Goal: Communication & Community: Answer question/provide support

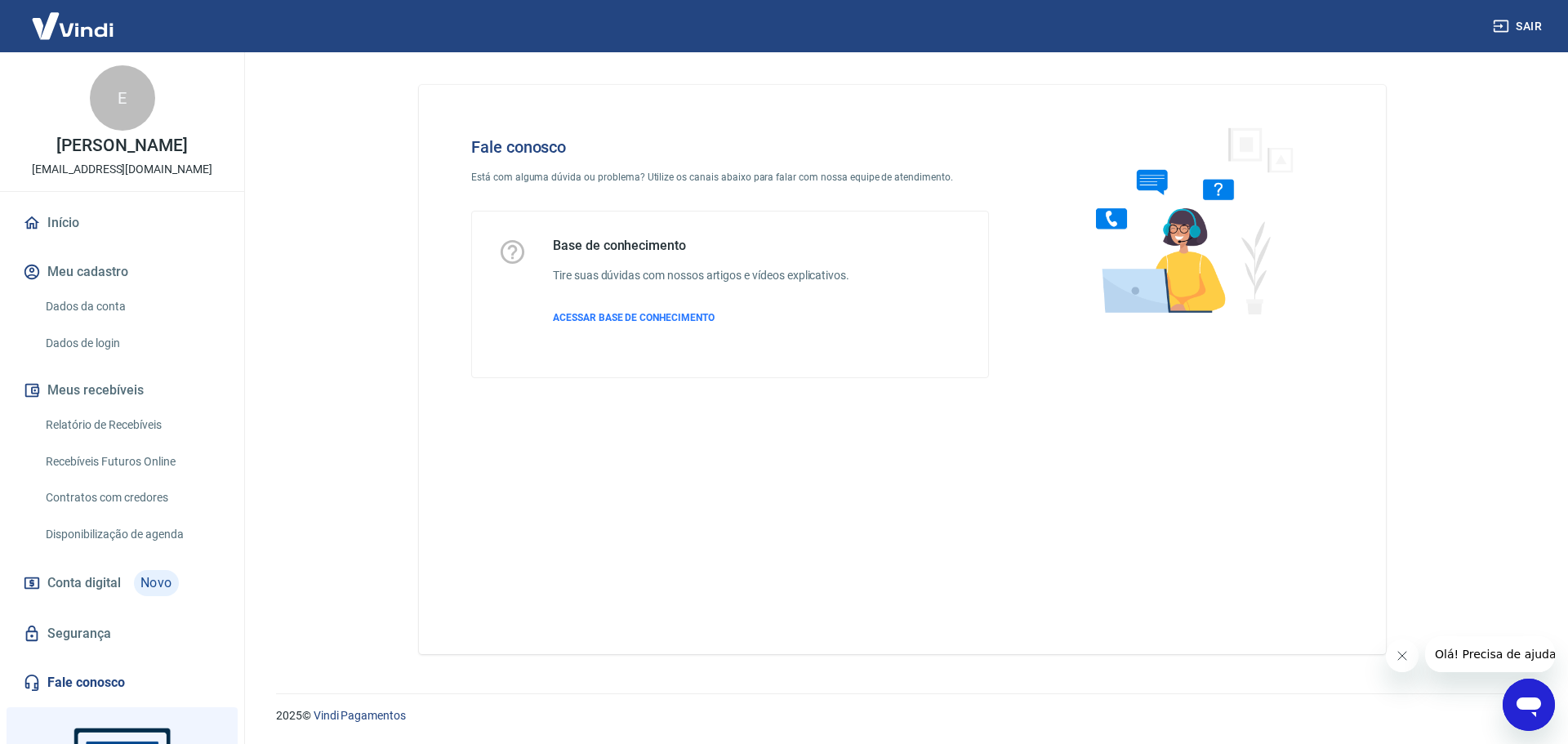
click at [1525, 707] on icon "Abrir janela de mensagens" at bounding box center [1529, 707] width 24 height 19
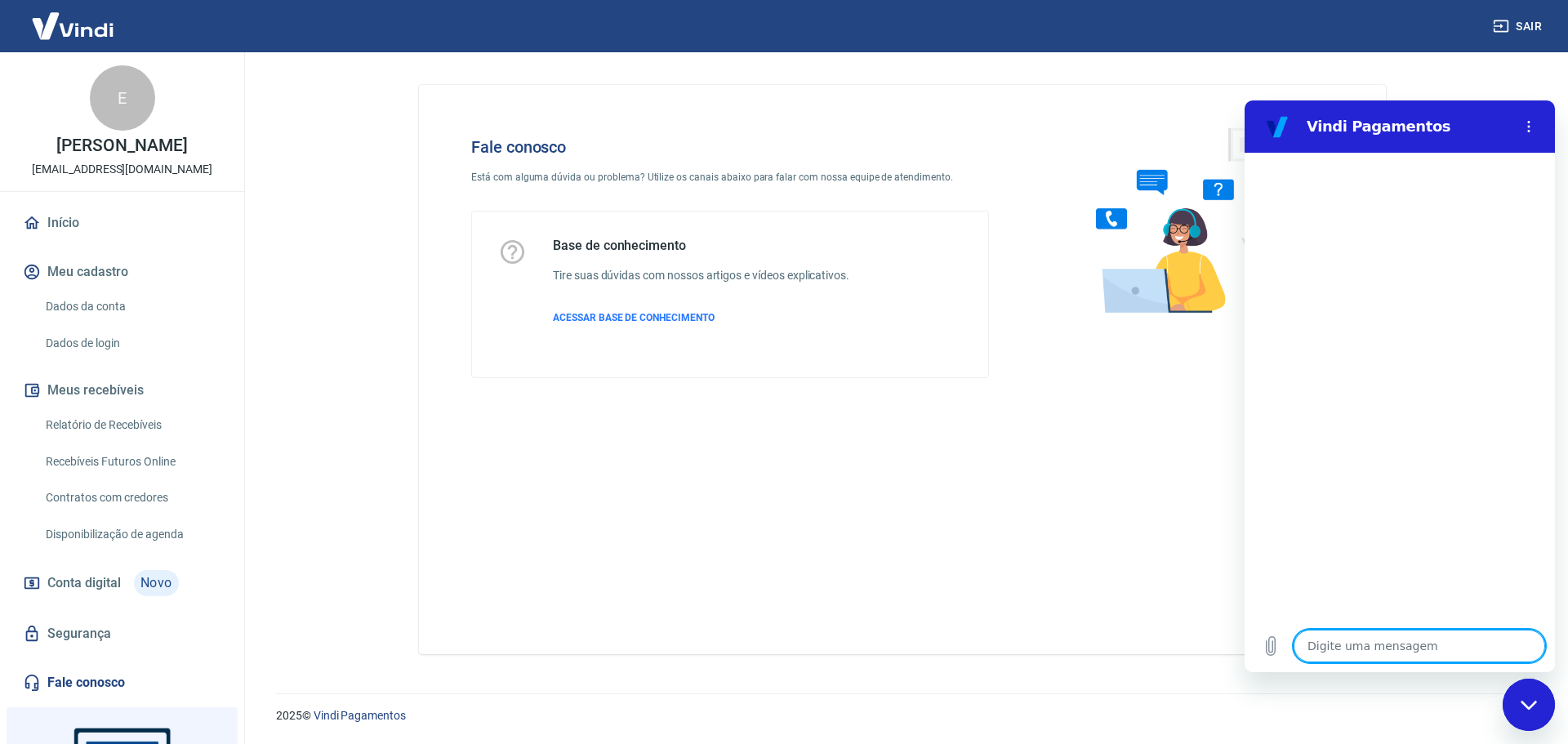
type textarea "B"
type textarea "x"
type textarea "Bo"
type textarea "x"
type textarea "Bom"
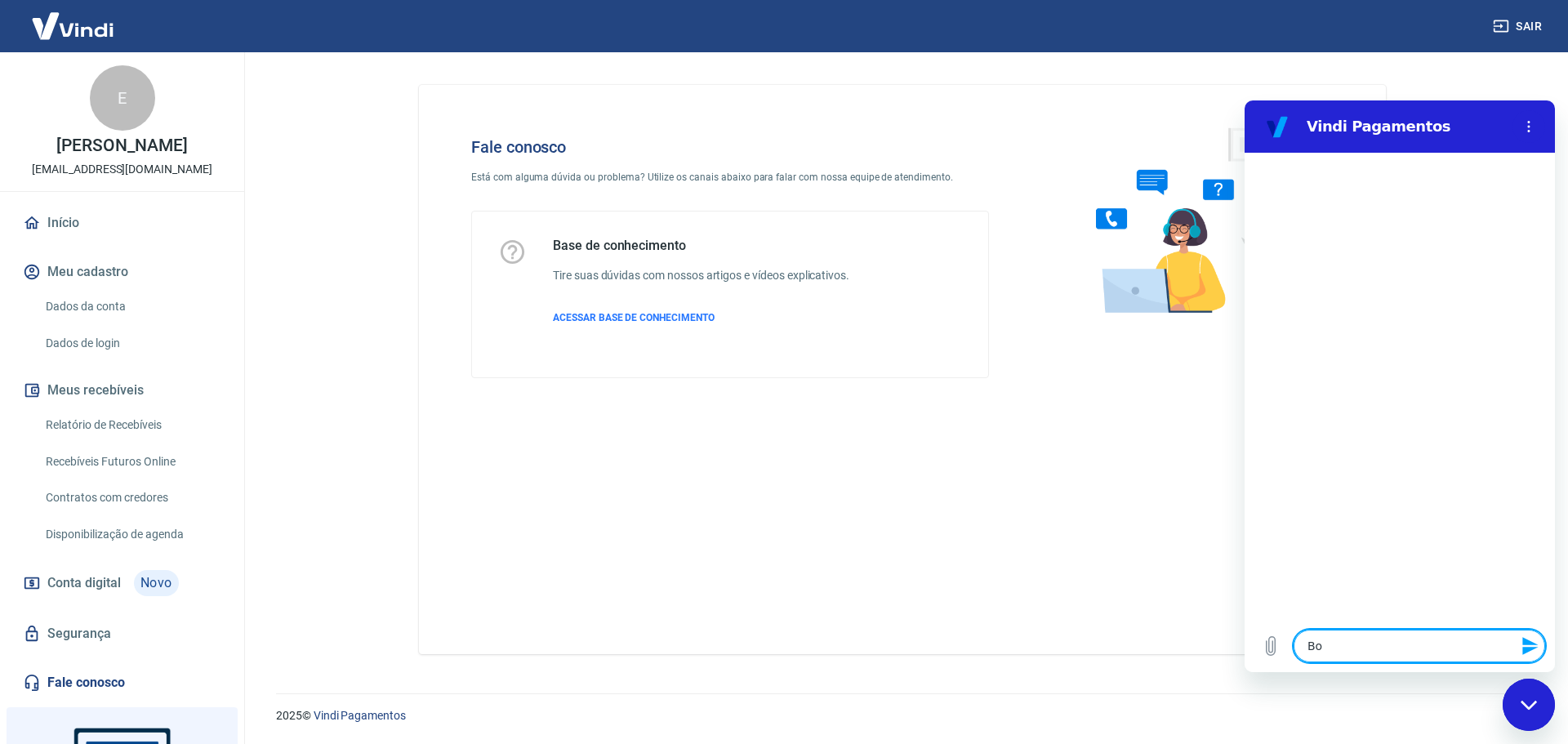
type textarea "x"
type textarea "Bom"
type textarea "x"
type textarea "Bom d"
type textarea "x"
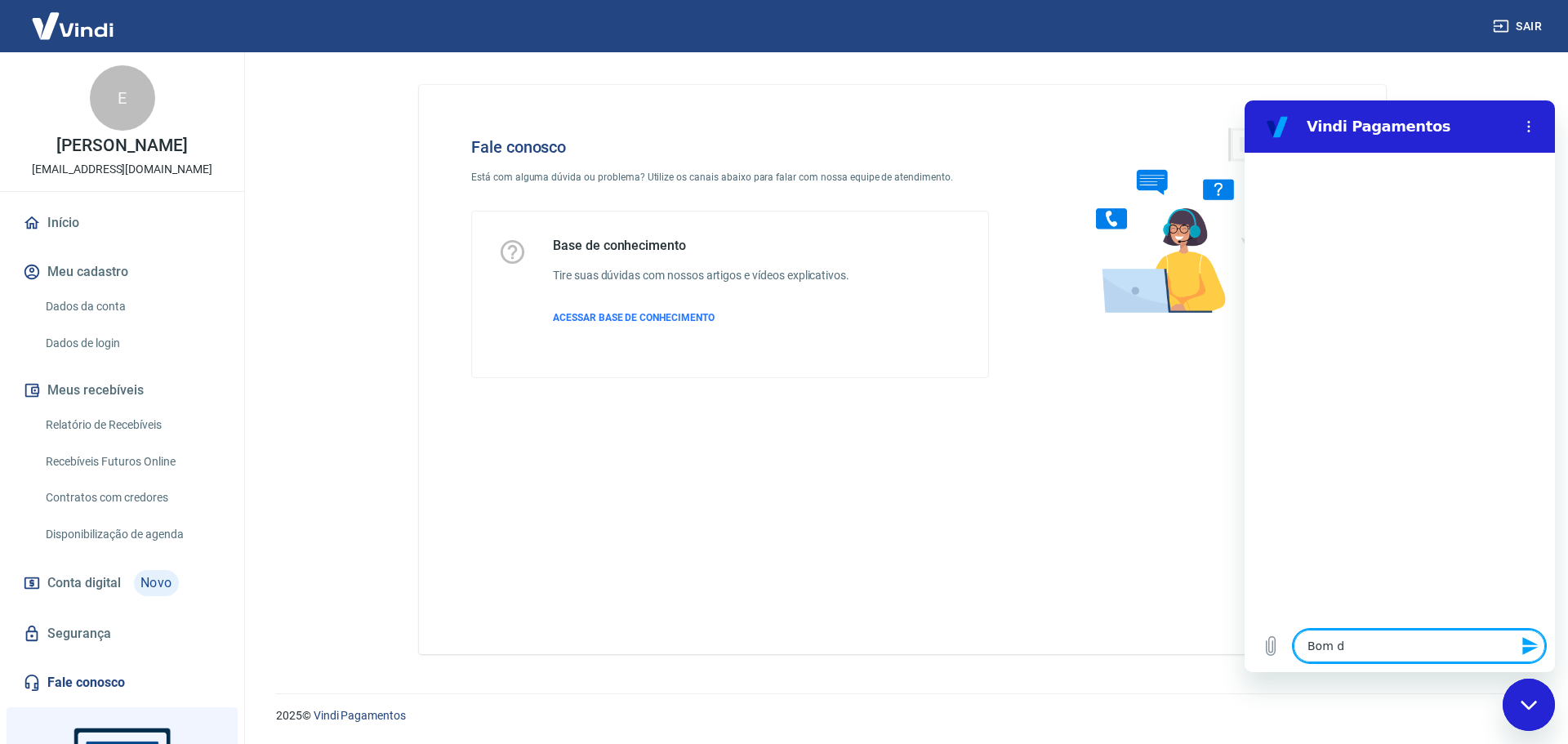
type textarea "Bom di"
type textarea "x"
type textarea "Bom dia"
type textarea "x"
type textarea "Bom dia!"
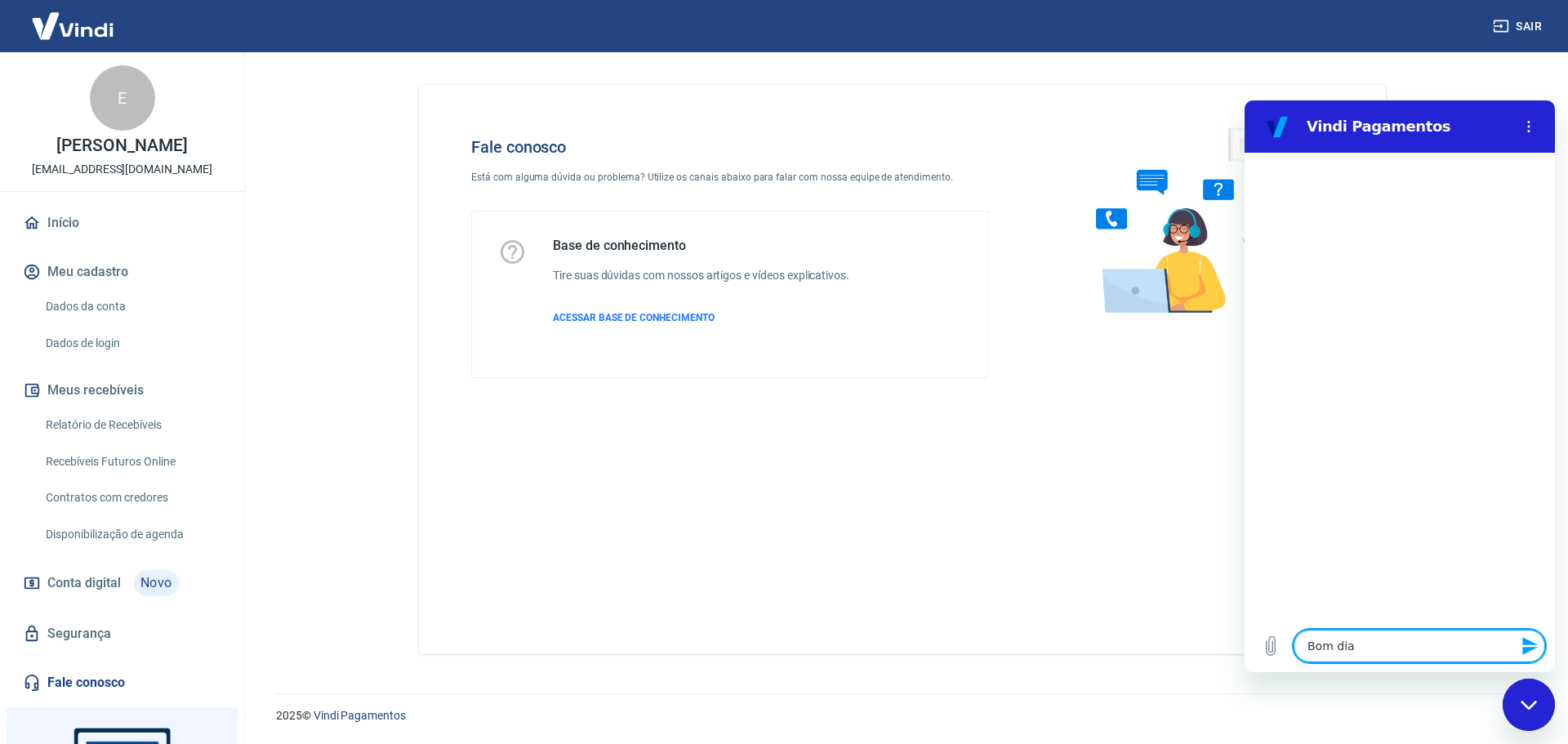
type textarea "x"
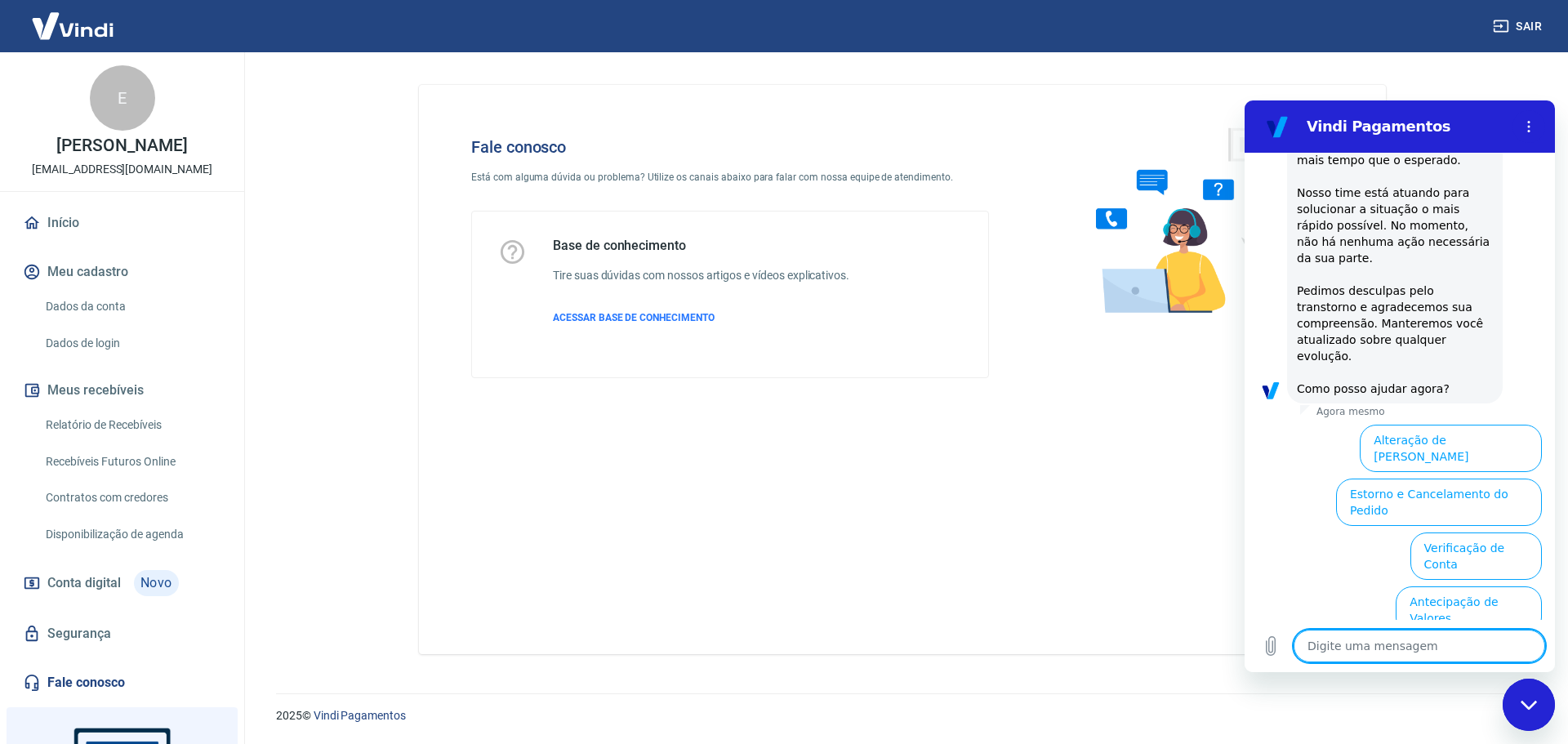
type textarea "x"
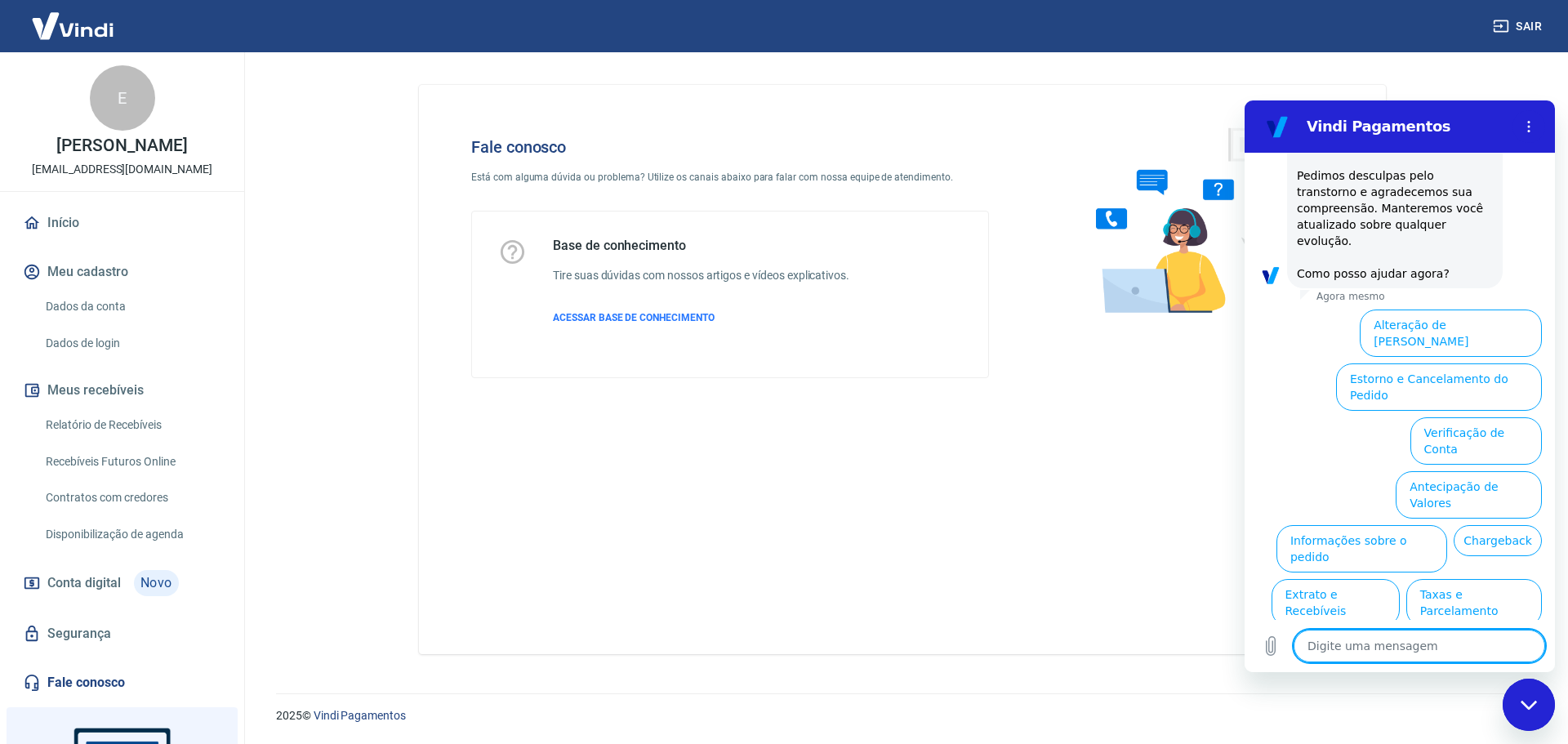
scroll to position [414, 0]
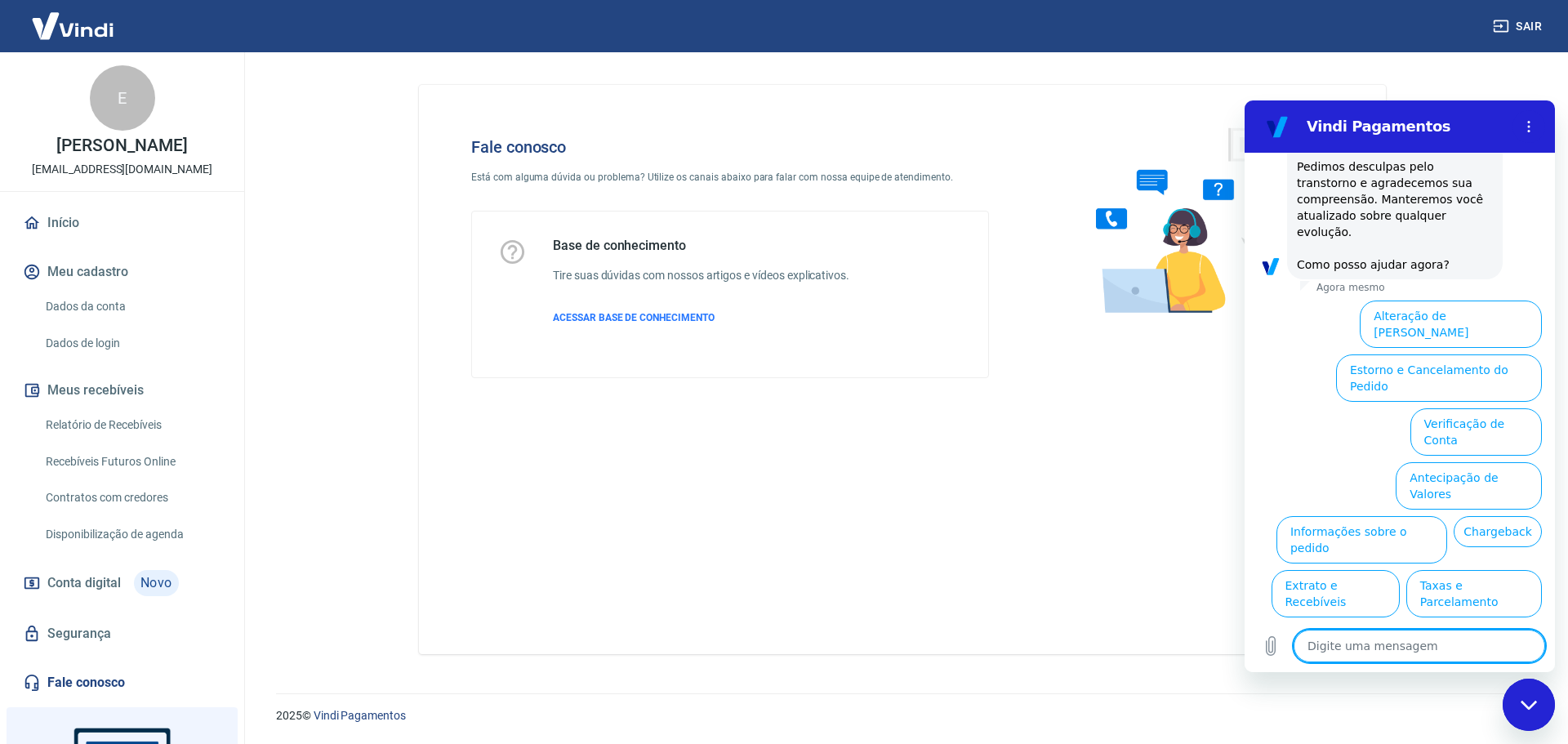
click at [1394, 650] on textarea at bounding box center [1420, 646] width 252 height 33
type textarea "S"
type textarea "x"
type textarea "Sa"
type textarea "x"
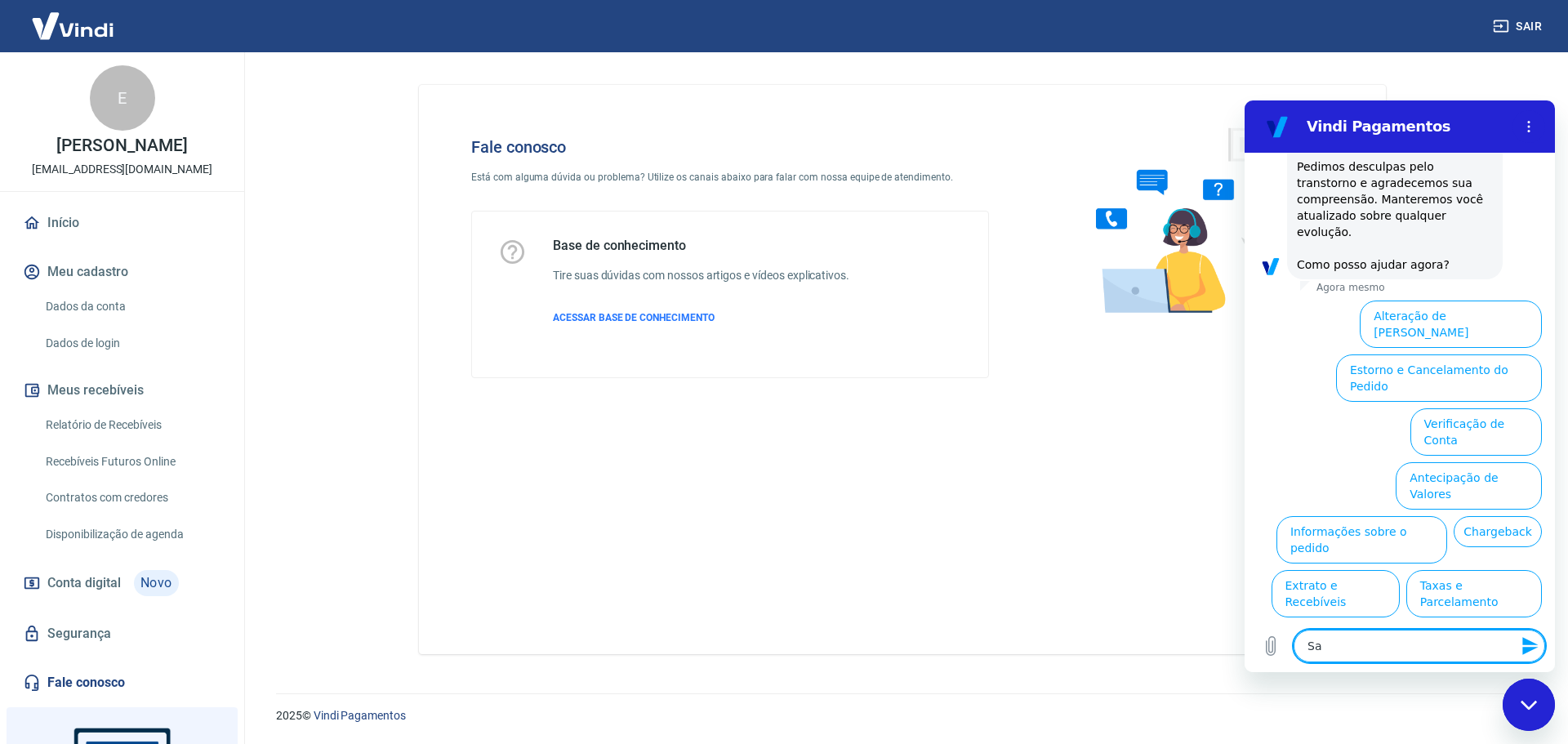
type textarea "Sal"
type textarea "x"
type textarea "Sald"
type textarea "x"
type textarea "Saldo"
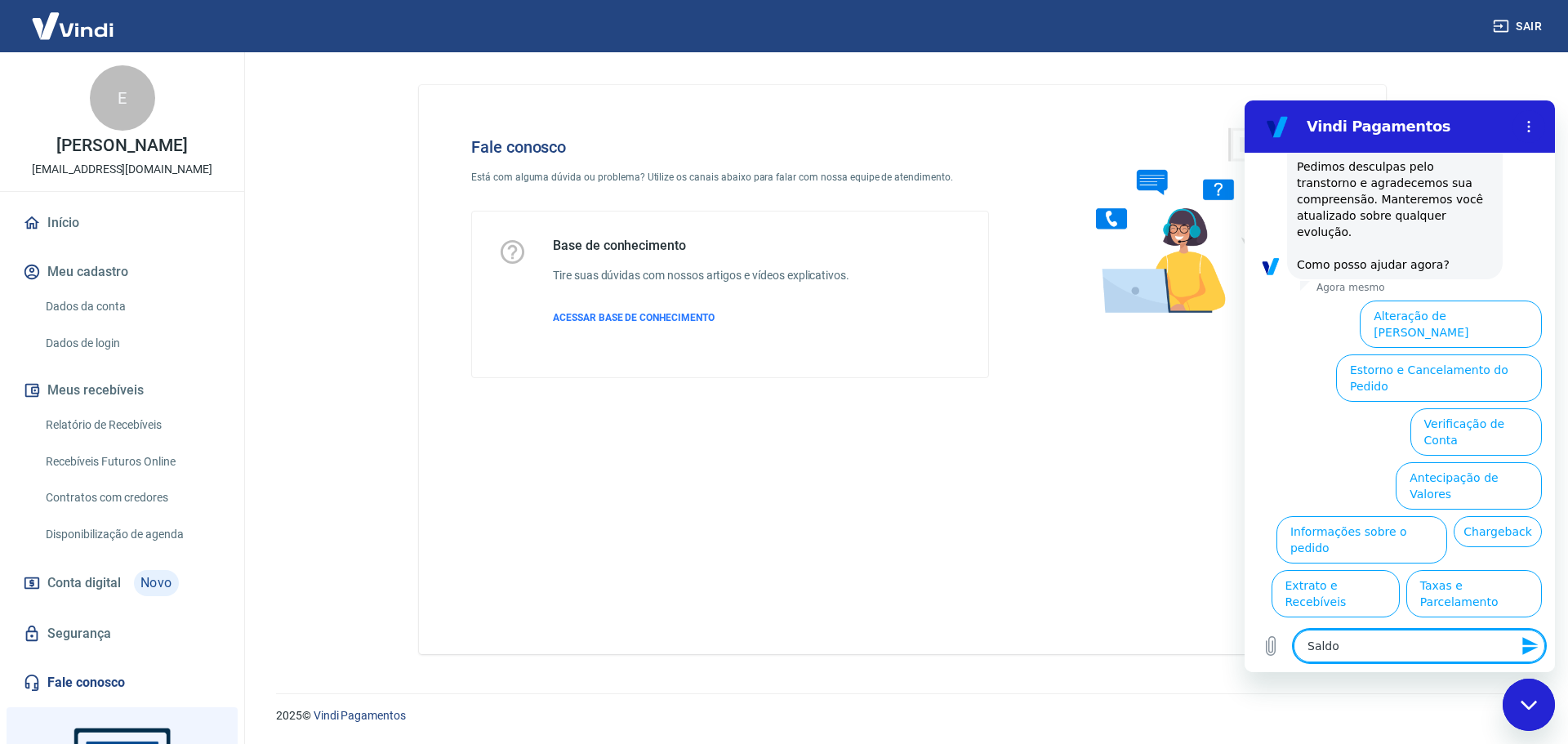
type textarea "x"
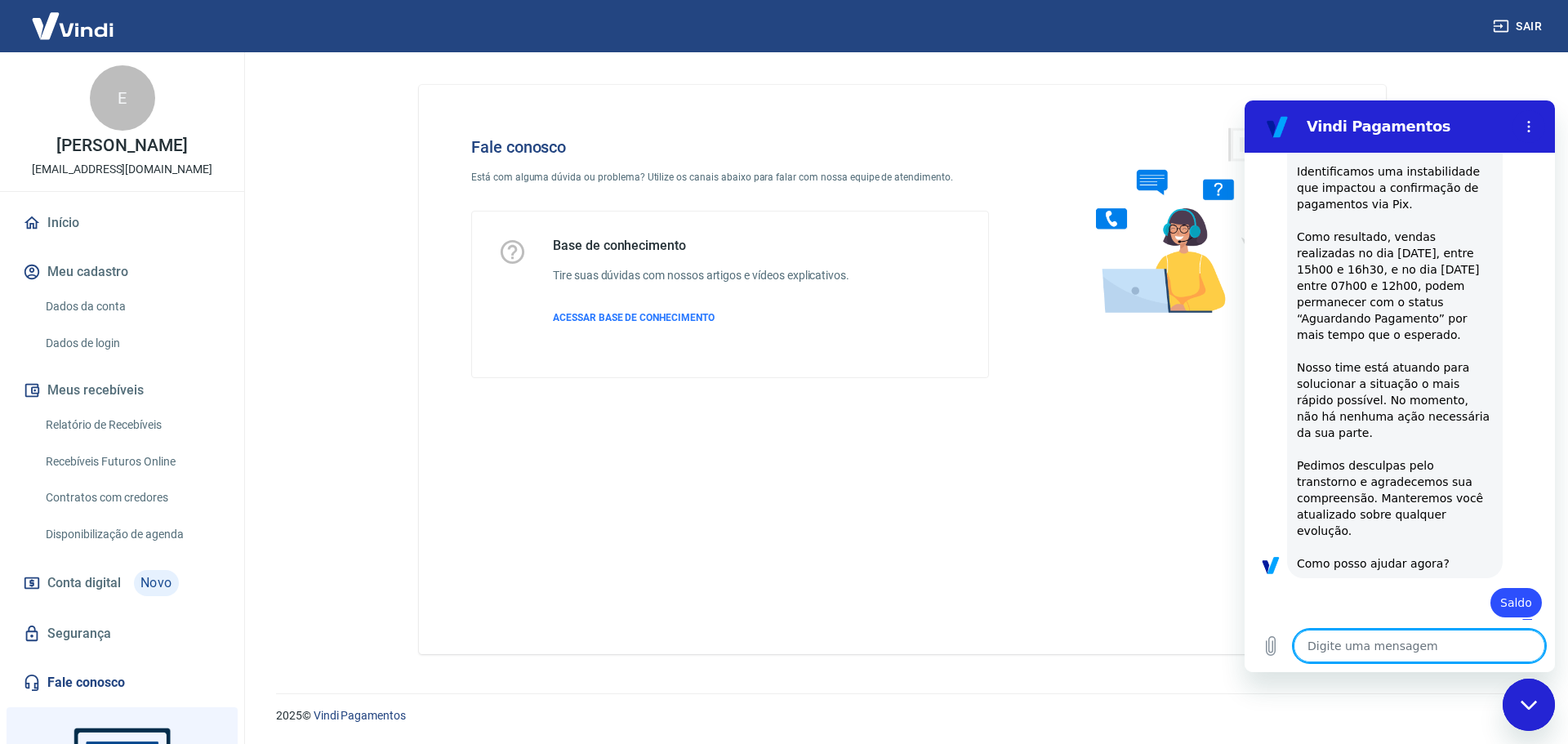
type textarea "x"
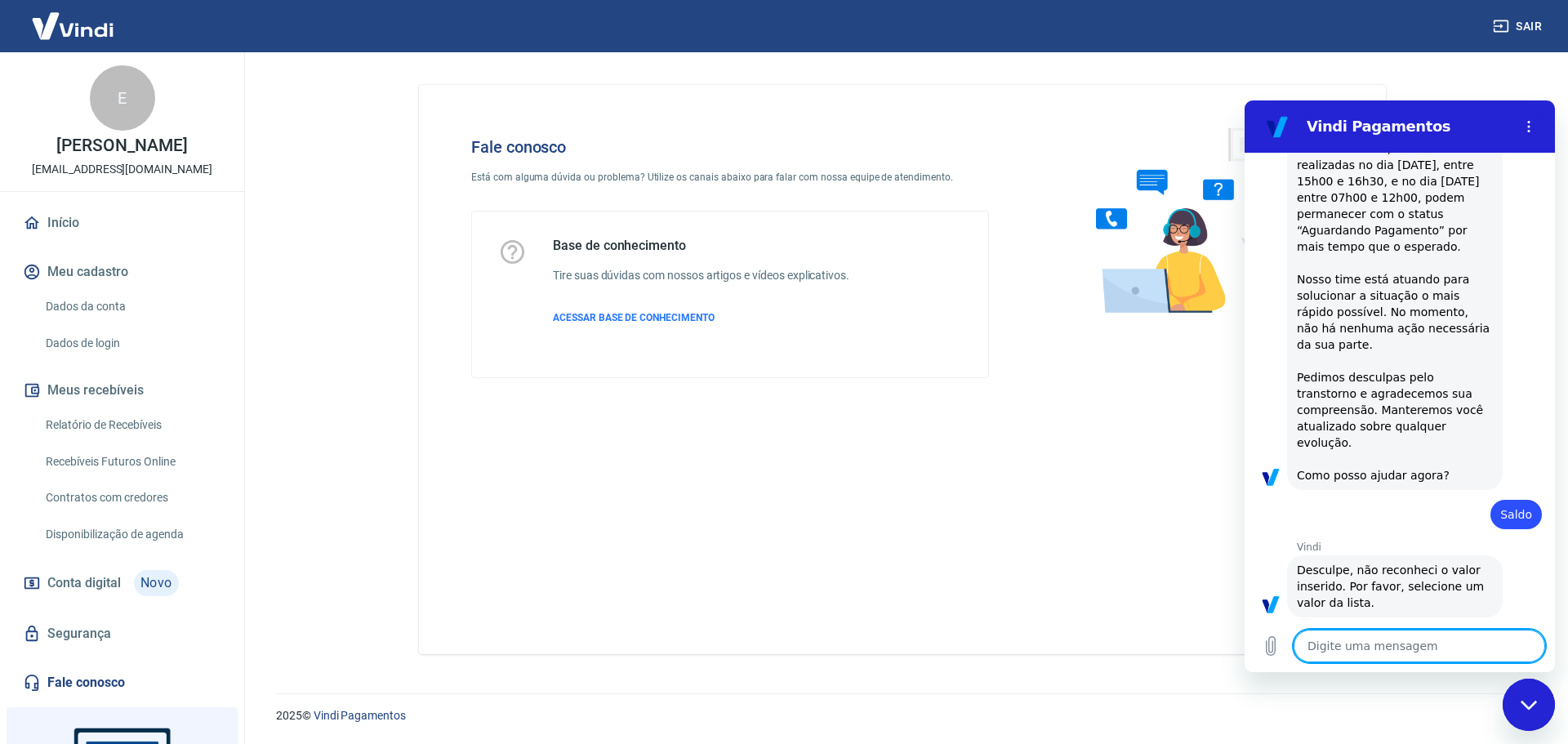
scroll to position [202, 0]
type textarea "L"
type textarea "x"
type textarea "Li"
type textarea "x"
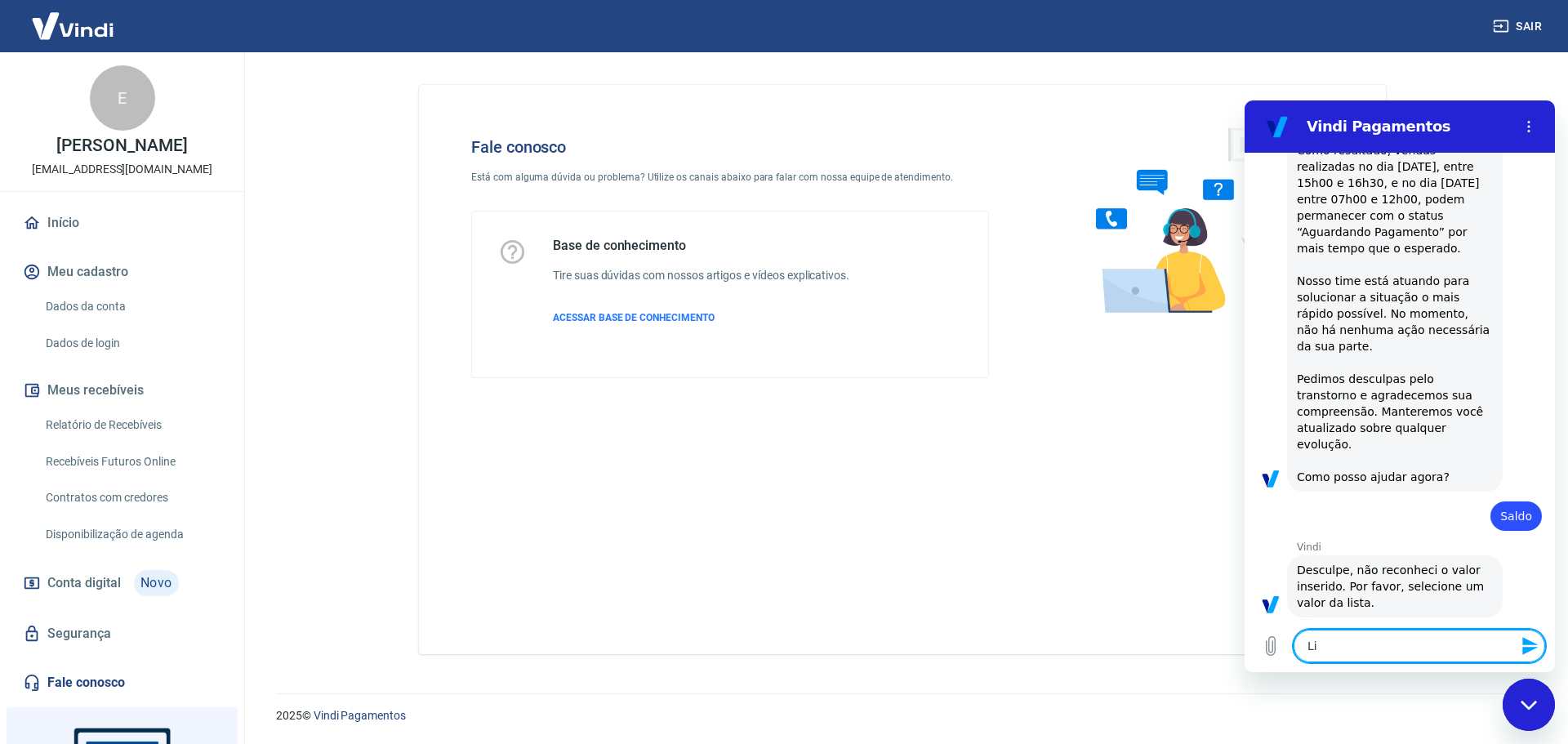
type textarea "Lis"
type textarea "x"
type textarea "List"
type textarea "x"
type textarea "Lista"
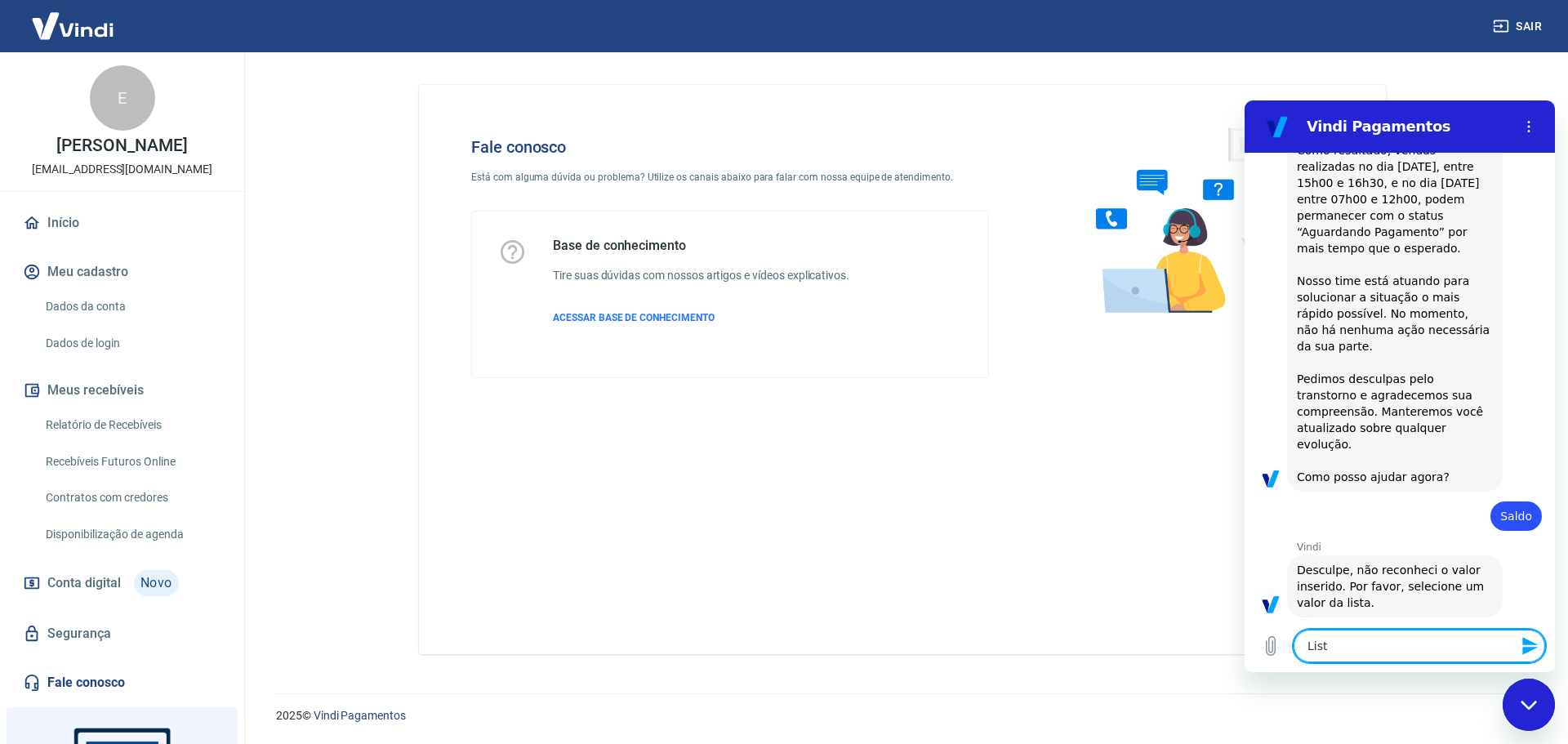
type textarea "x"
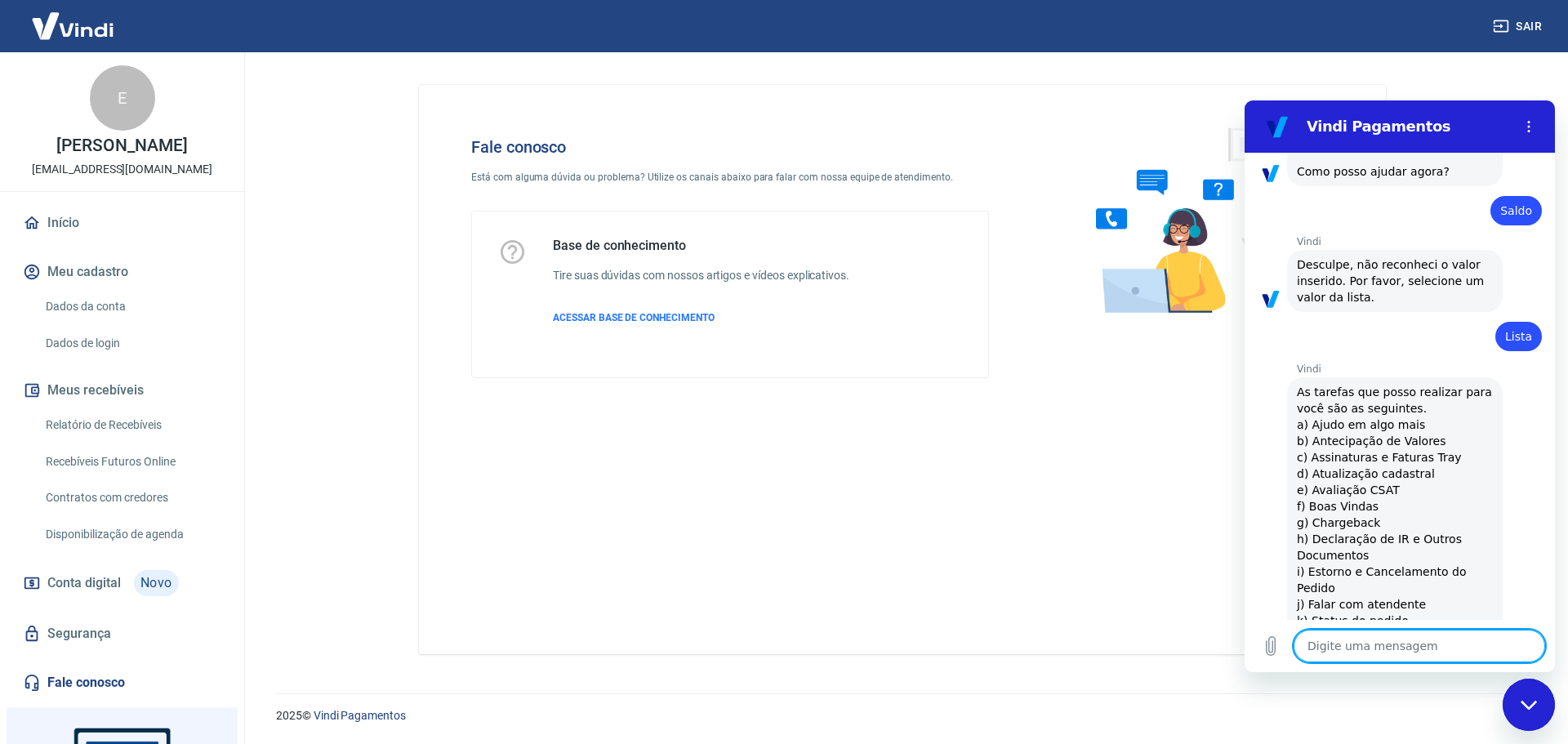
type textarea "x"
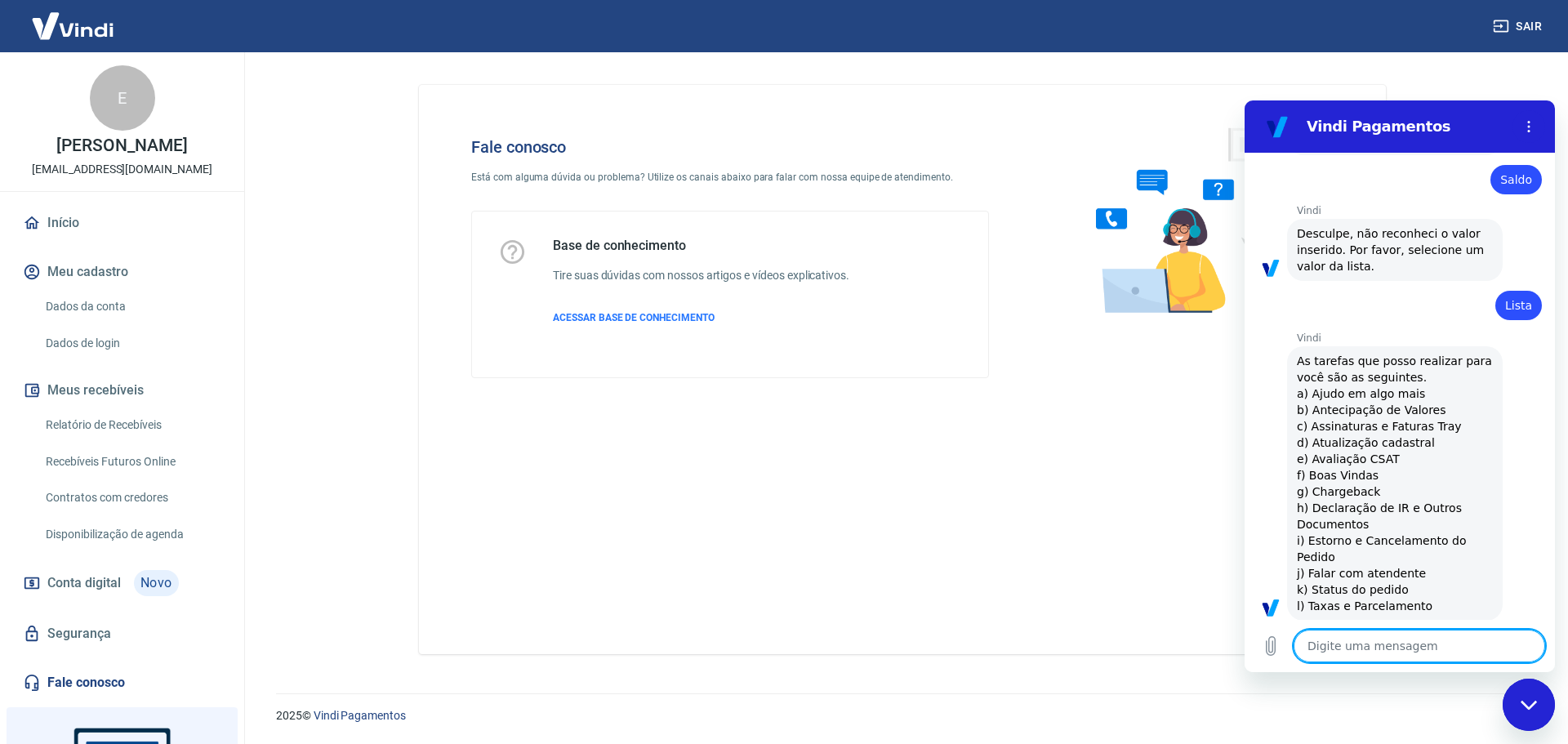
scroll to position [540, 0]
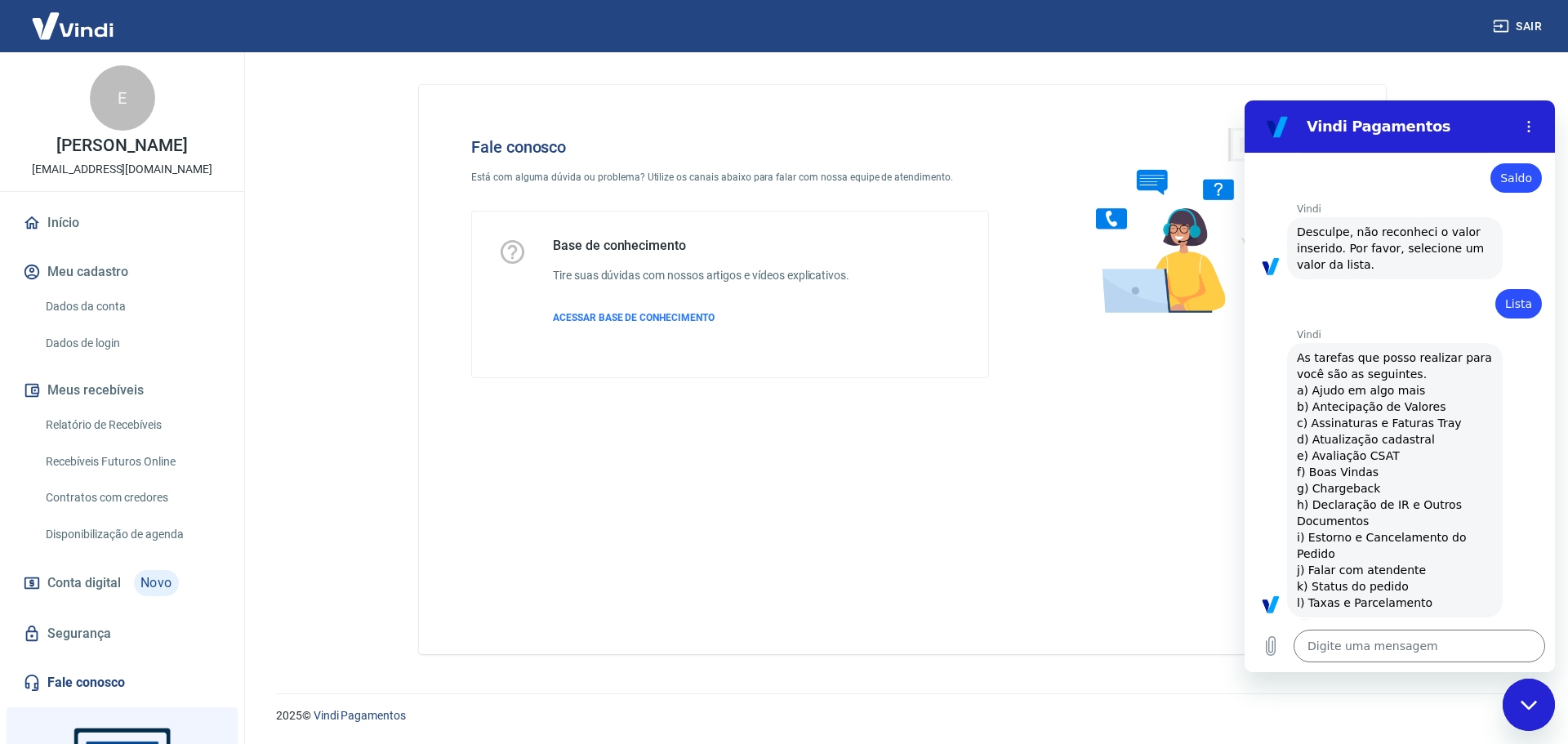
drag, startPoint x: 1420, startPoint y: 550, endPoint x: 1291, endPoint y: 557, distance: 129.2
click at [1291, 557] on div "Vindi diz: As tarefas que posso realizar para você são as seguintes. a) Ajudo e…" at bounding box center [1394, 480] width 215 height 274
copy span "j) Falar com atendente"
click at [1354, 638] on textarea at bounding box center [1420, 646] width 252 height 33
paste textarea "j) Falar com atendente"
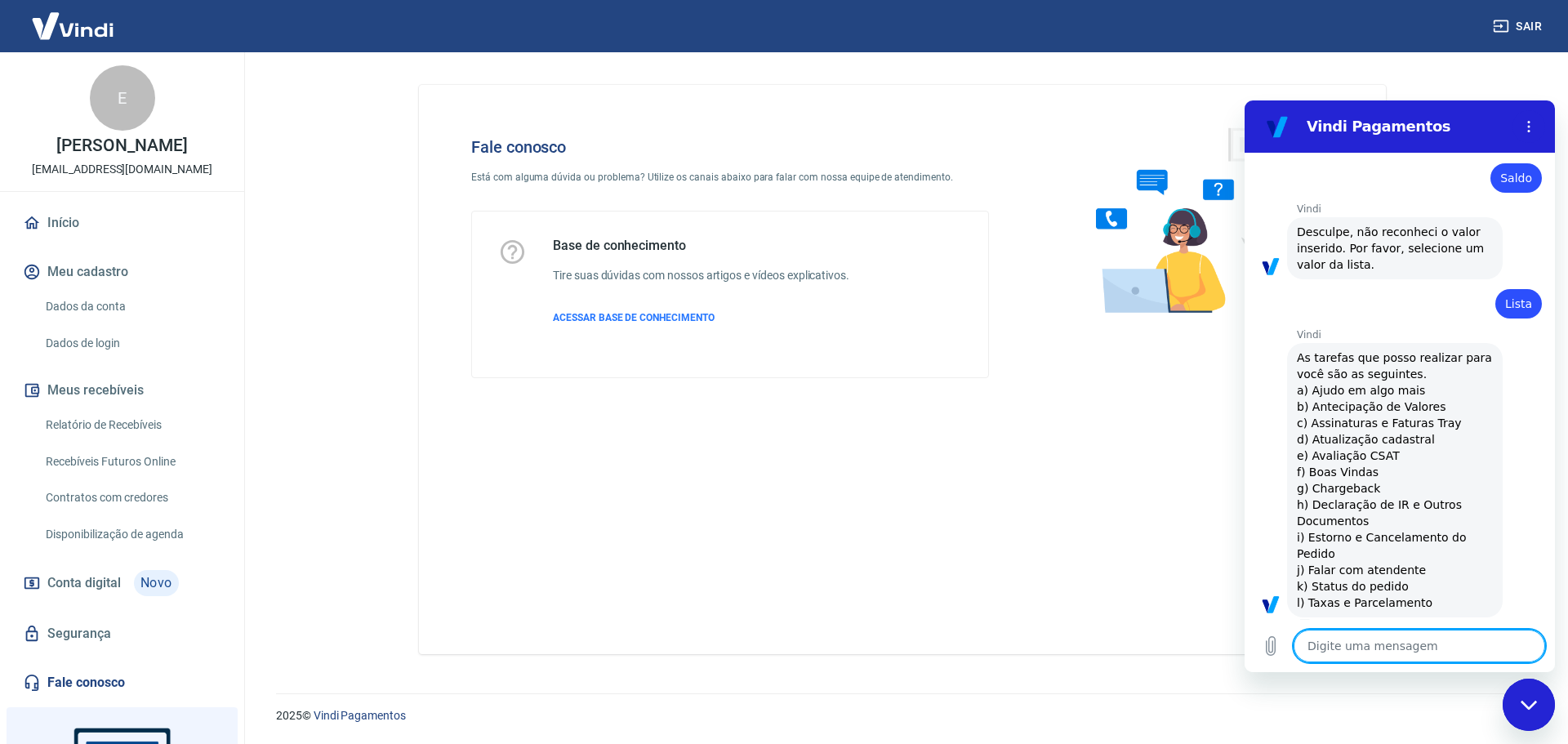
type textarea "j) Falar com atendente"
type textarea "x"
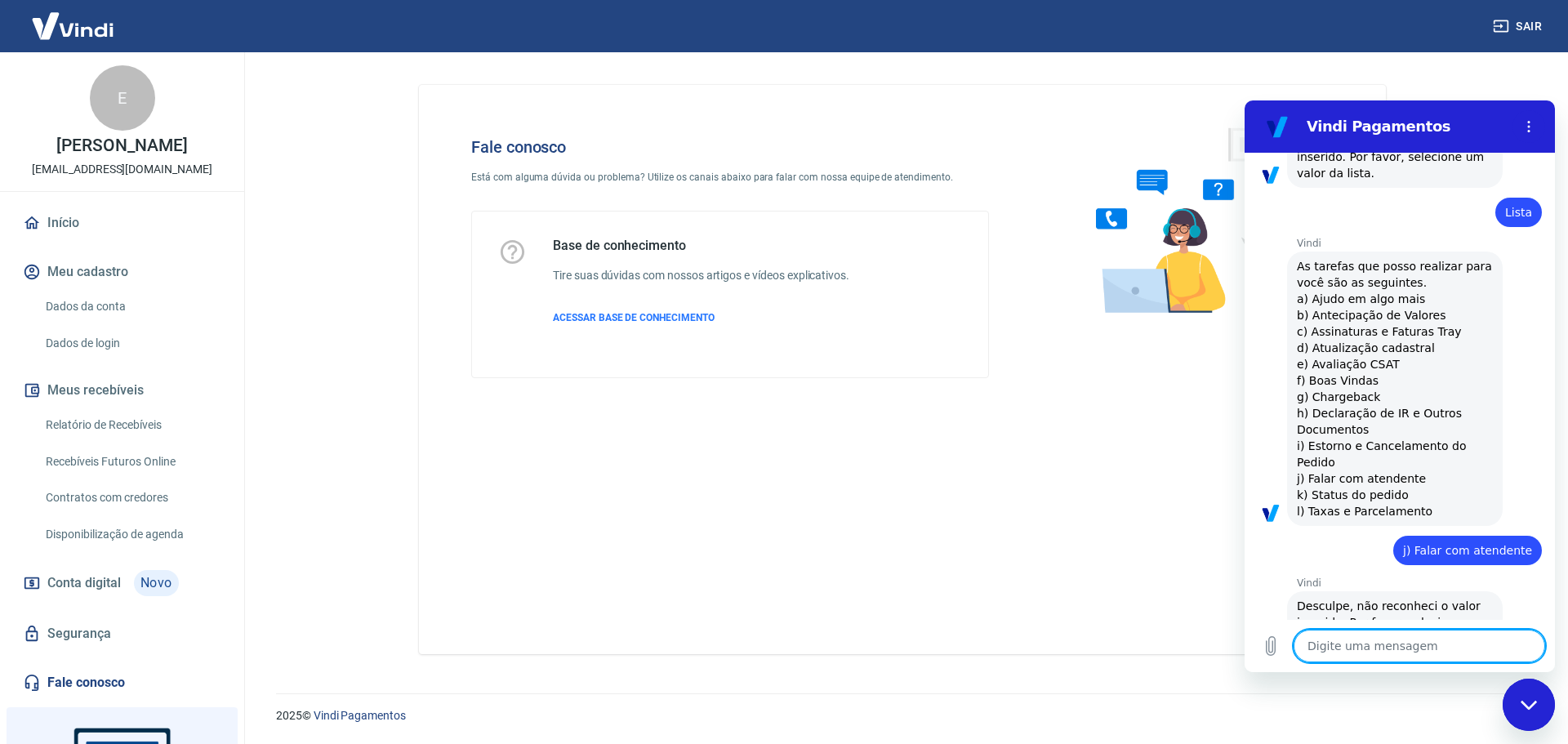
type textarea "x"
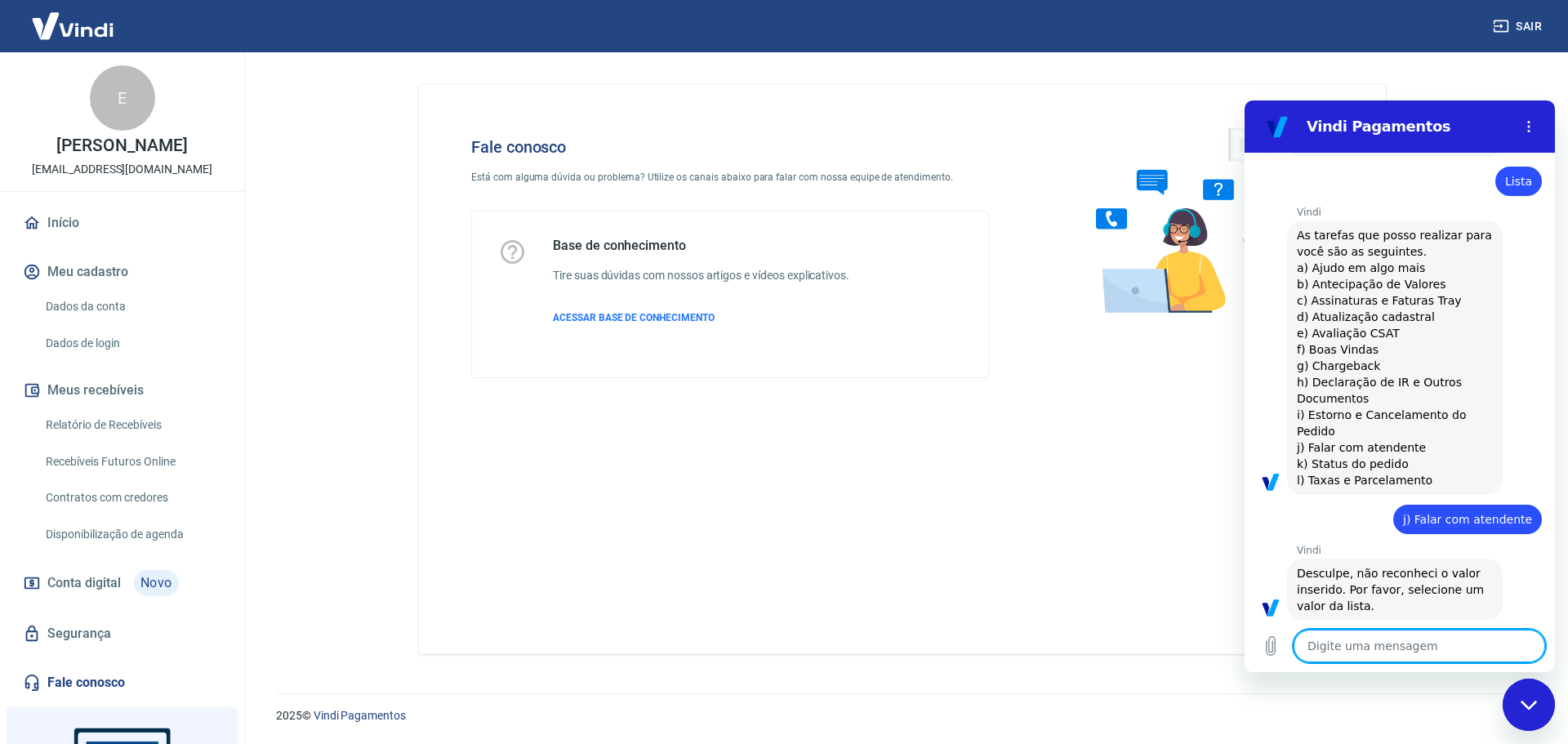
scroll to position [666, 0]
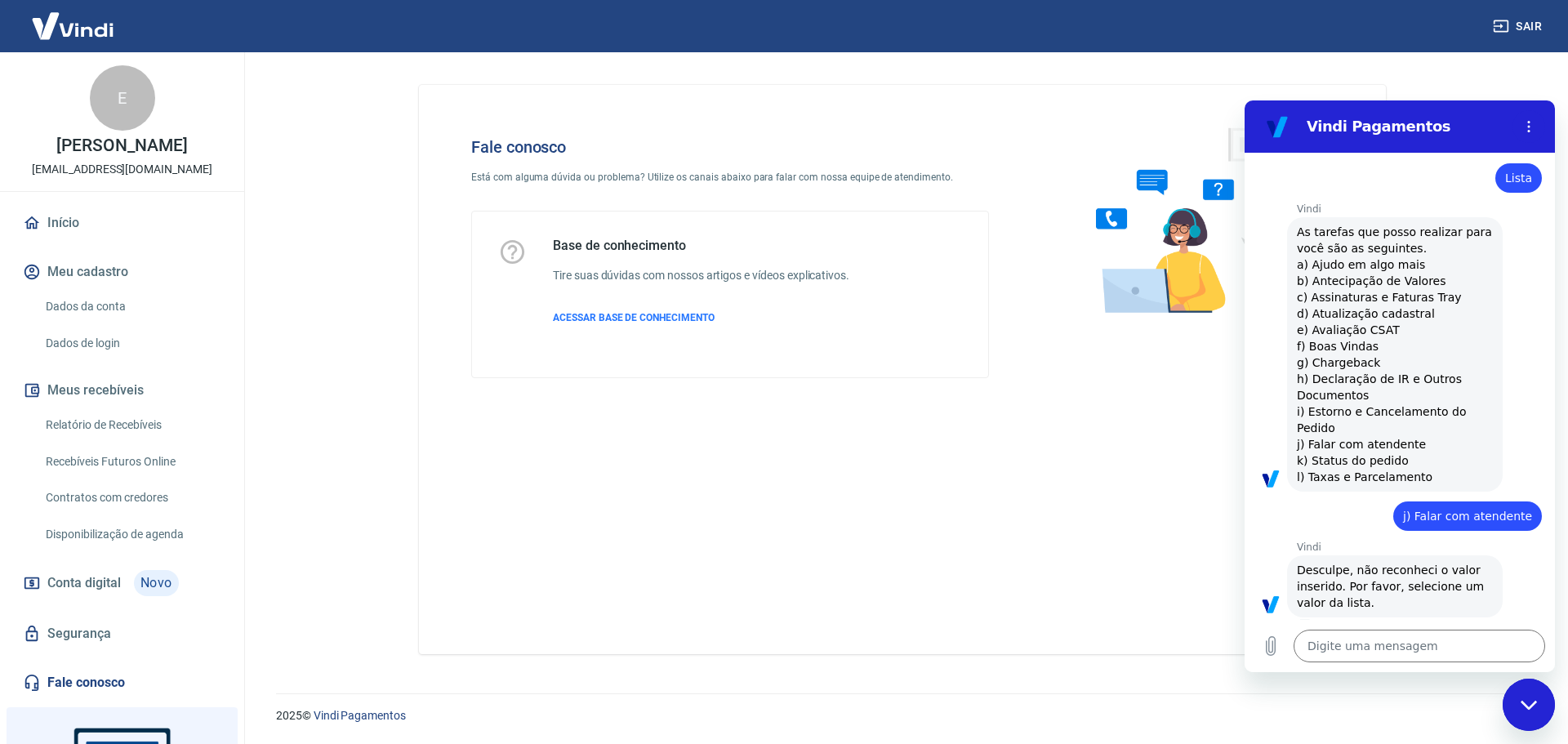
drag, startPoint x: 1416, startPoint y: 428, endPoint x: 1289, endPoint y: 430, distance: 127.0
click at [1289, 430] on div "Vindi diz: As tarefas que posso realizar para você são as seguintes. a) Ajudo e…" at bounding box center [1394, 354] width 215 height 274
copy span "j) Falar com atendente"
click at [1346, 637] on textarea at bounding box center [1420, 646] width 252 height 33
paste textarea "j) Falar com atendente"
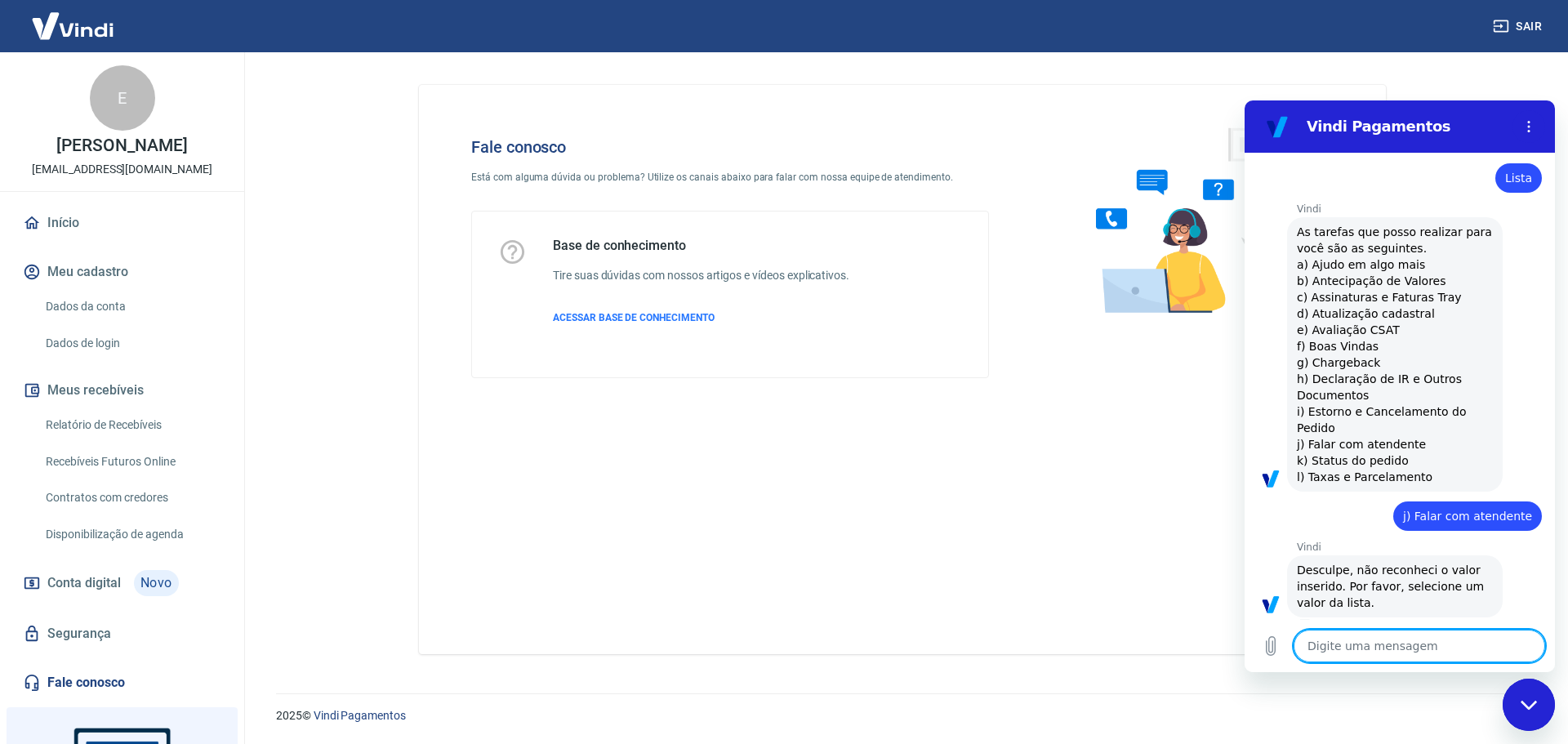
type textarea "j) Falar com atendente"
type textarea "x"
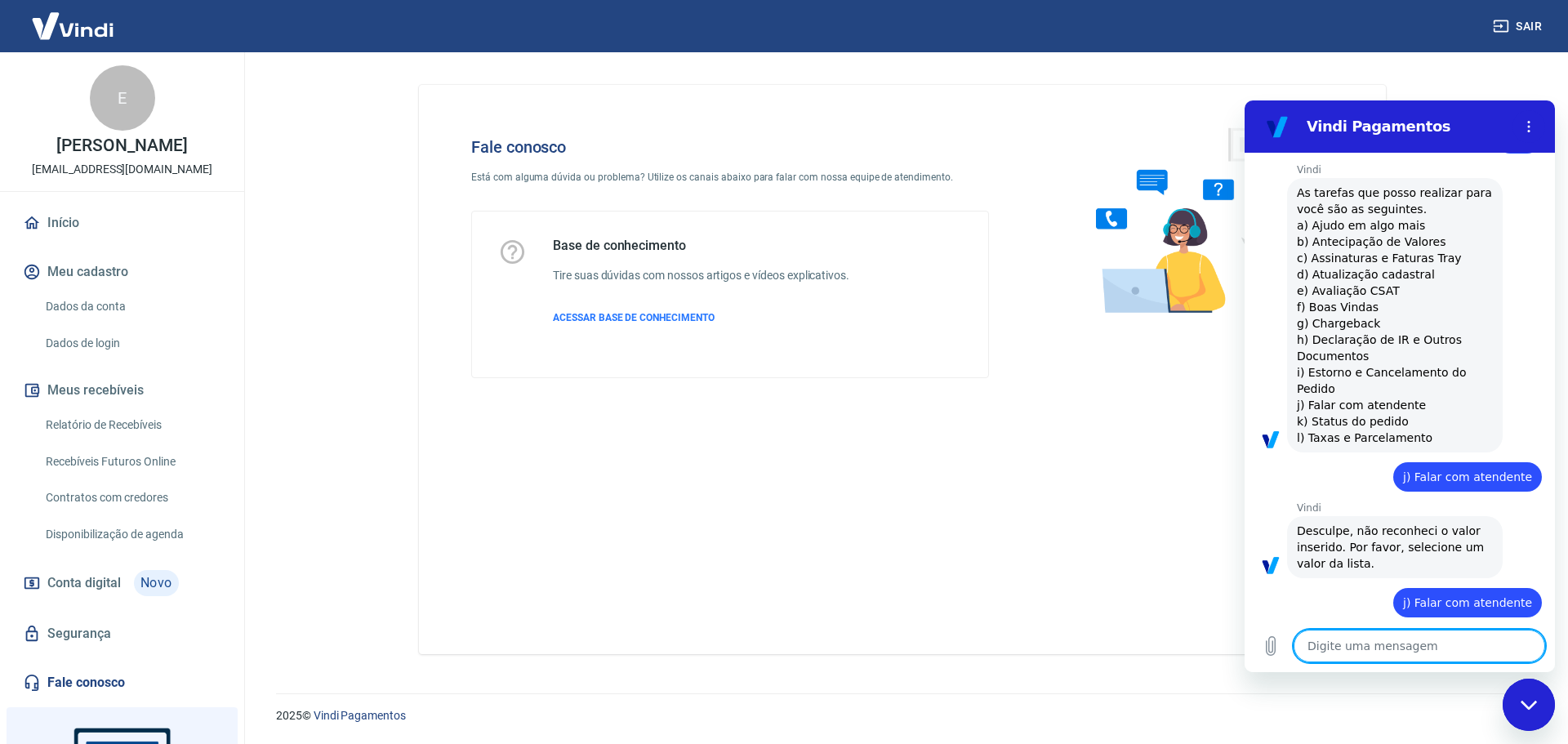
type textarea "x"
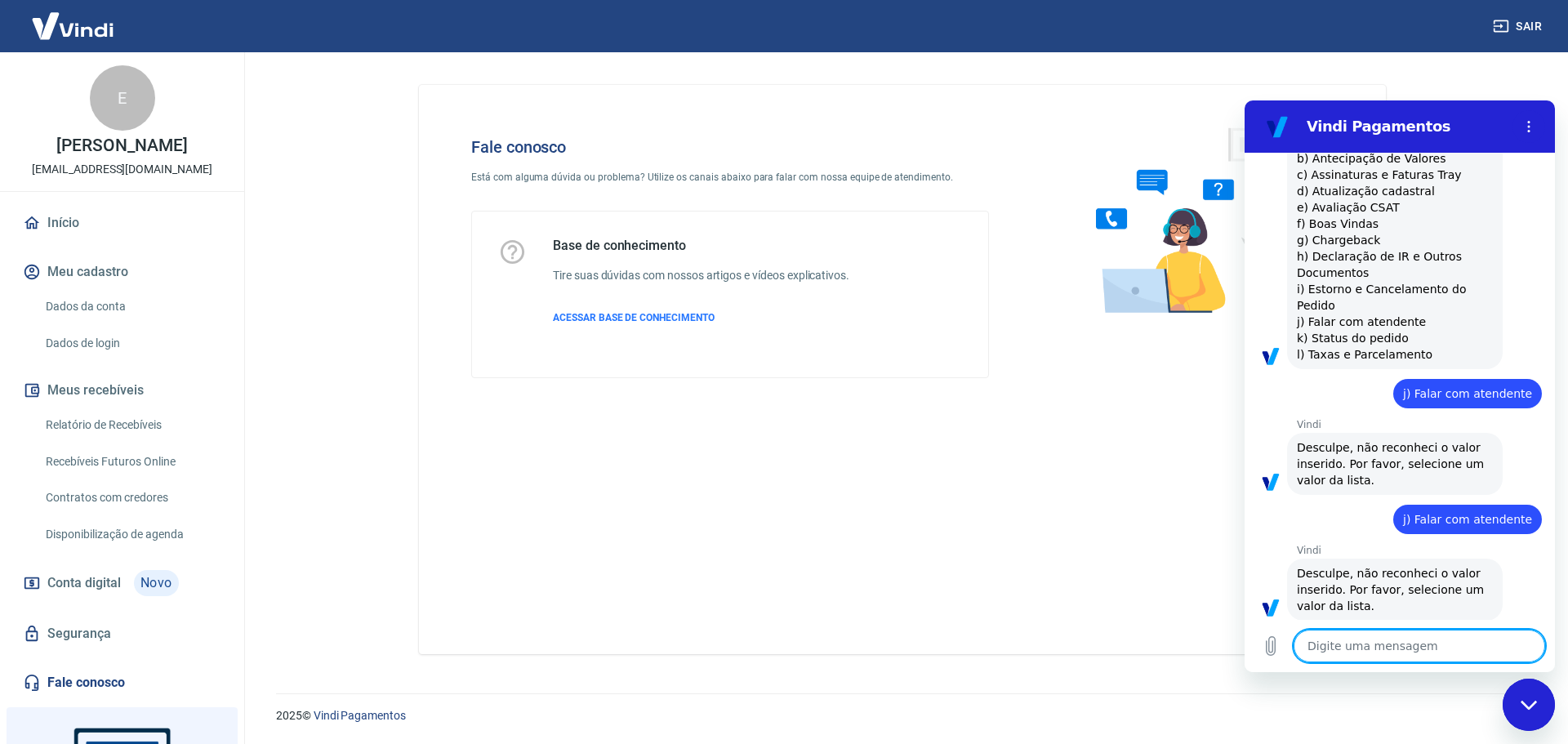
scroll to position [792, 0]
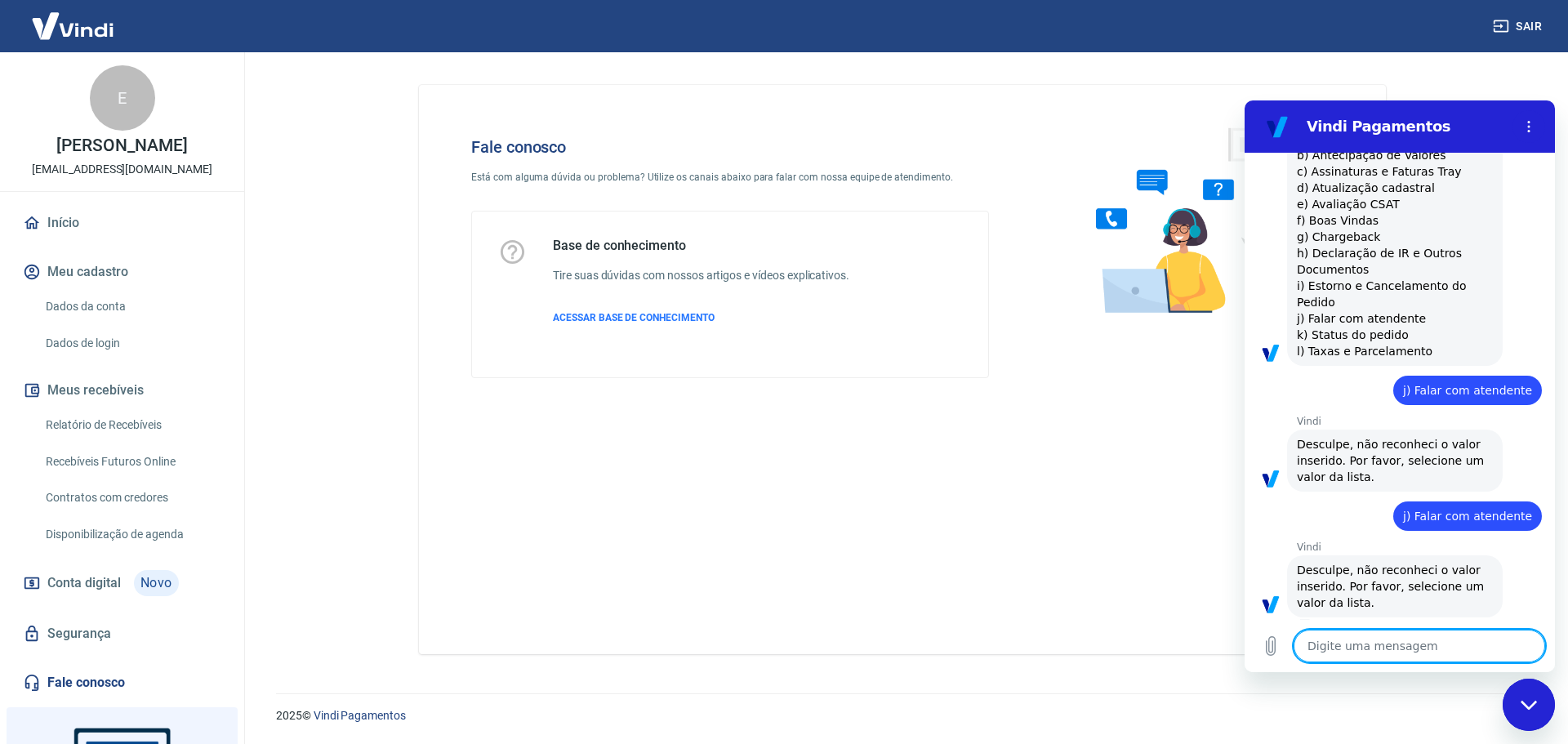
type textarea "L"
type textarea "x"
type textarea "Li"
type textarea "x"
type textarea "Lis"
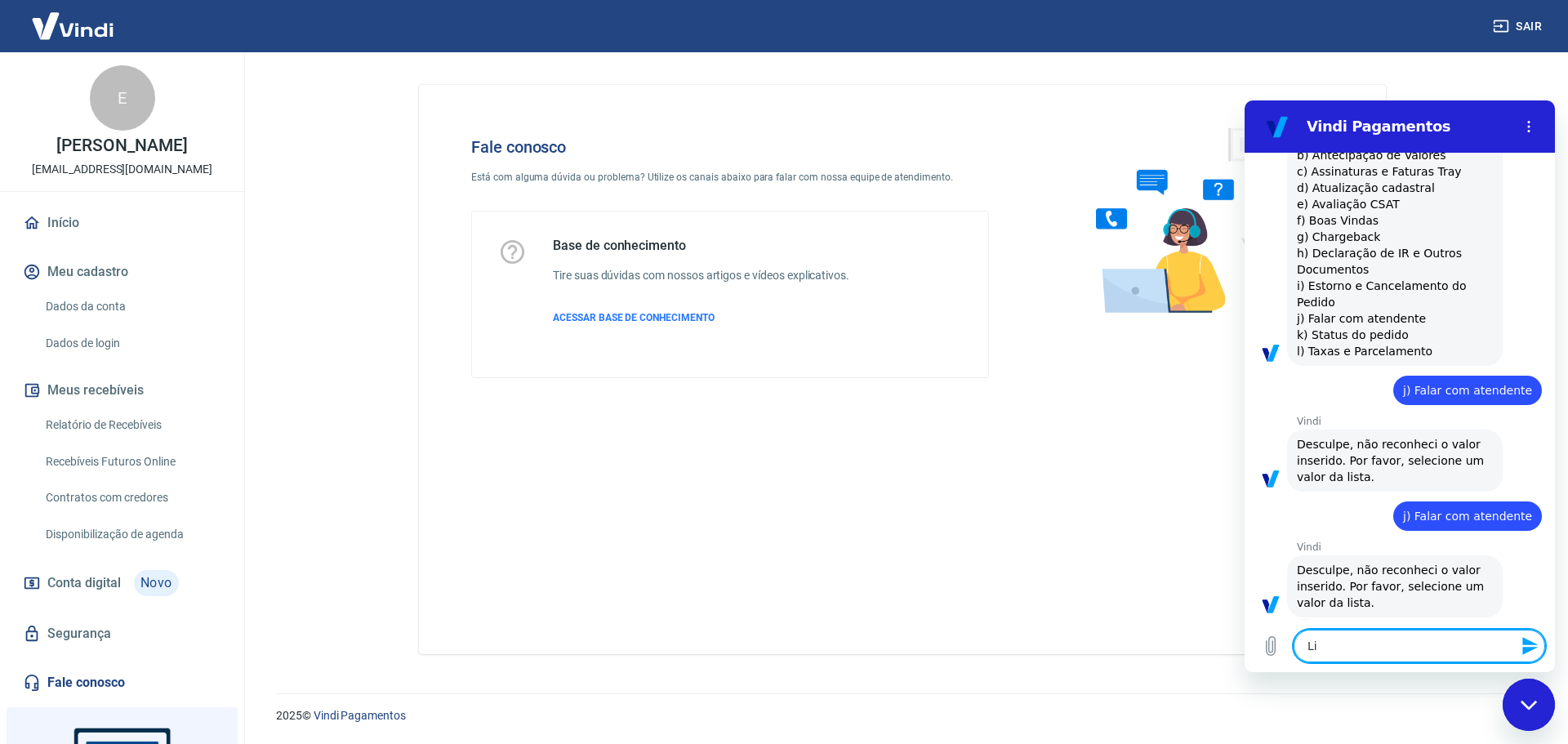
type textarea "x"
type textarea "List"
type textarea "x"
type textarea "Lista"
type textarea "x"
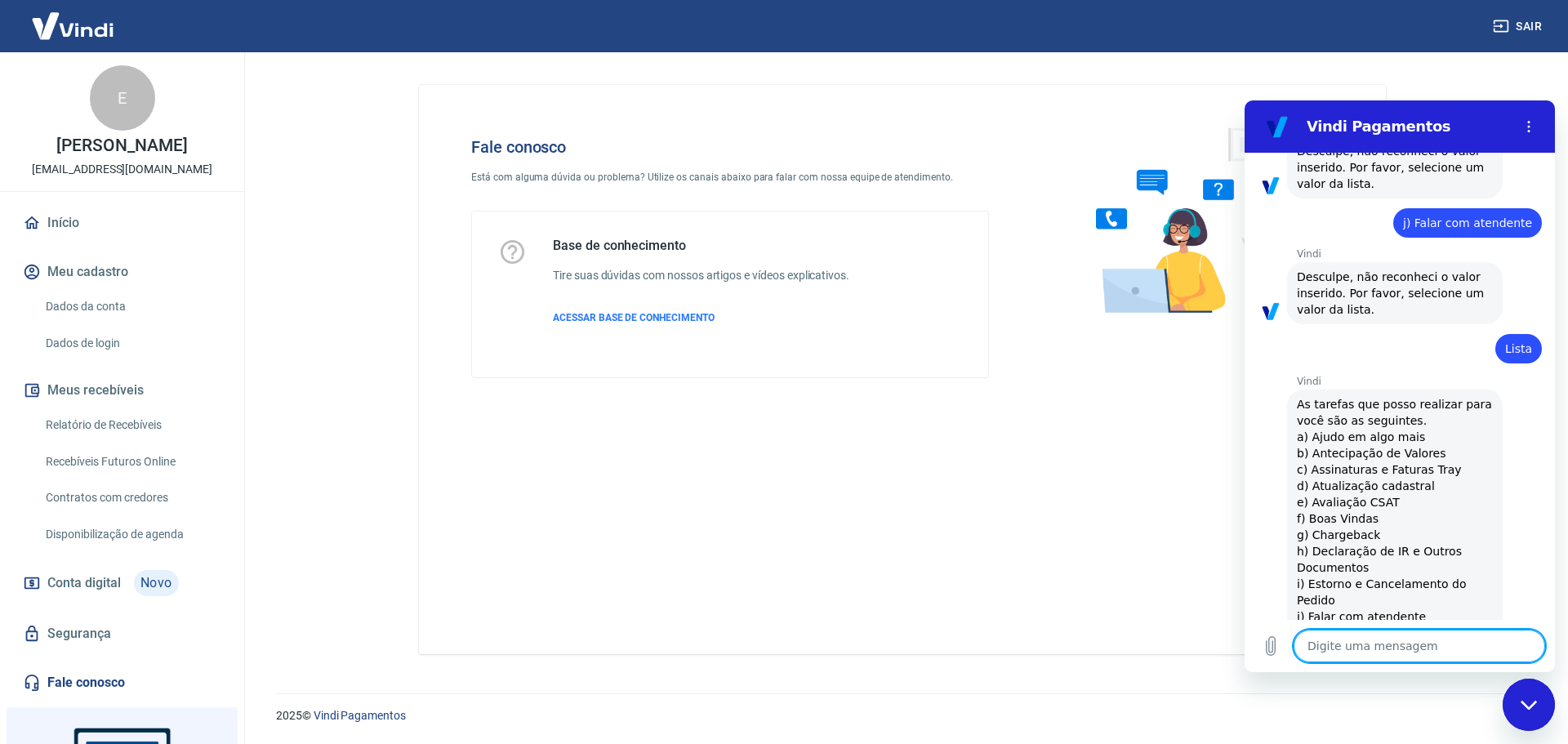
type textarea "x"
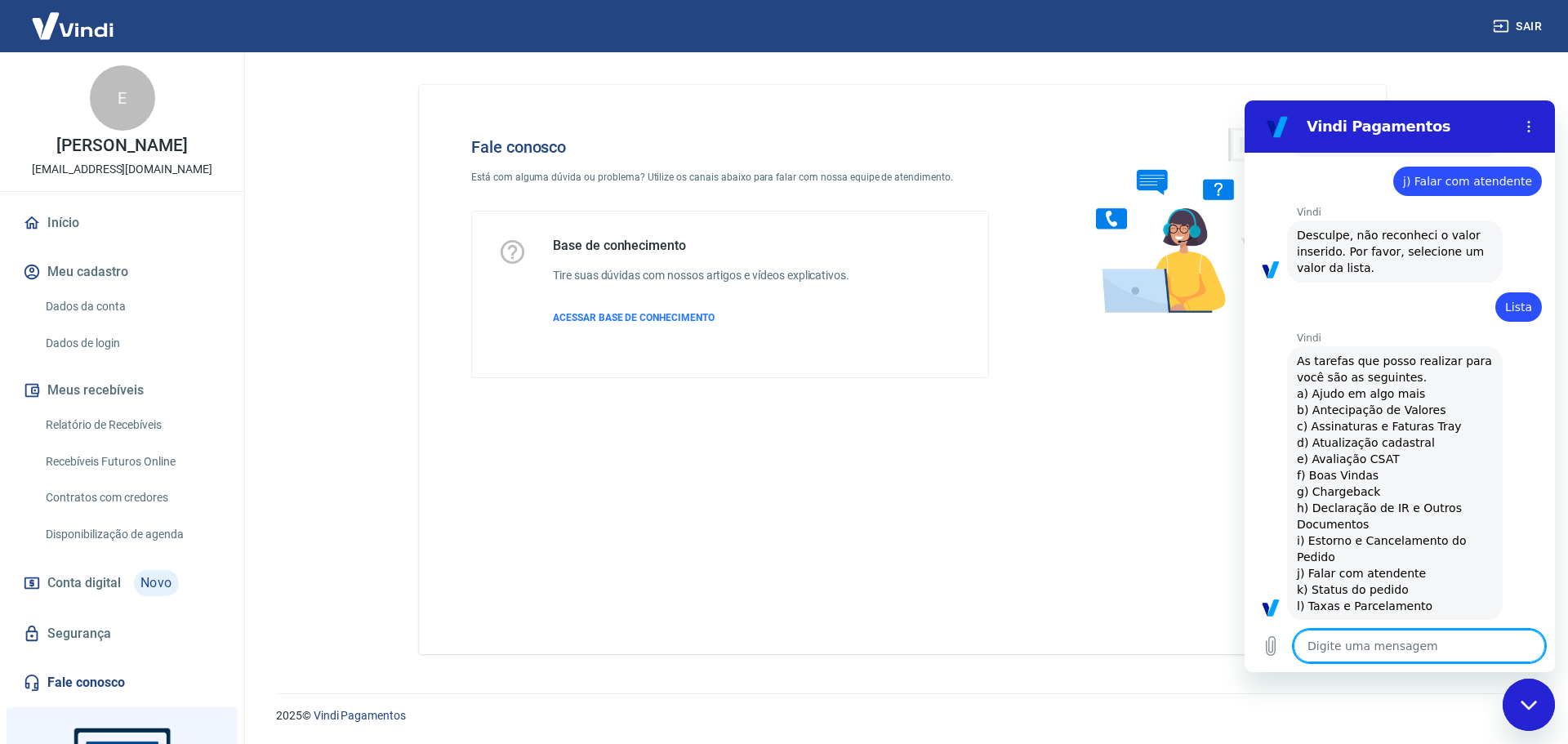
scroll to position [1130, 0]
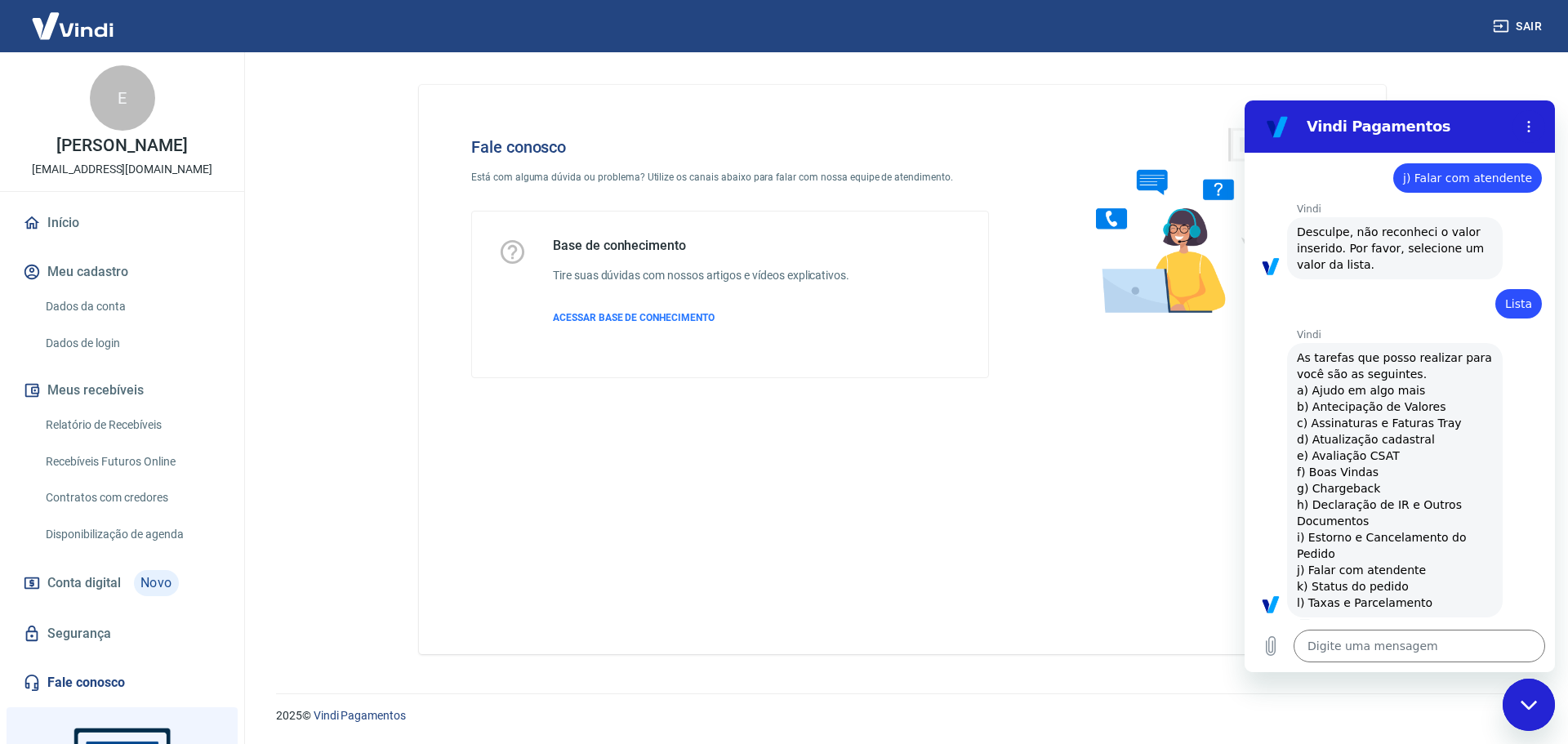
drag, startPoint x: 1301, startPoint y: 553, endPoint x: 1411, endPoint y: 559, distance: 110.2
click at [1411, 559] on span "As tarefas que posso realizar para você são as seguintes. a) Ajudo em algo mais…" at bounding box center [1396, 481] width 199 height 258
copy span "j) Falar com atendente"
click at [1342, 661] on textarea at bounding box center [1420, 646] width 252 height 33
paste textarea "j) Falar com atendente"
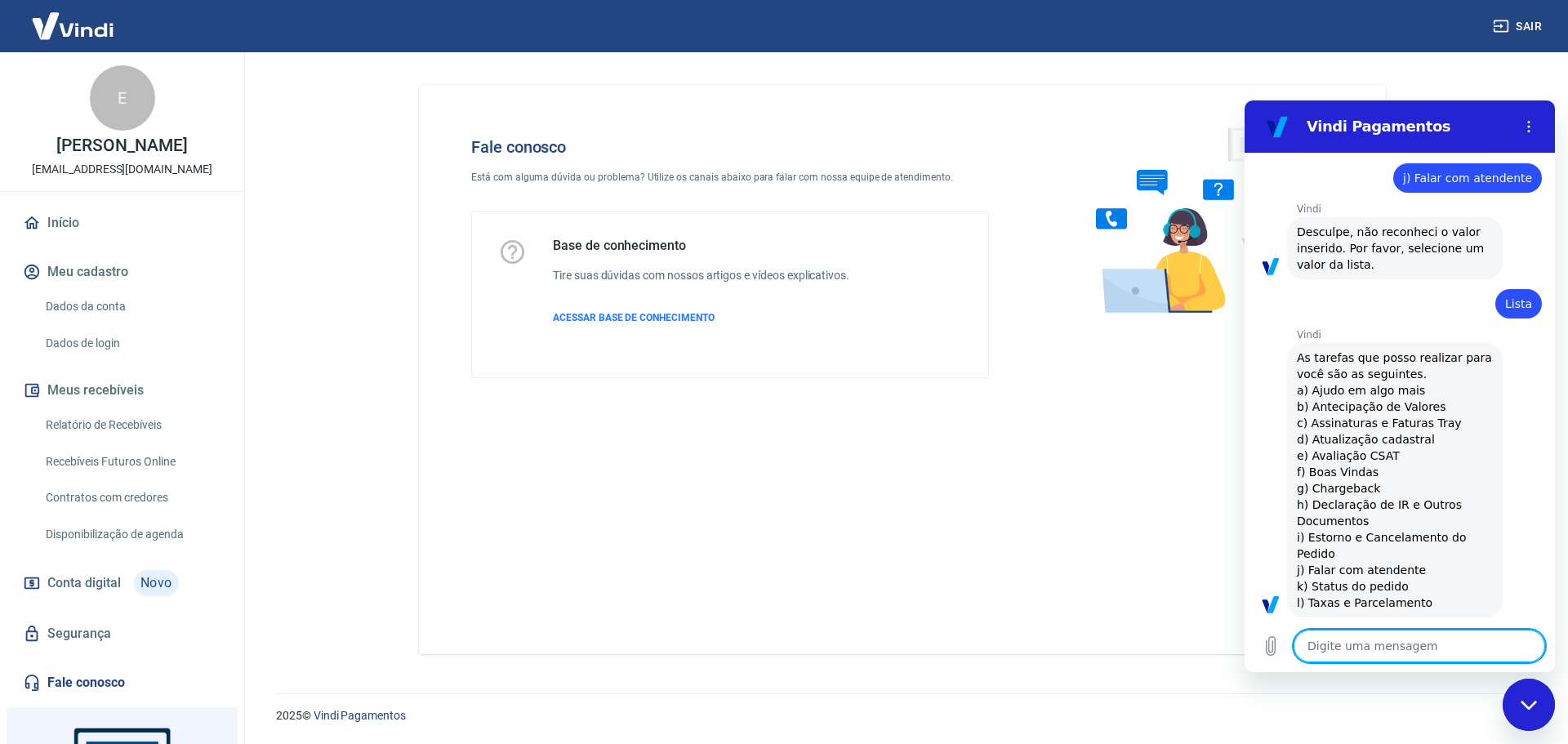
type textarea "j) Falar com atendente"
type textarea "x"
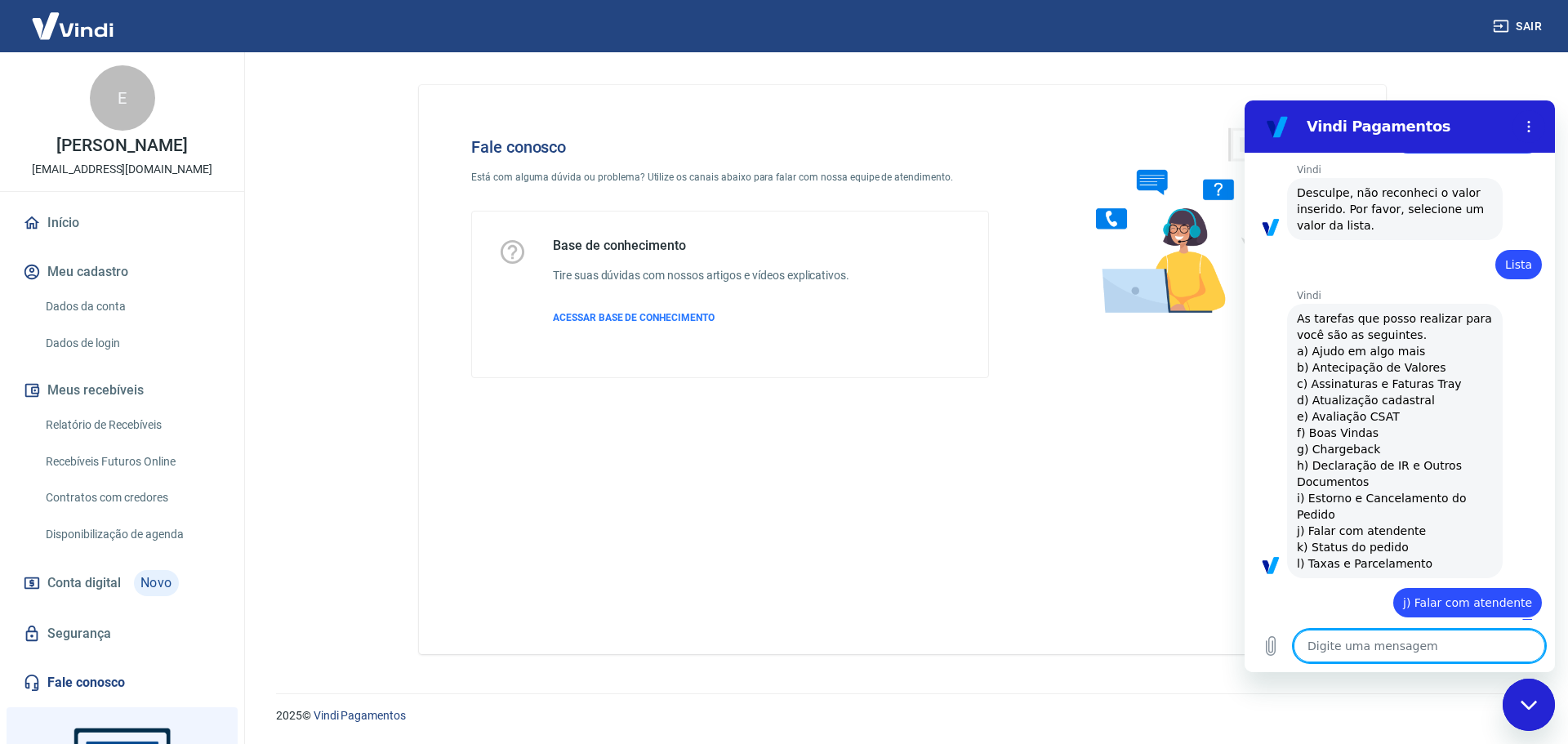
type textarea "x"
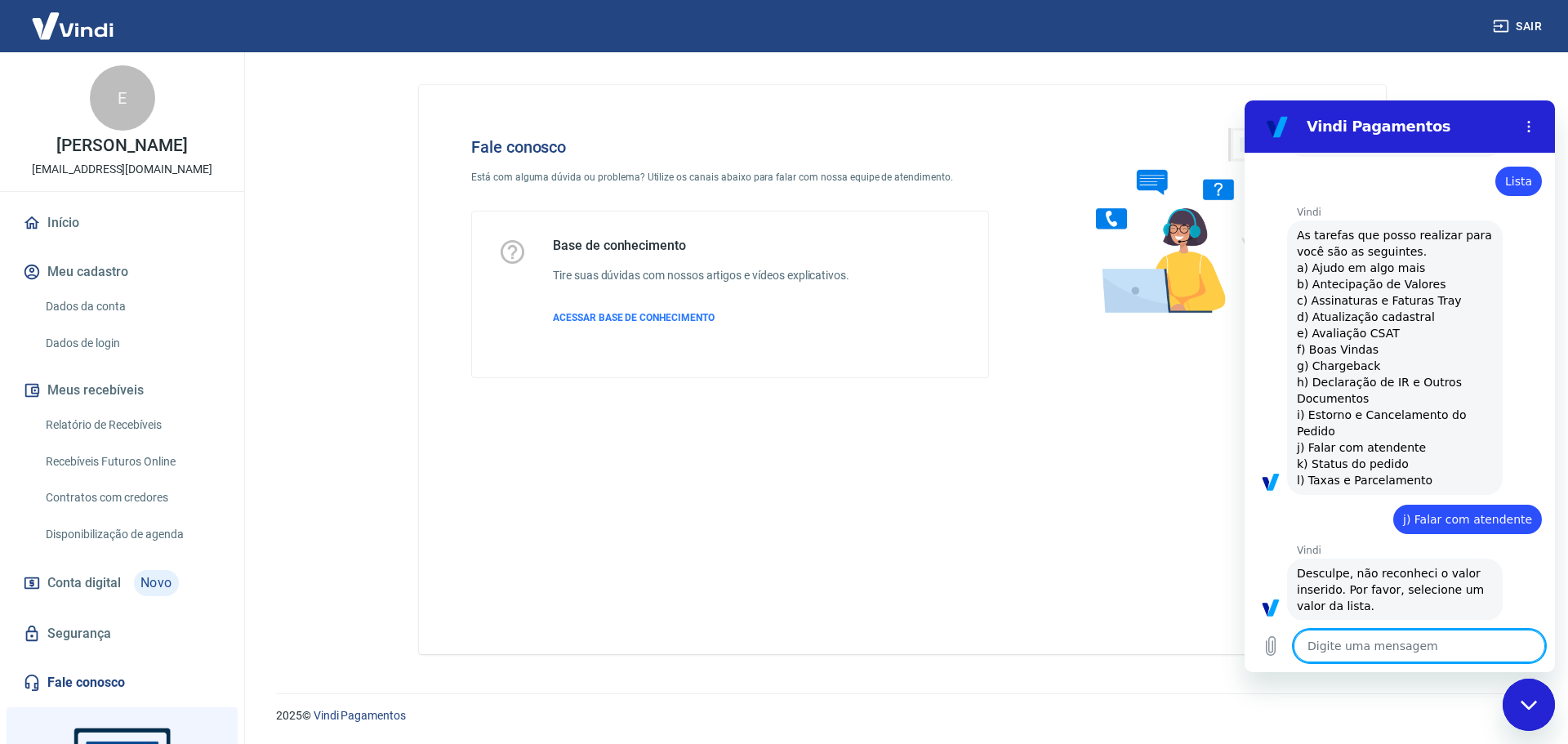
scroll to position [1256, 0]
type textarea "F"
type textarea "x"
type textarea "Fa"
type textarea "x"
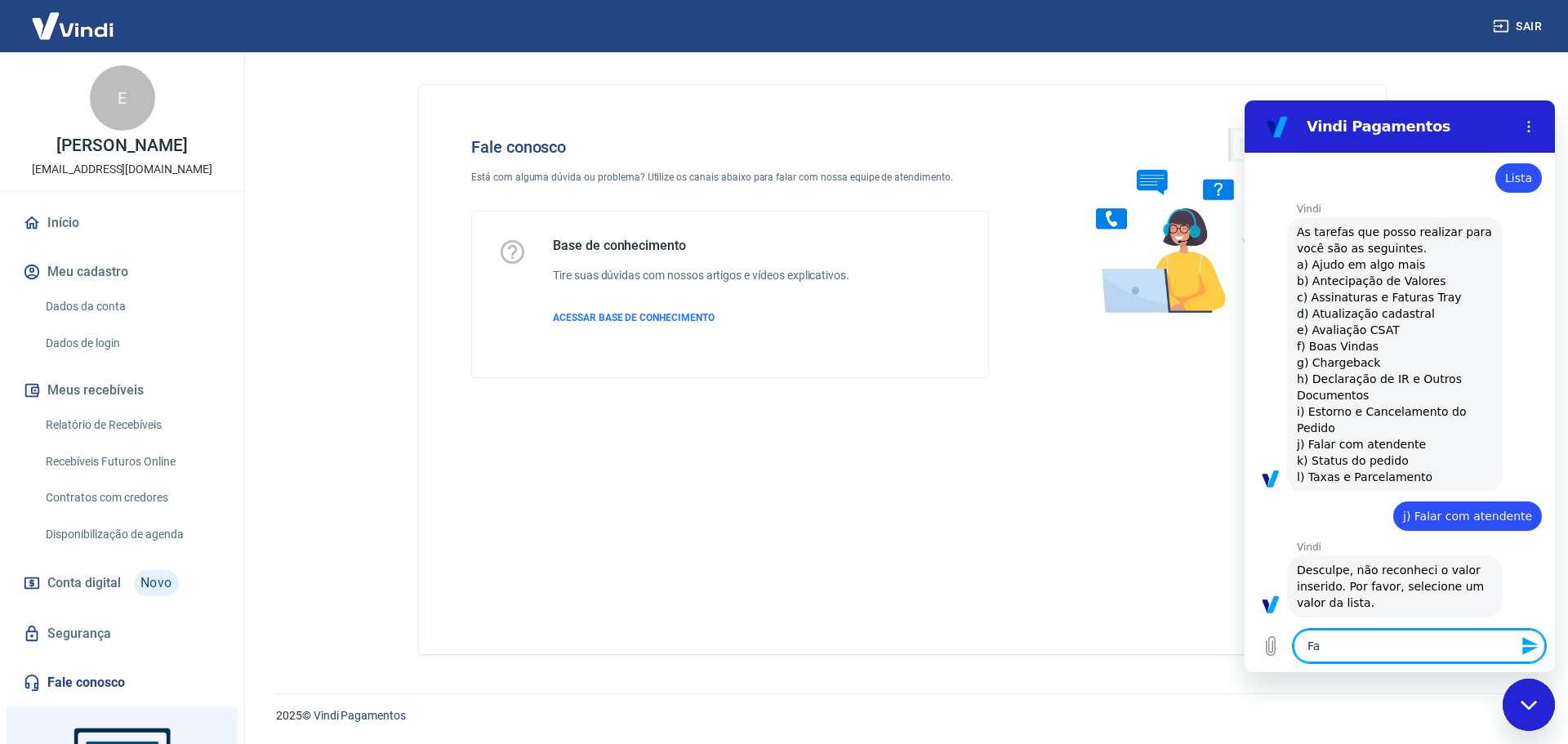
type textarea "Fal"
type textarea "x"
type textarea "Fala"
type textarea "x"
type textarea "Fala"
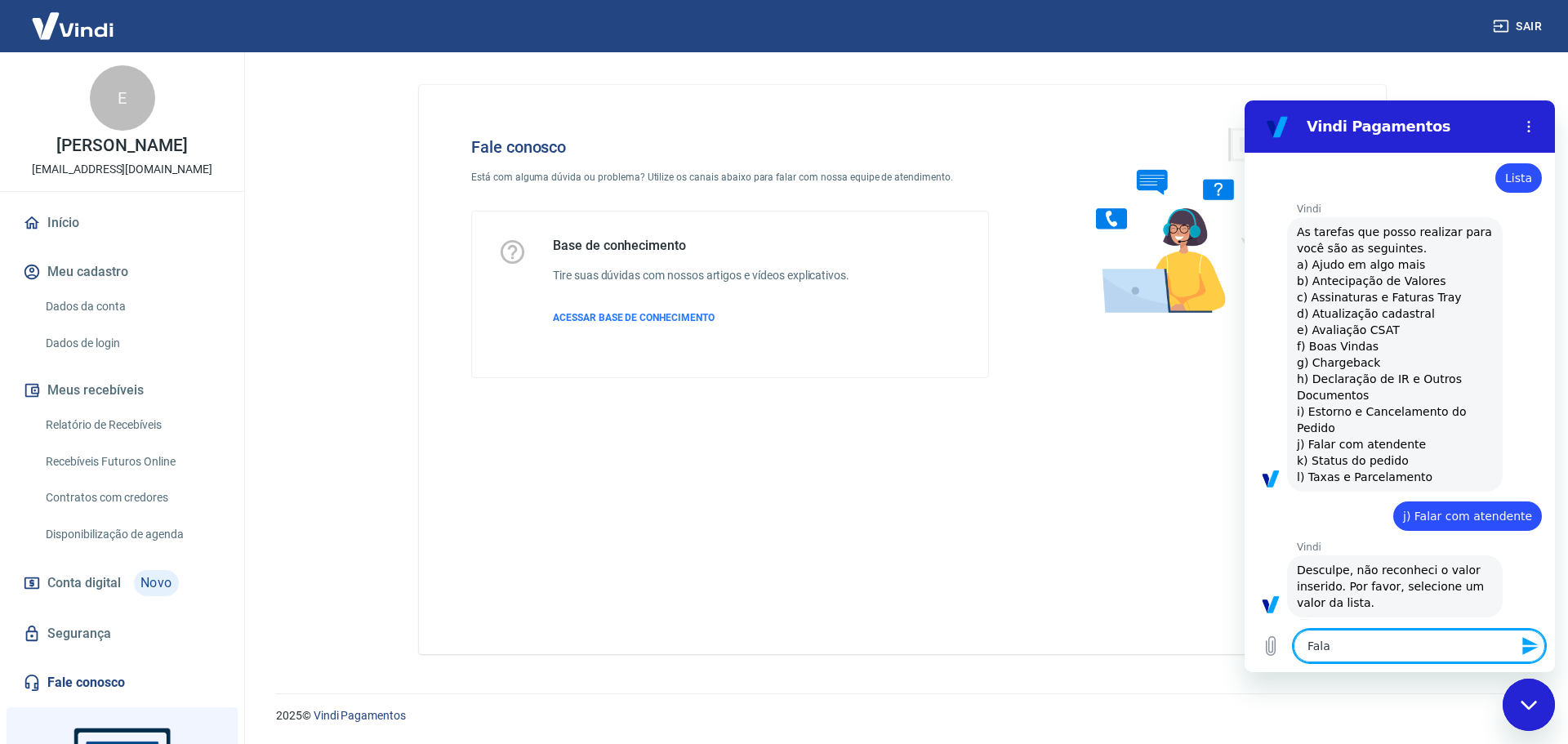
type textarea "x"
type textarea "Fala c"
type textarea "x"
type textarea "Fala co"
type textarea "x"
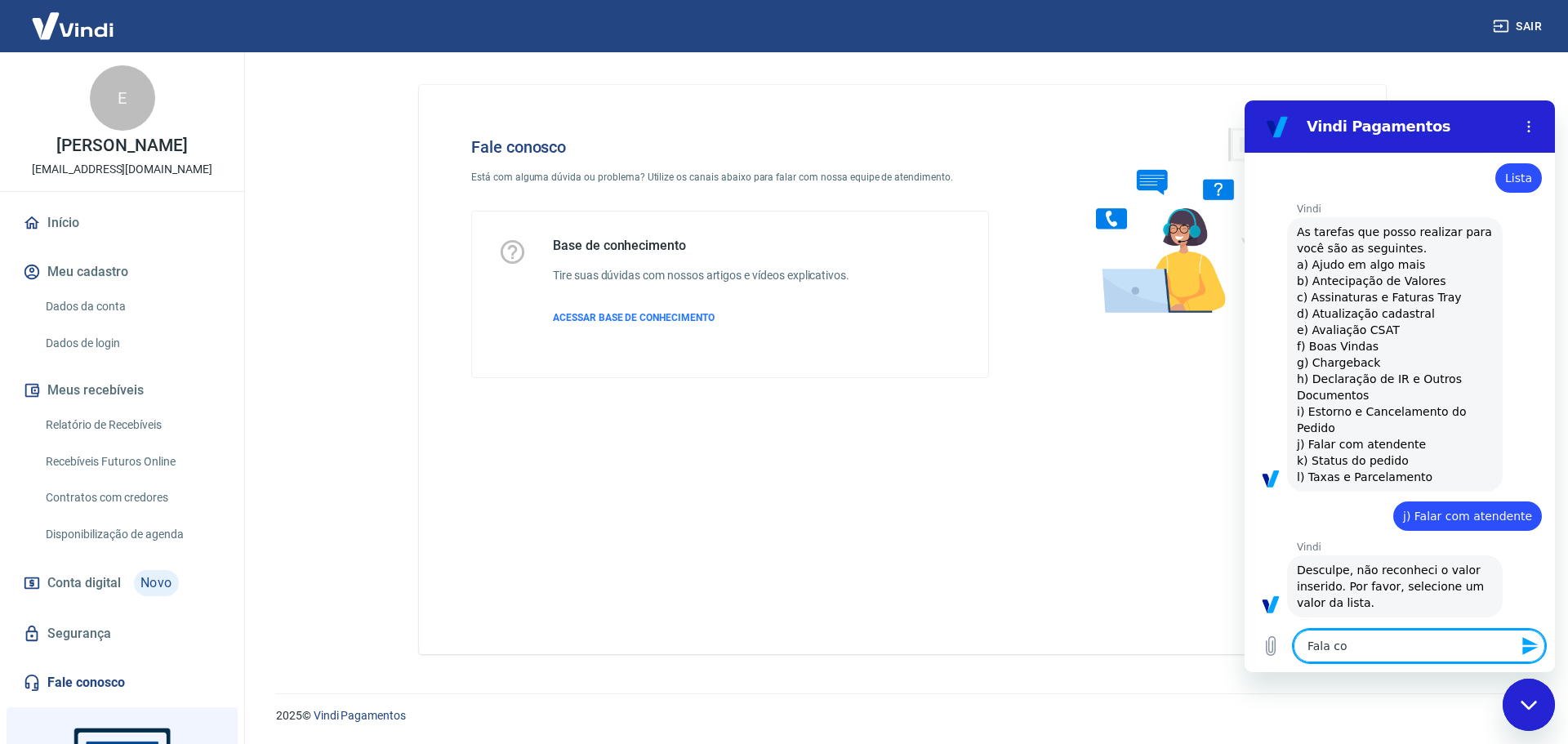
type textarea "Fala com"
type textarea "x"
type textarea "Fala com"
type textarea "x"
type textarea "Fala com A"
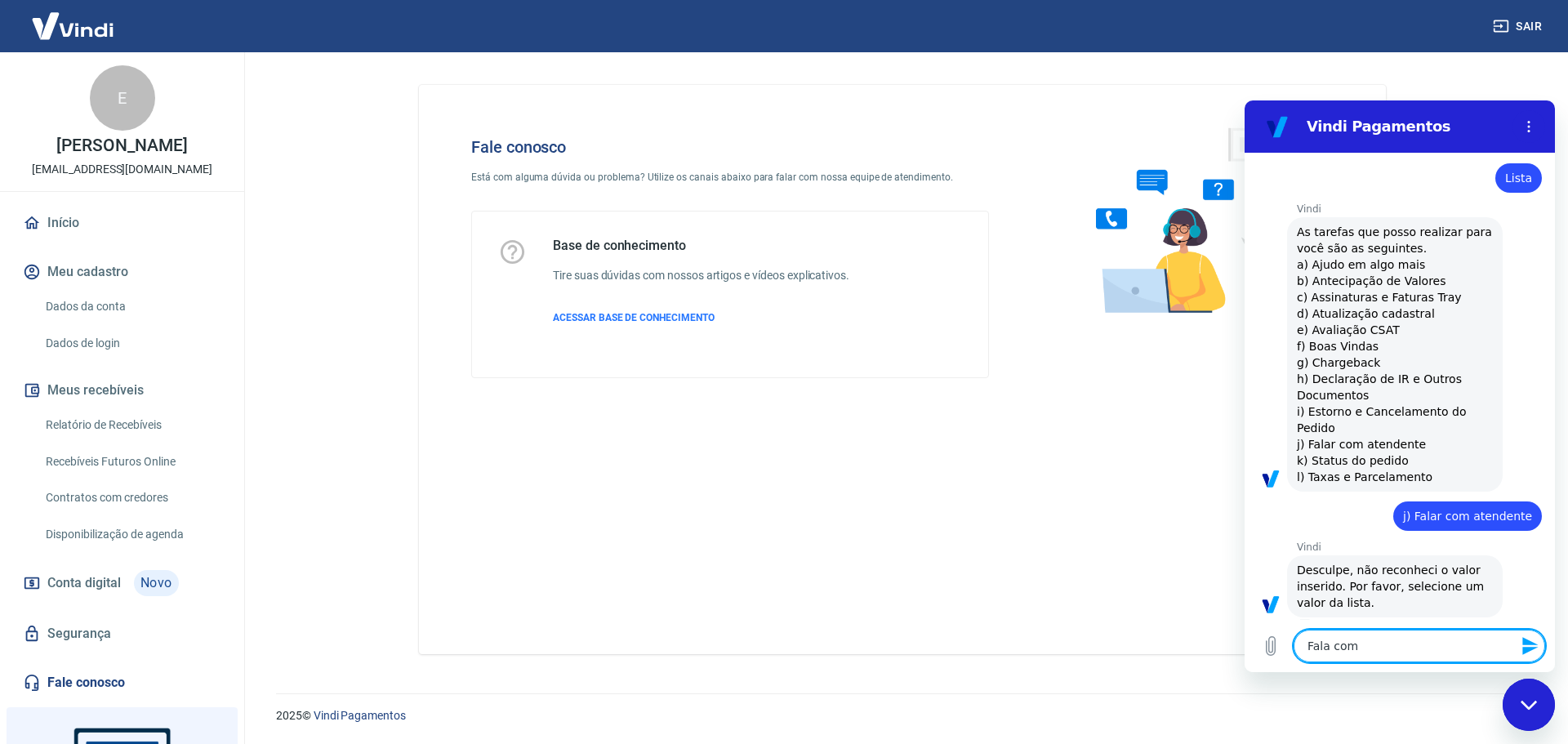
type textarea "x"
type textarea "Fala com At"
type textarea "x"
type textarea "Fala com Ate"
type textarea "x"
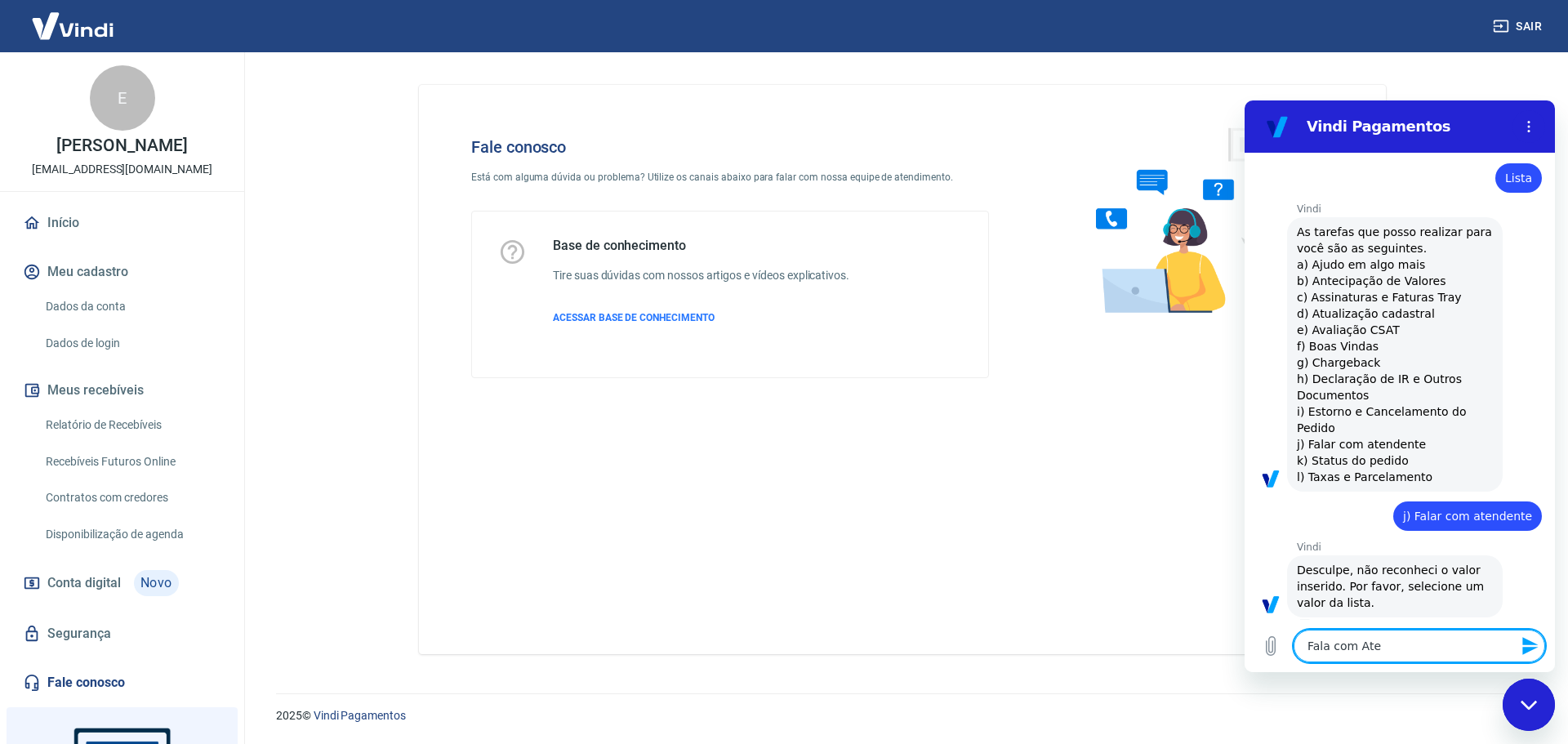
type textarea "Fala com [PERSON_NAME]"
type textarea "x"
type textarea "Fala com Atend"
type textarea "x"
type textarea "Fala com Atende"
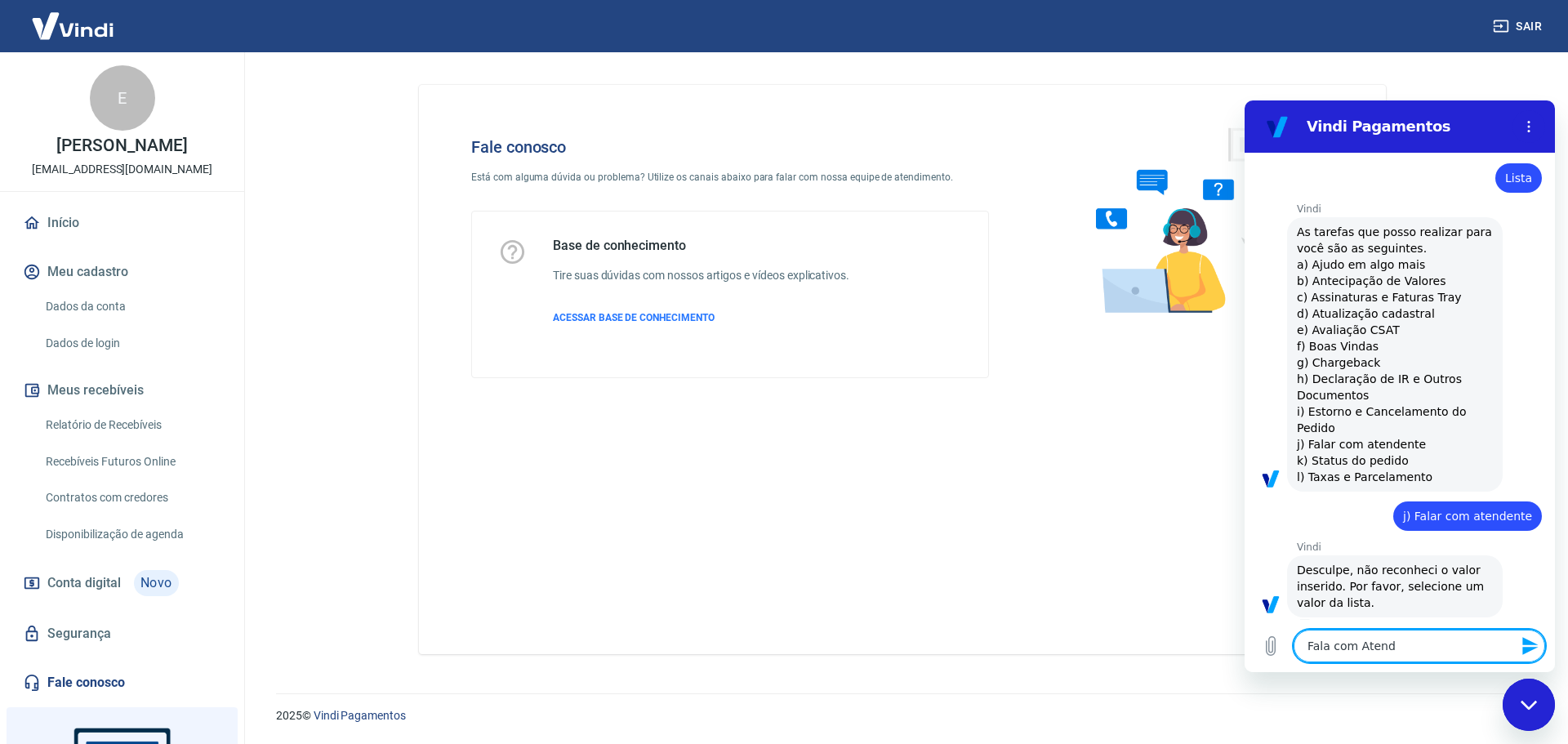
type textarea "x"
type textarea "Fala com [PERSON_NAME]"
type textarea "x"
type textarea "Fala com Atendent"
type textarea "x"
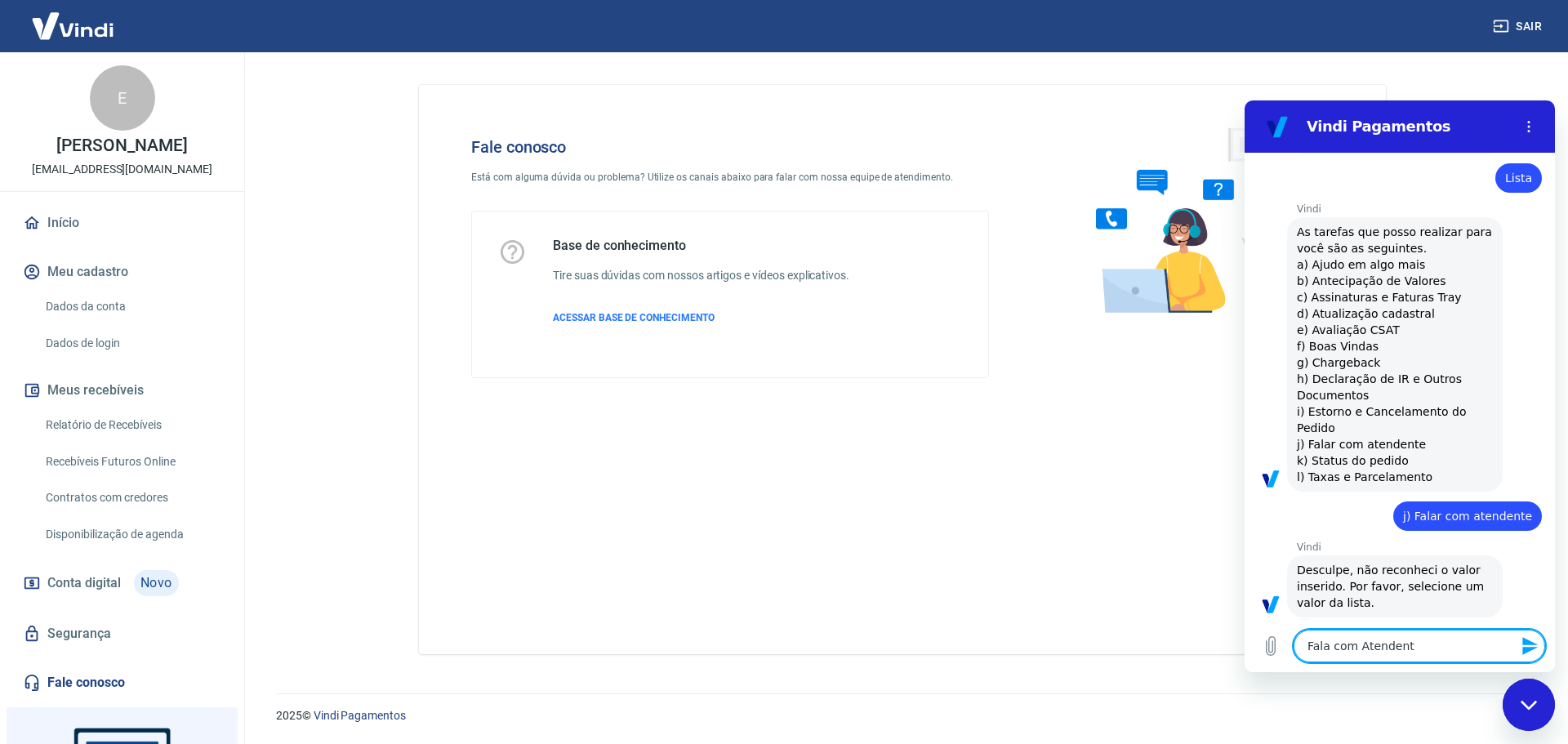
type textarea "Fala com Atendente"
type textarea "x"
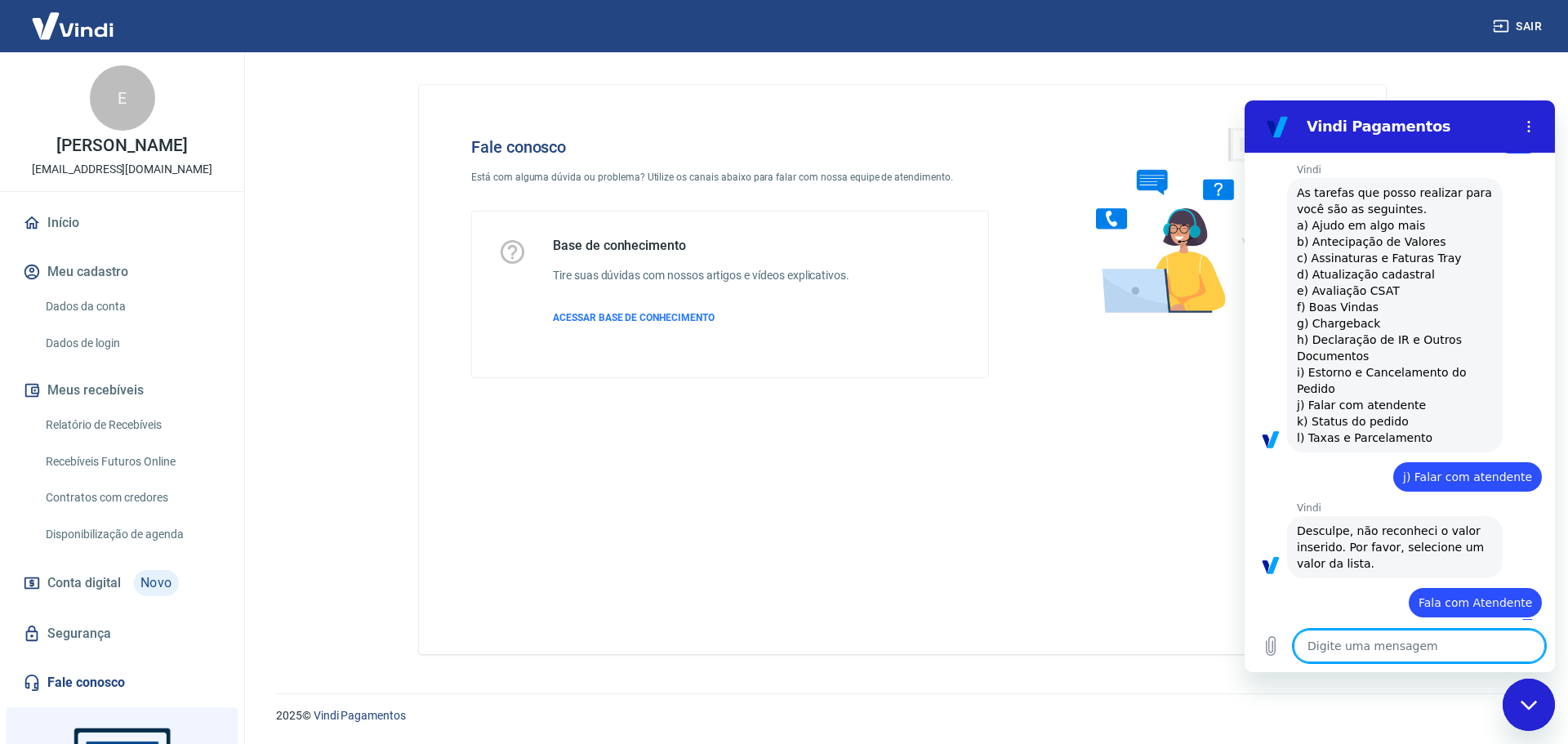
type textarea "x"
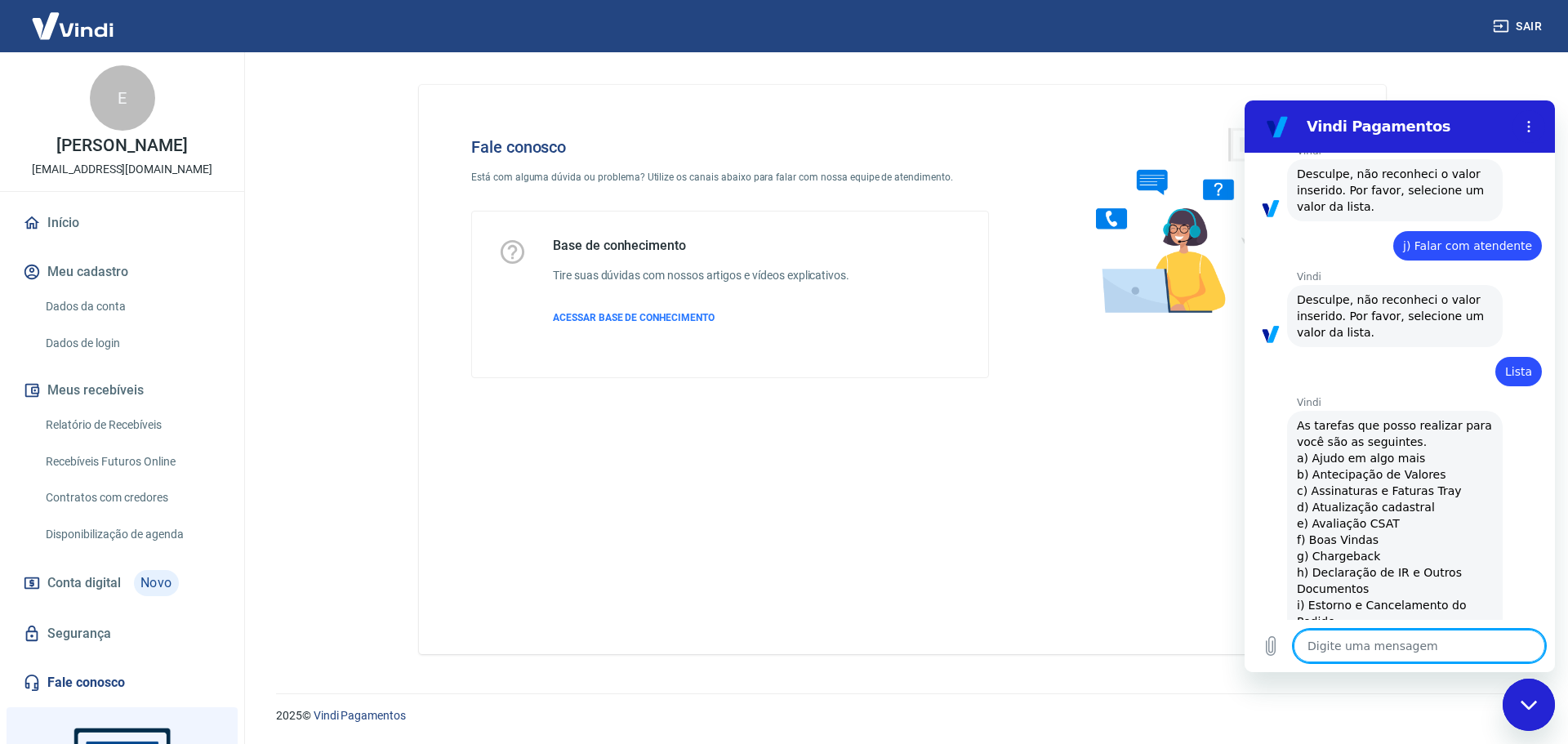
scroll to position [1381, 0]
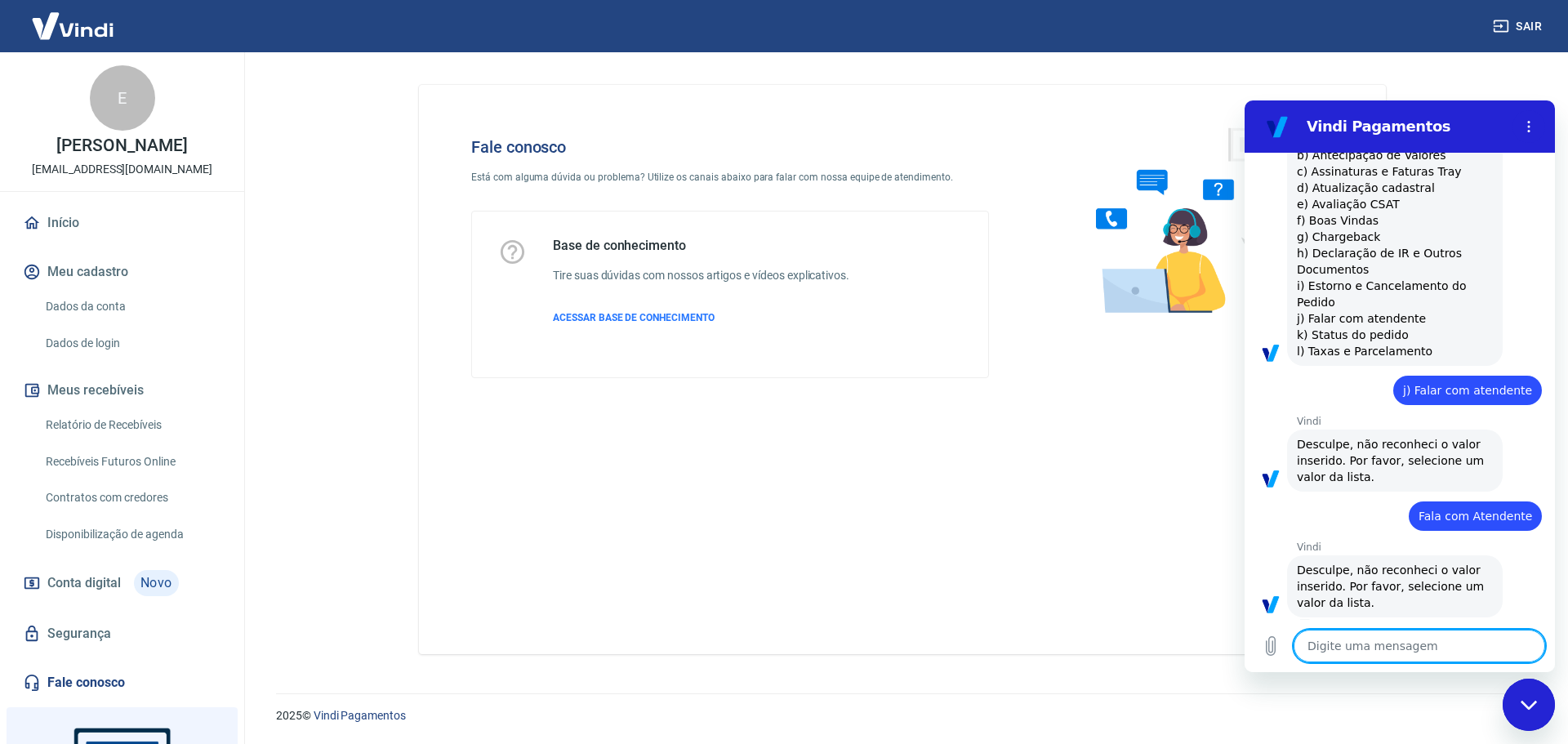
type textarea "B"
type textarea "x"
type textarea "Bo"
type textarea "x"
type textarea "Bom"
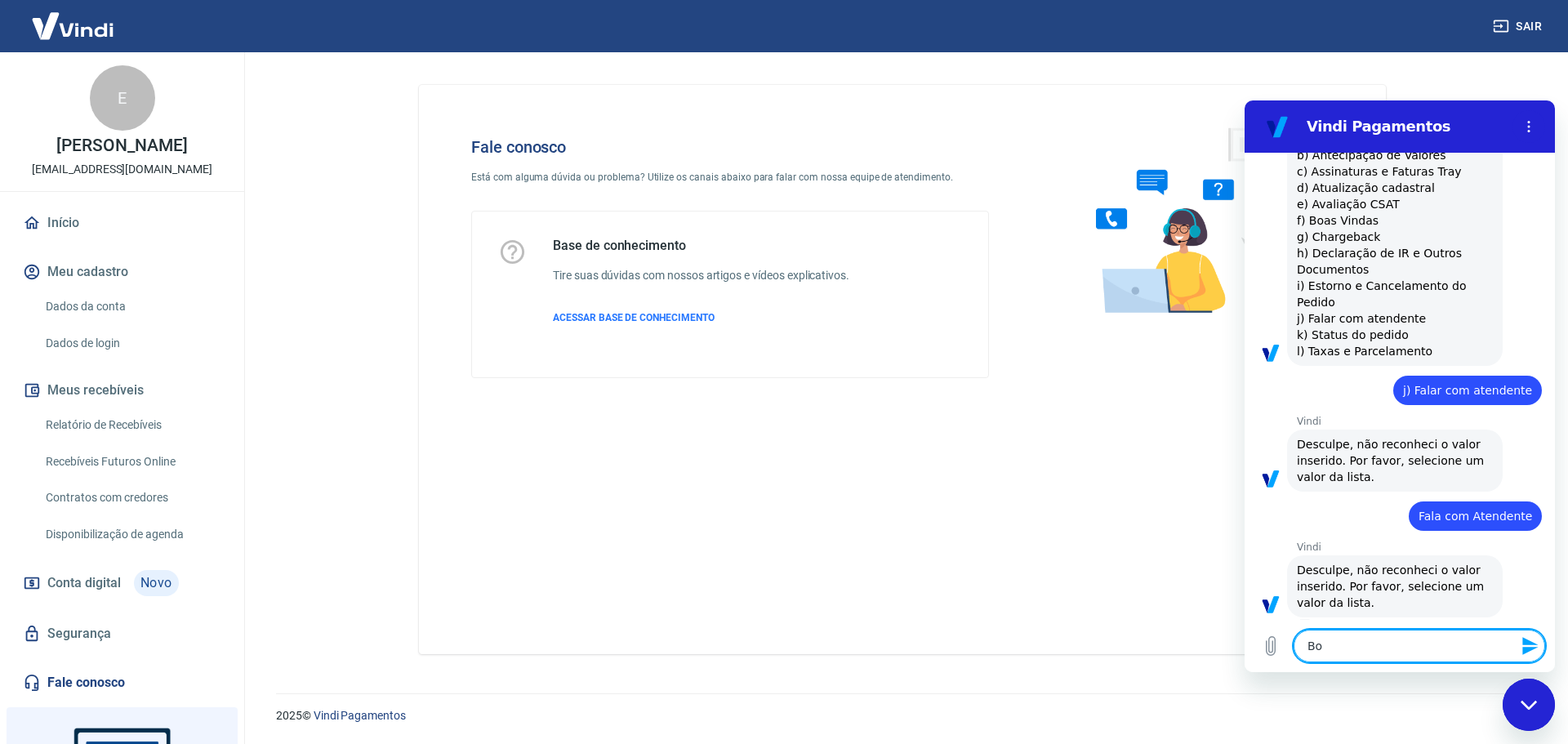
type textarea "x"
type textarea "Bomd"
type textarea "x"
type textarea "Bomd i"
type textarea "x"
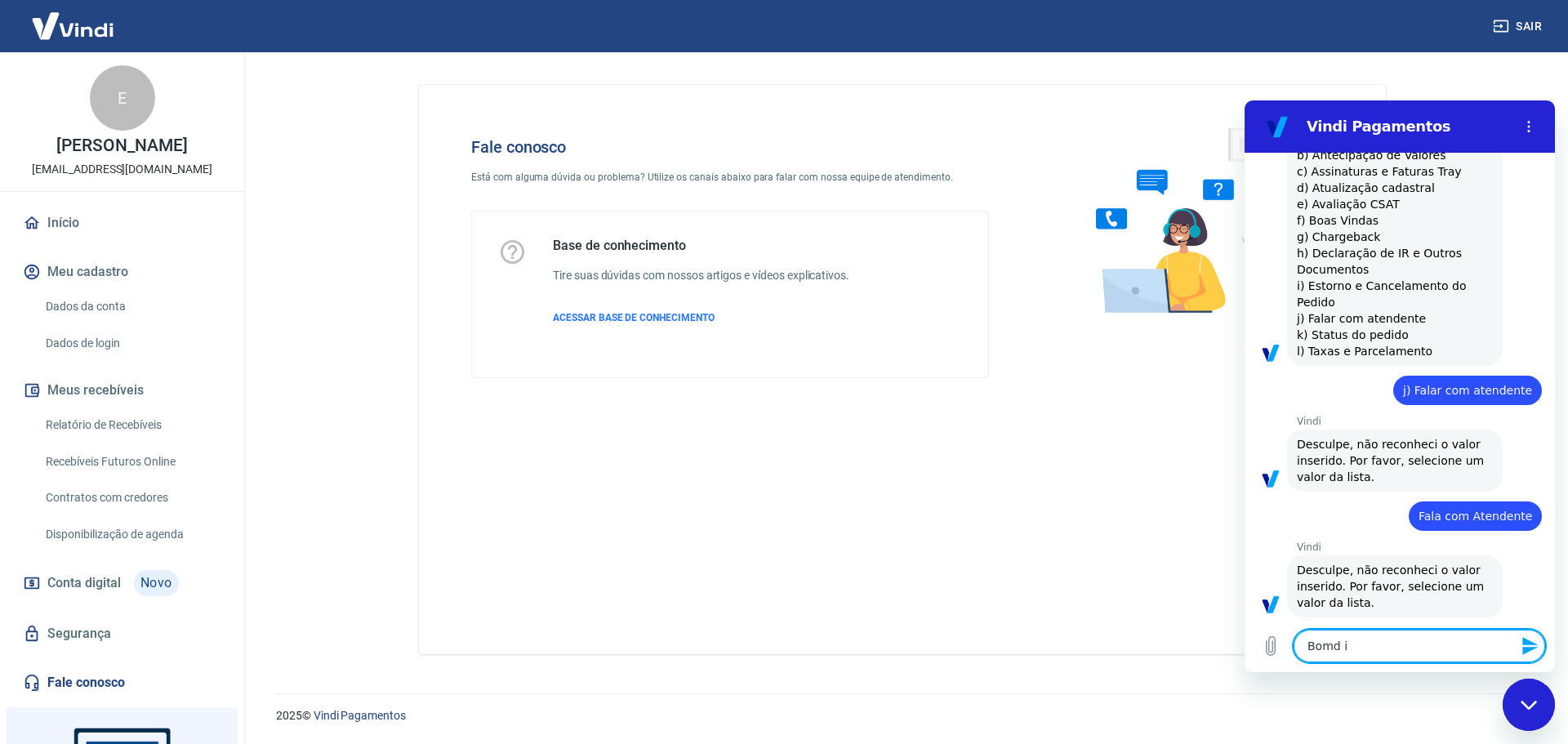
type textarea "Bomd ia"
type textarea "x"
type textarea "Bomd ia!"
type textarea "x"
type textarea "Bomd ia"
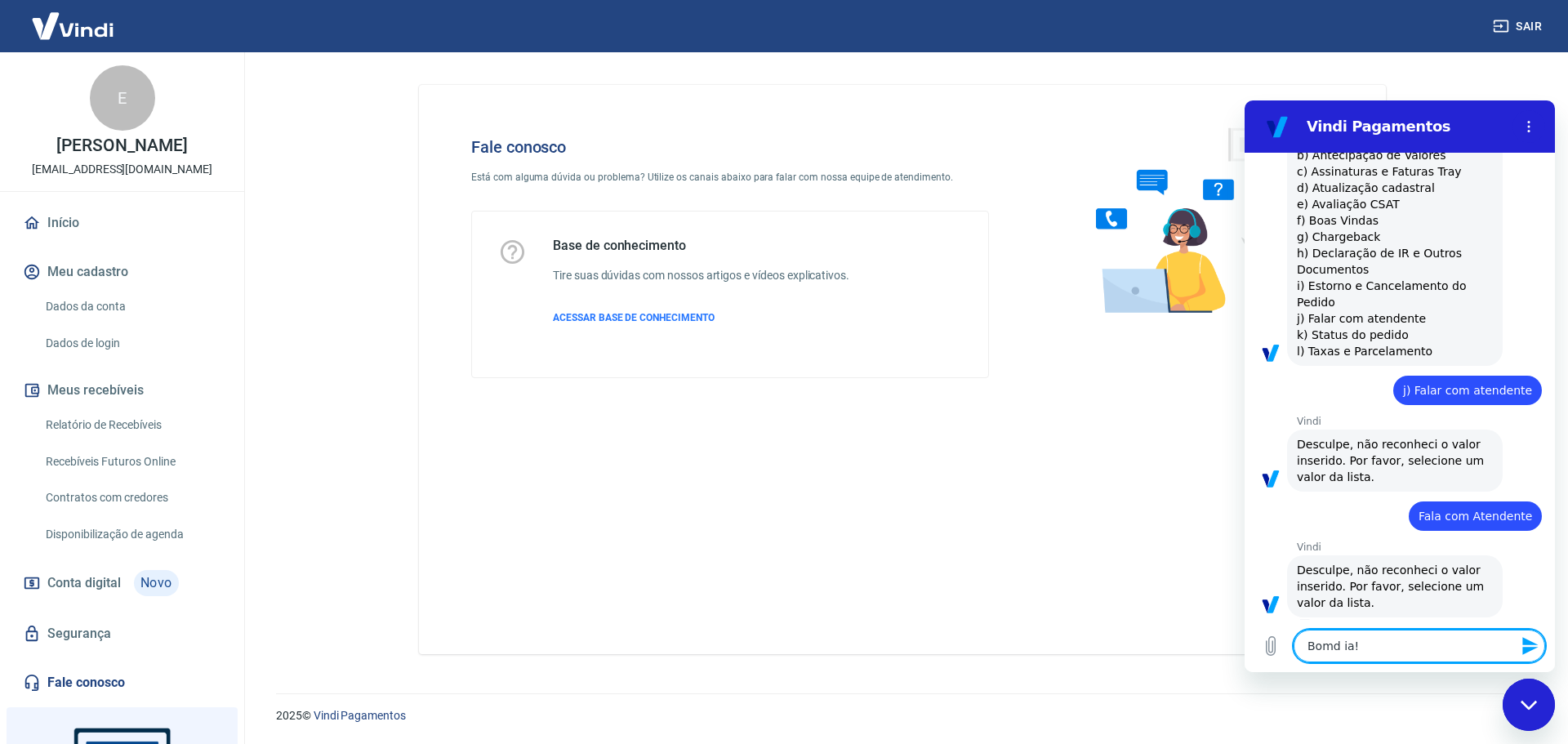
type textarea "x"
type textarea "Bomd i"
type textarea "x"
type textarea "Bomd"
type textarea "x"
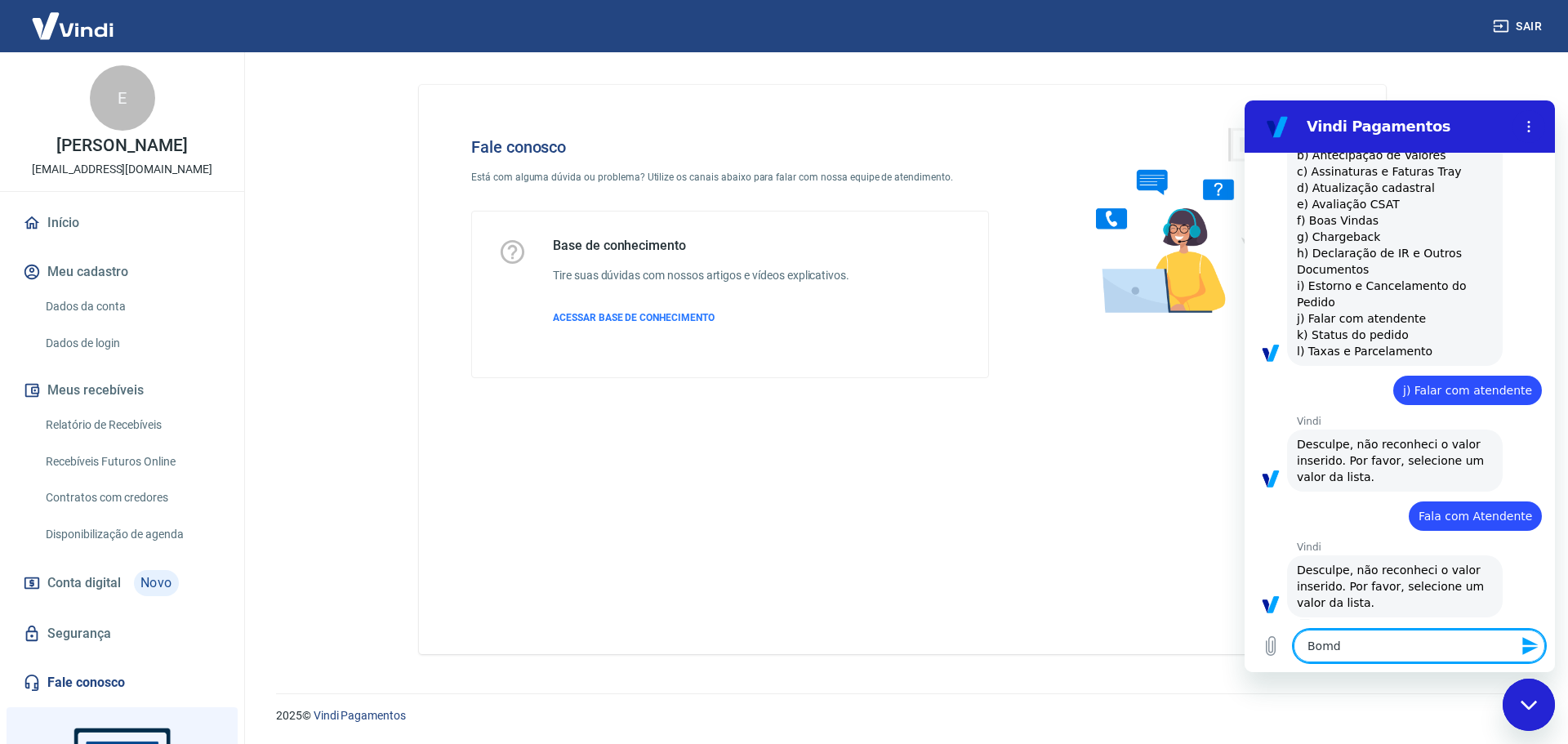
type textarea "Bomd"
type textarea "x"
type textarea "Bom"
type textarea "x"
type textarea "Bom"
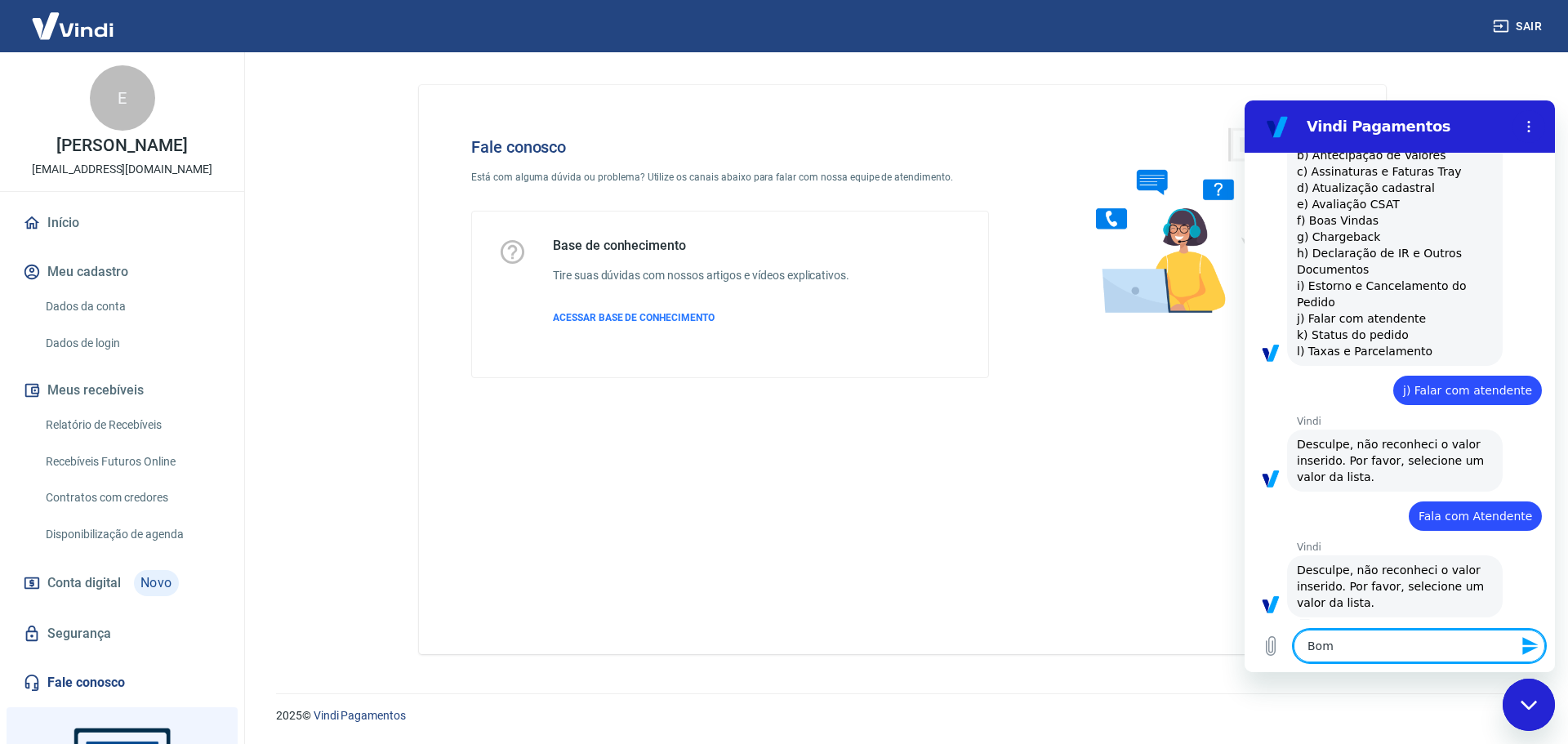
type textarea "x"
type textarea "Bom d"
type textarea "x"
type textarea "Bom di"
type textarea "x"
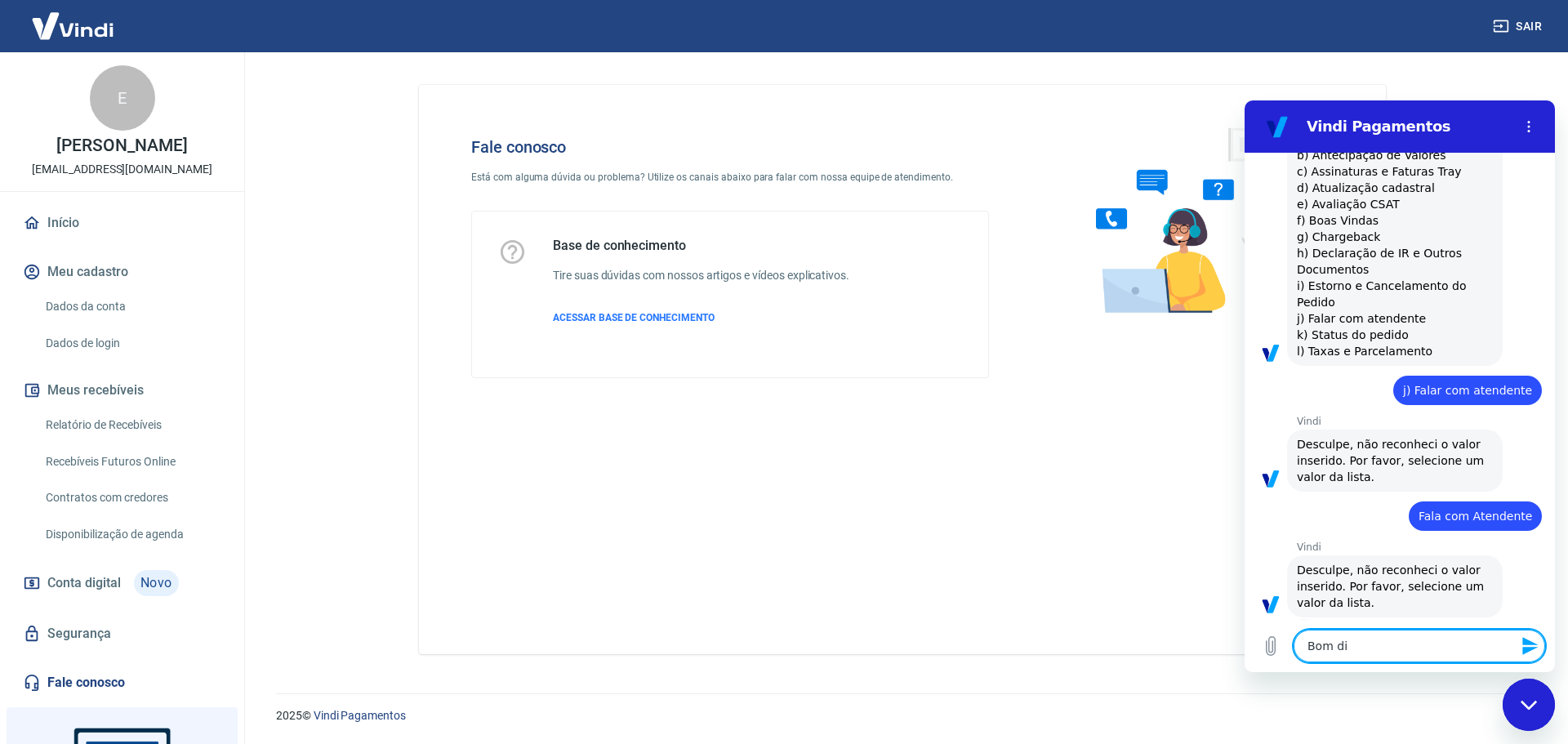
type textarea "Bom dia"
type textarea "x"
type textarea "Bom dia!"
type textarea "x"
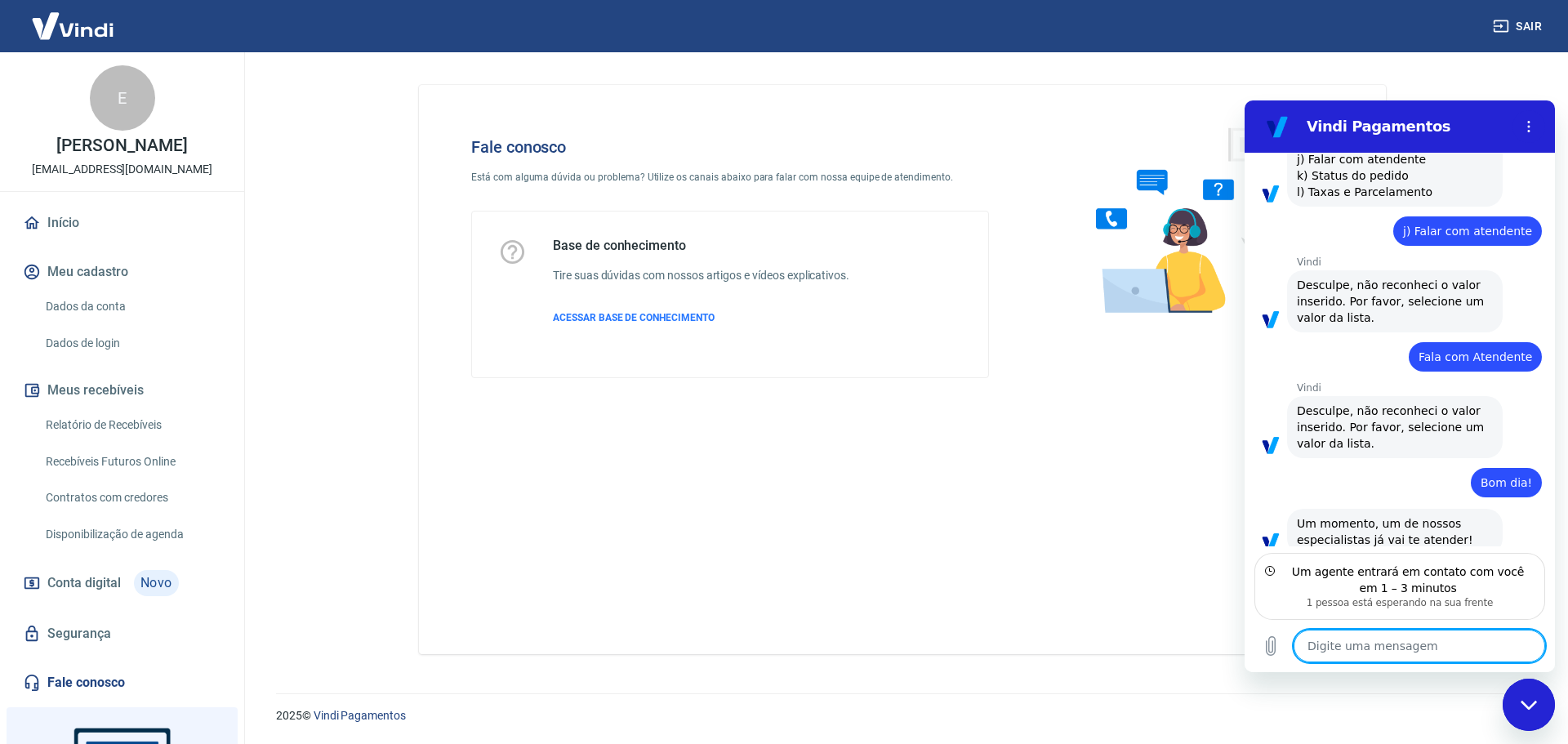
scroll to position [1552, 0]
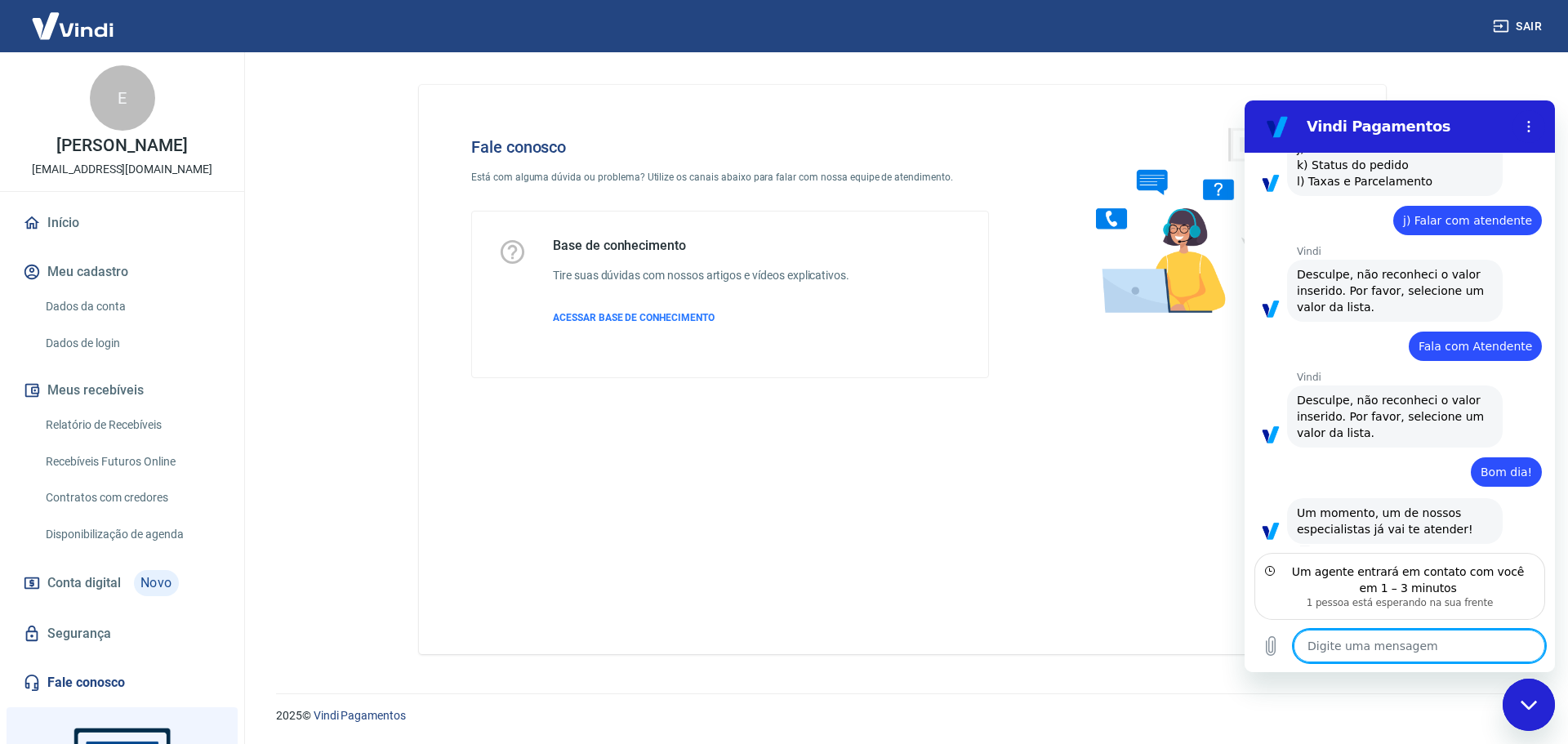
click at [1372, 633] on textarea at bounding box center [1420, 646] width 252 height 33
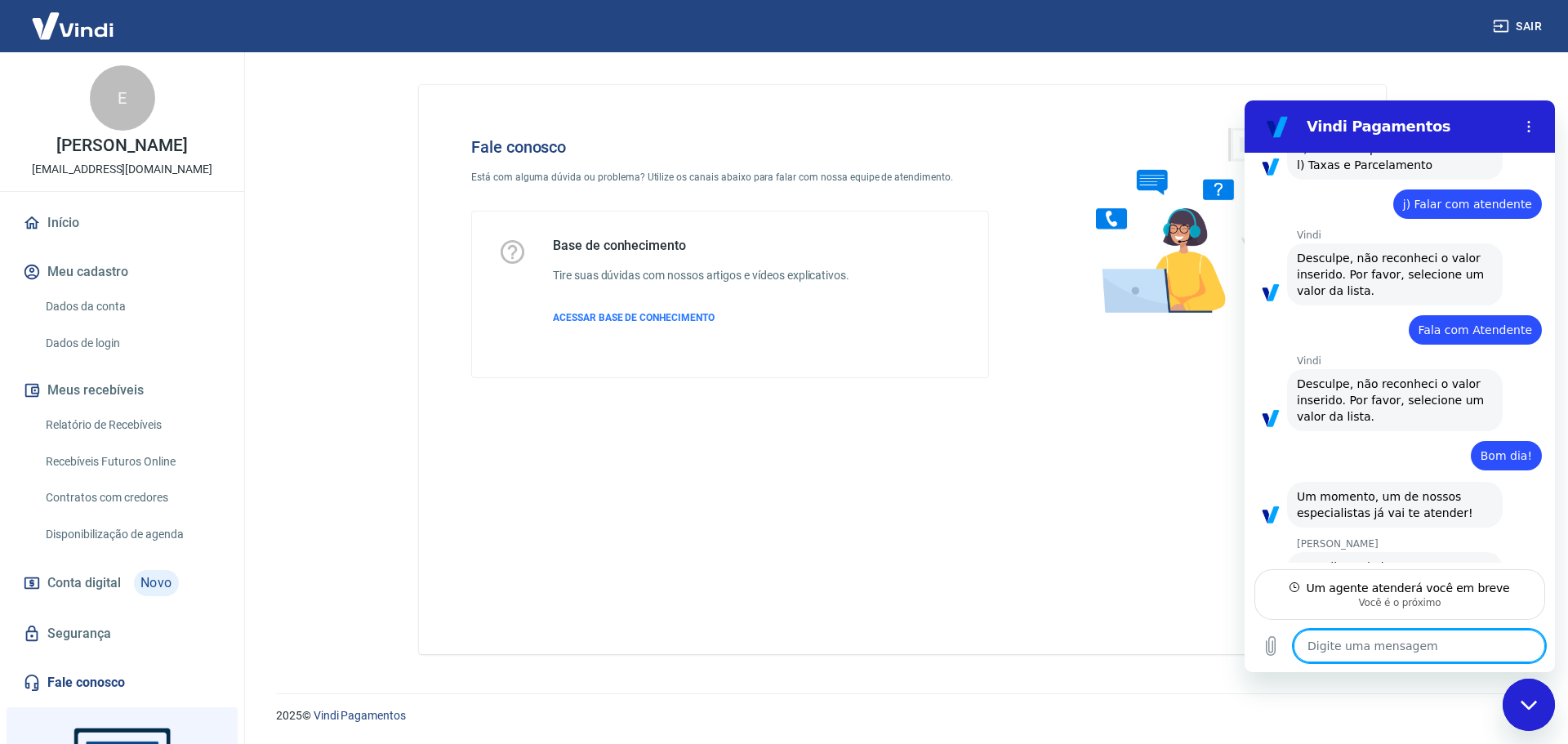
type textarea "x"
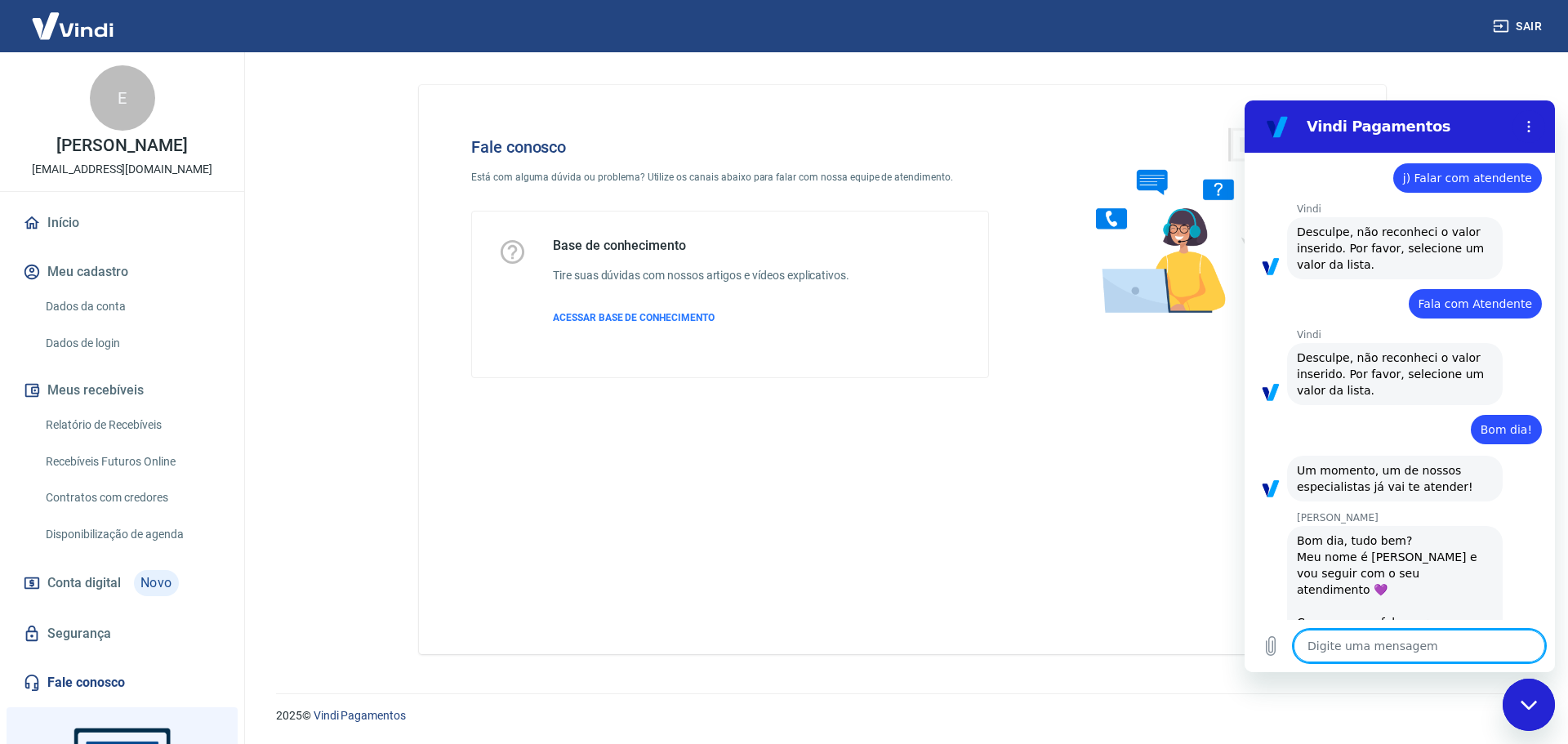
scroll to position [1597, 0]
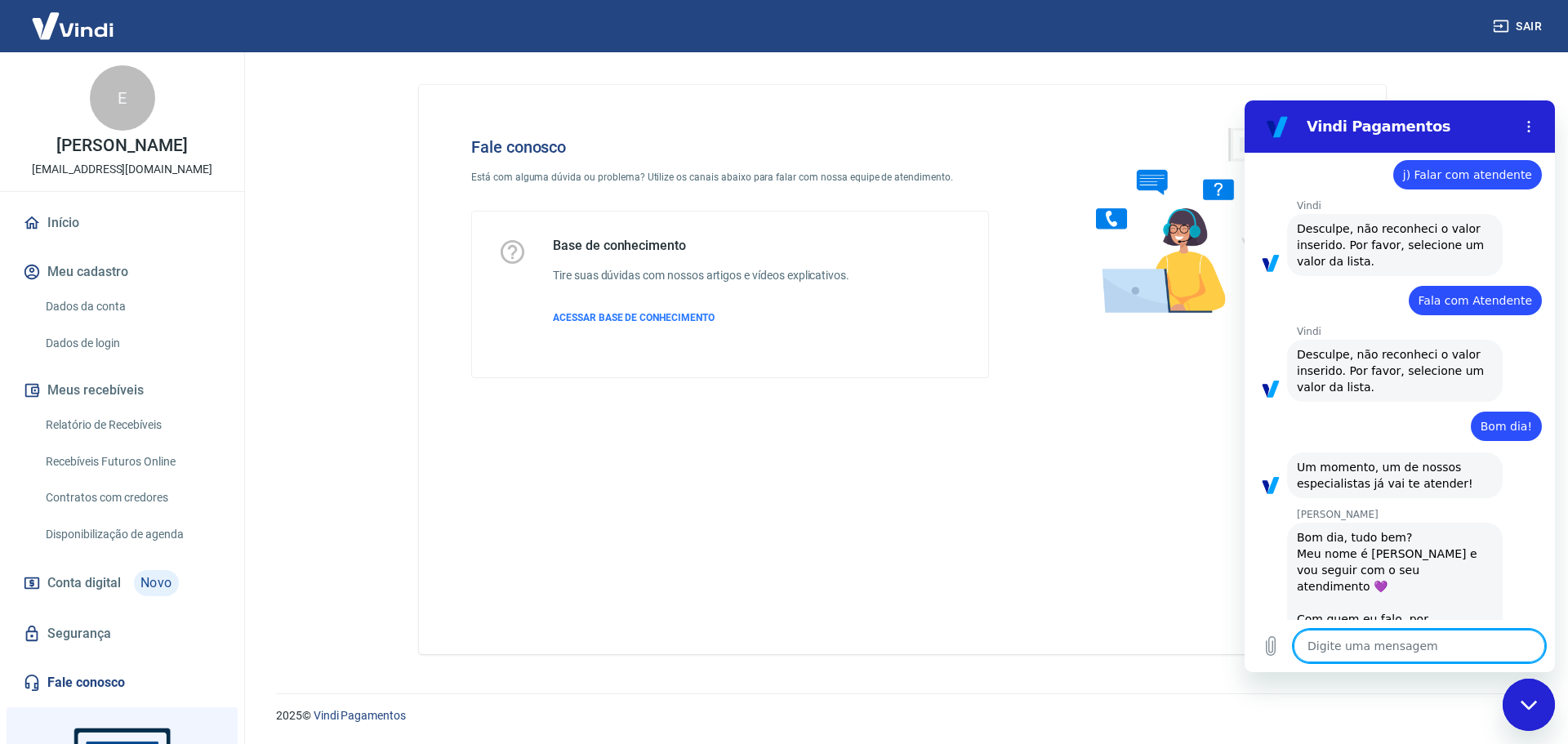
type textarea "B"
type textarea "x"
type textarea "Bo"
type textarea "x"
type textarea "Bom"
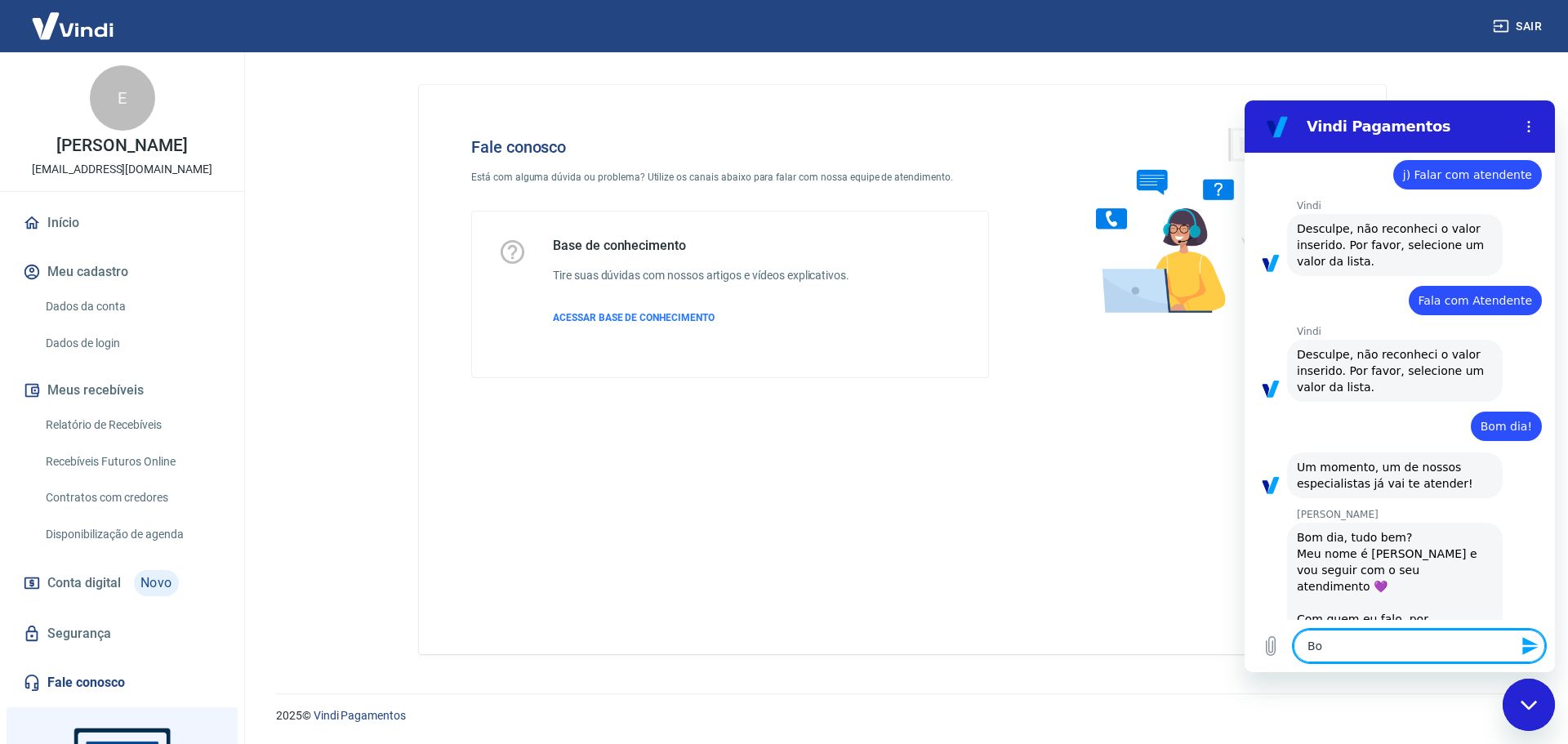
type textarea "x"
type textarea "Bom"
type textarea "x"
type textarea "Bom d"
type textarea "x"
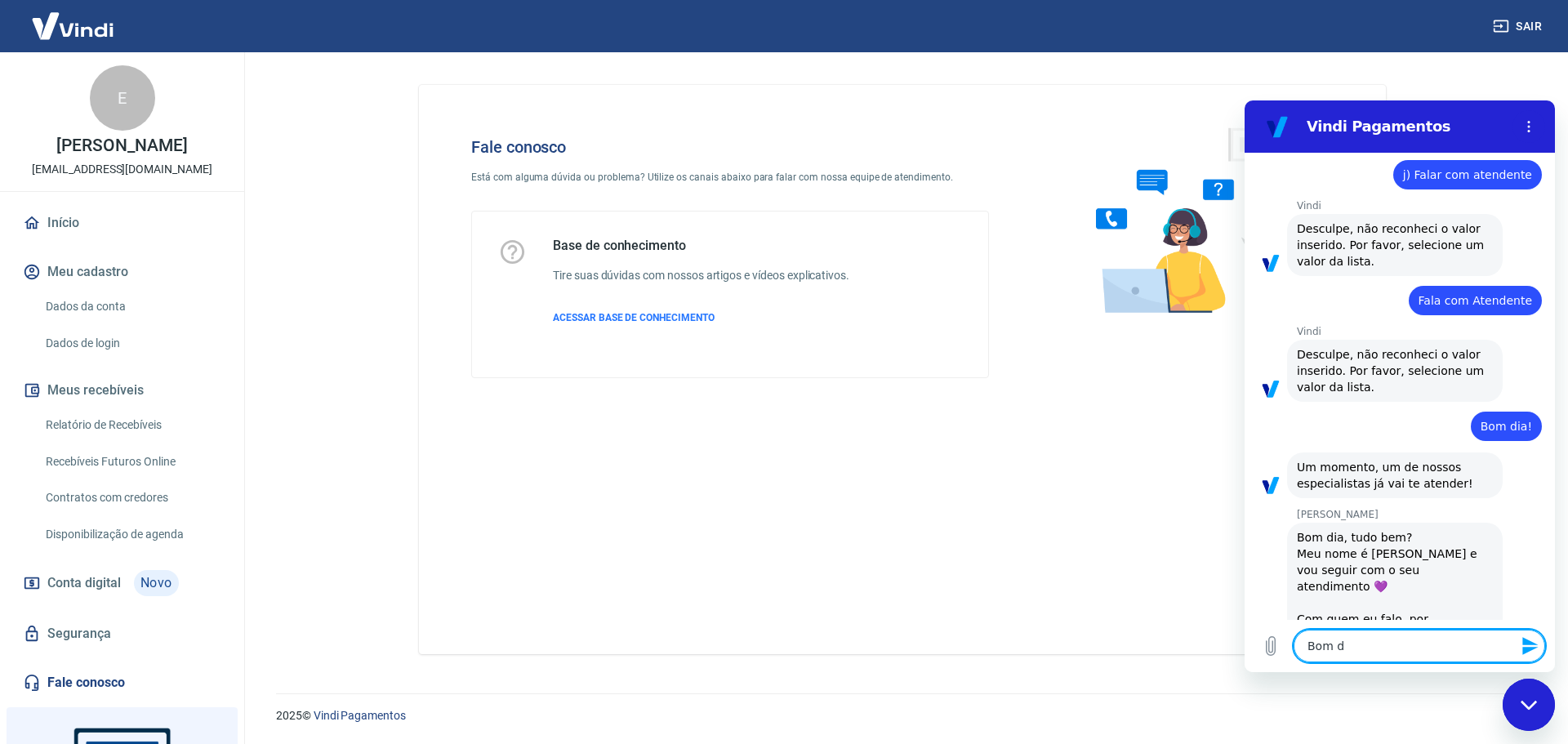
type textarea "Bom di"
type textarea "x"
type textarea "Bom dia"
type textarea "x"
type textarea "Bom dia"
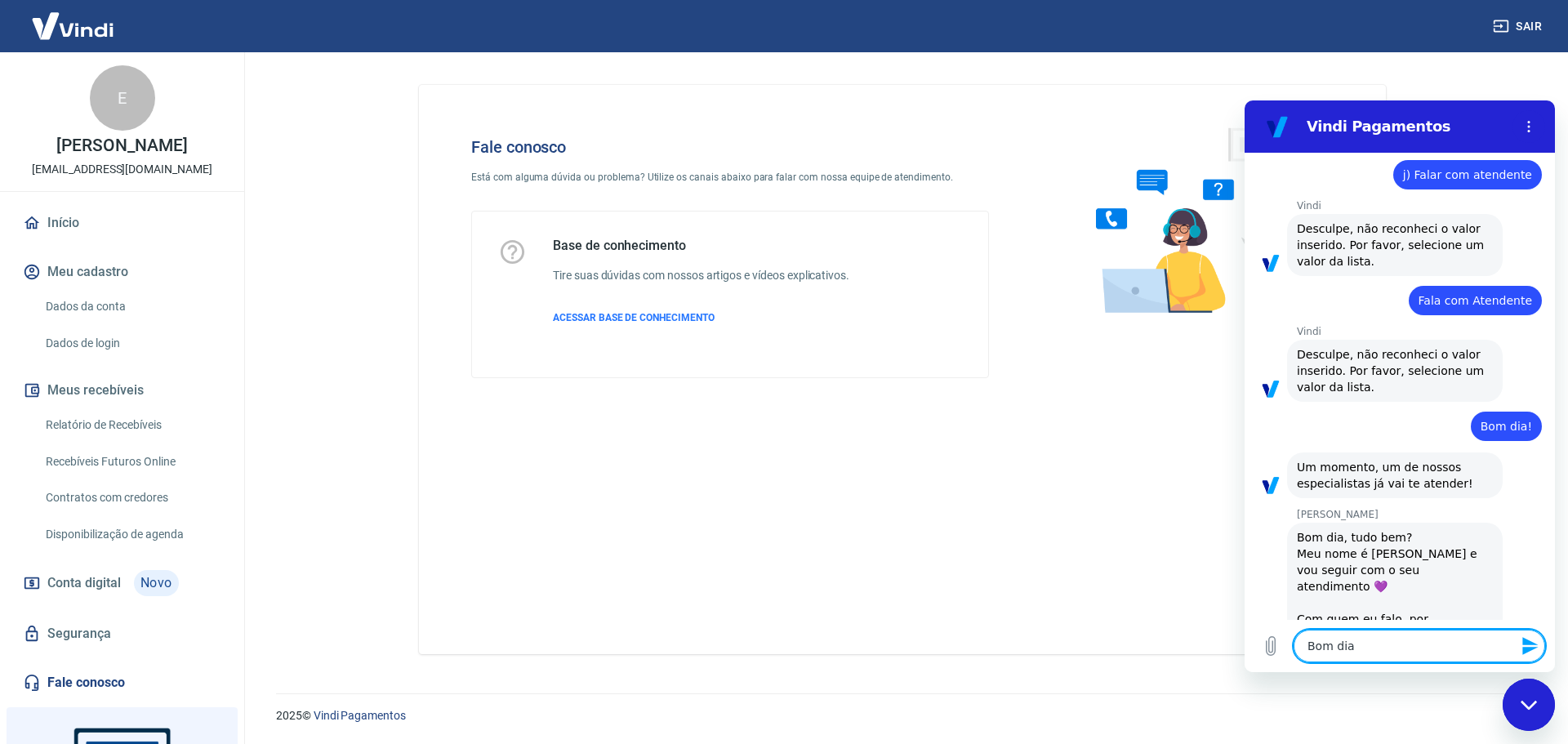
type textarea "x"
type textarea "Bom dia V"
type textarea "x"
type textarea "Bom dia Vi"
type textarea "x"
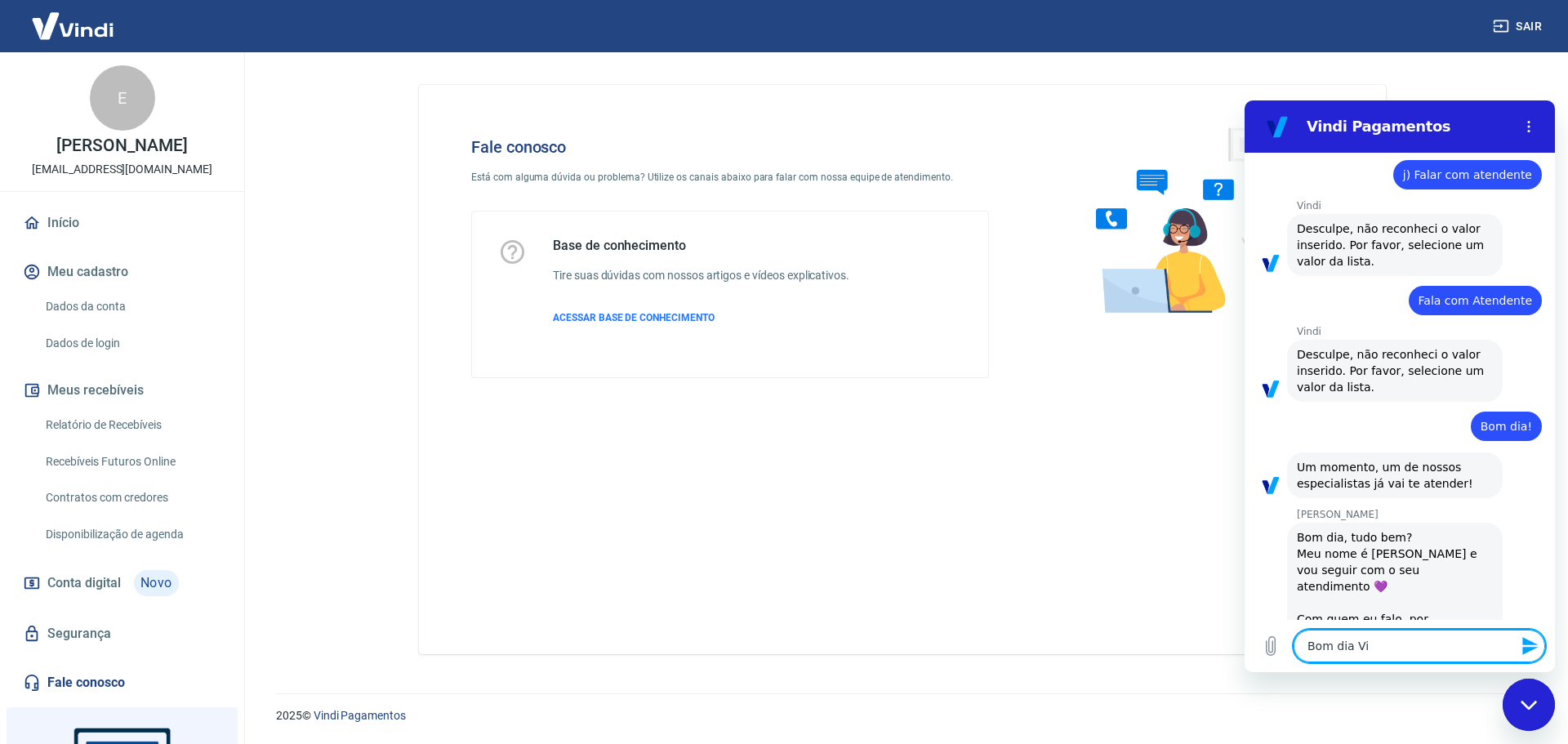
type textarea "Bom dia Viv"
type textarea "x"
type textarea "Bom dia Vivi"
type textarea "x"
type textarea "Bom dia Vivia"
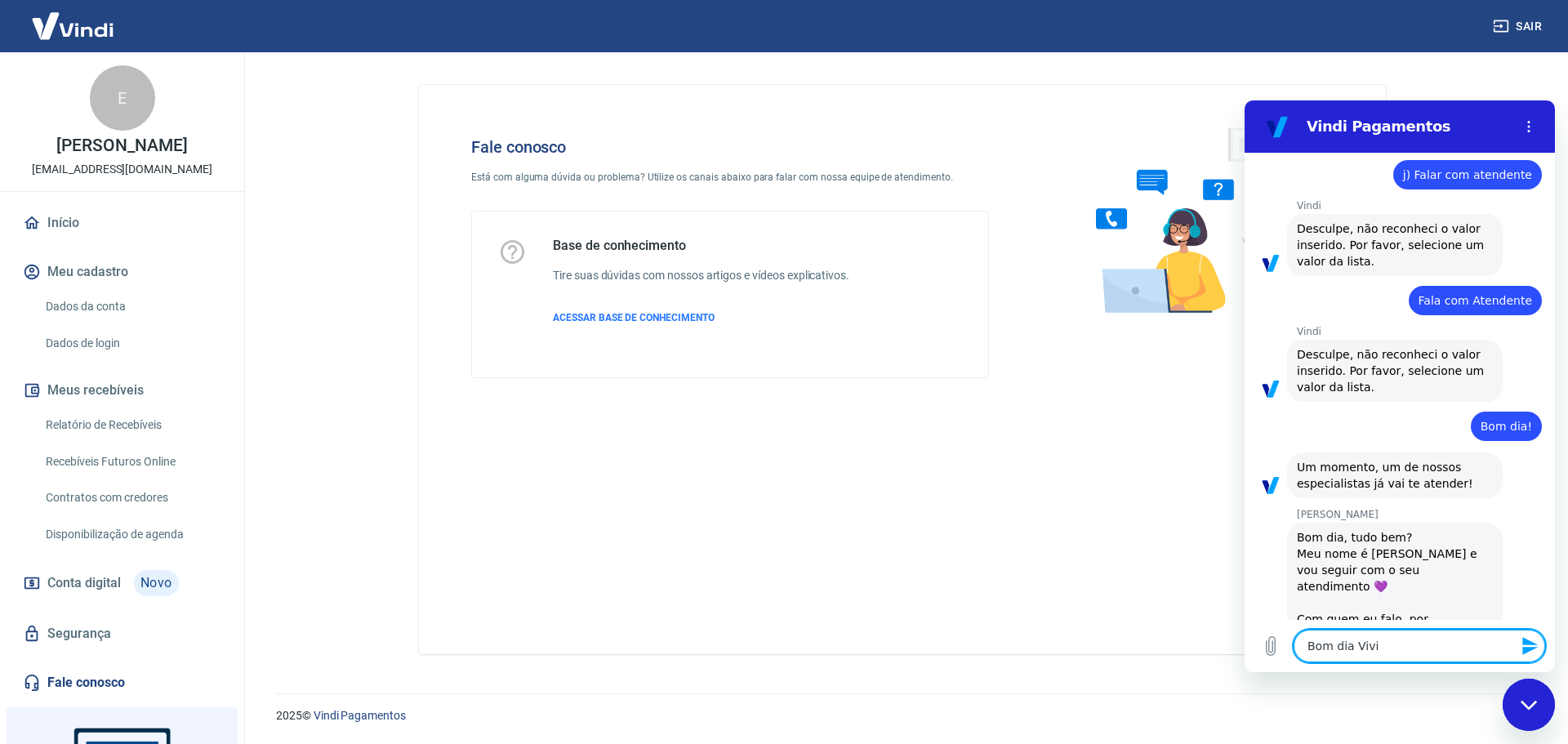
type textarea "x"
type textarea "Bom dia [PERSON_NAME]"
type textarea "x"
type textarea "Bom dia [PERSON_NAME]"
type textarea "x"
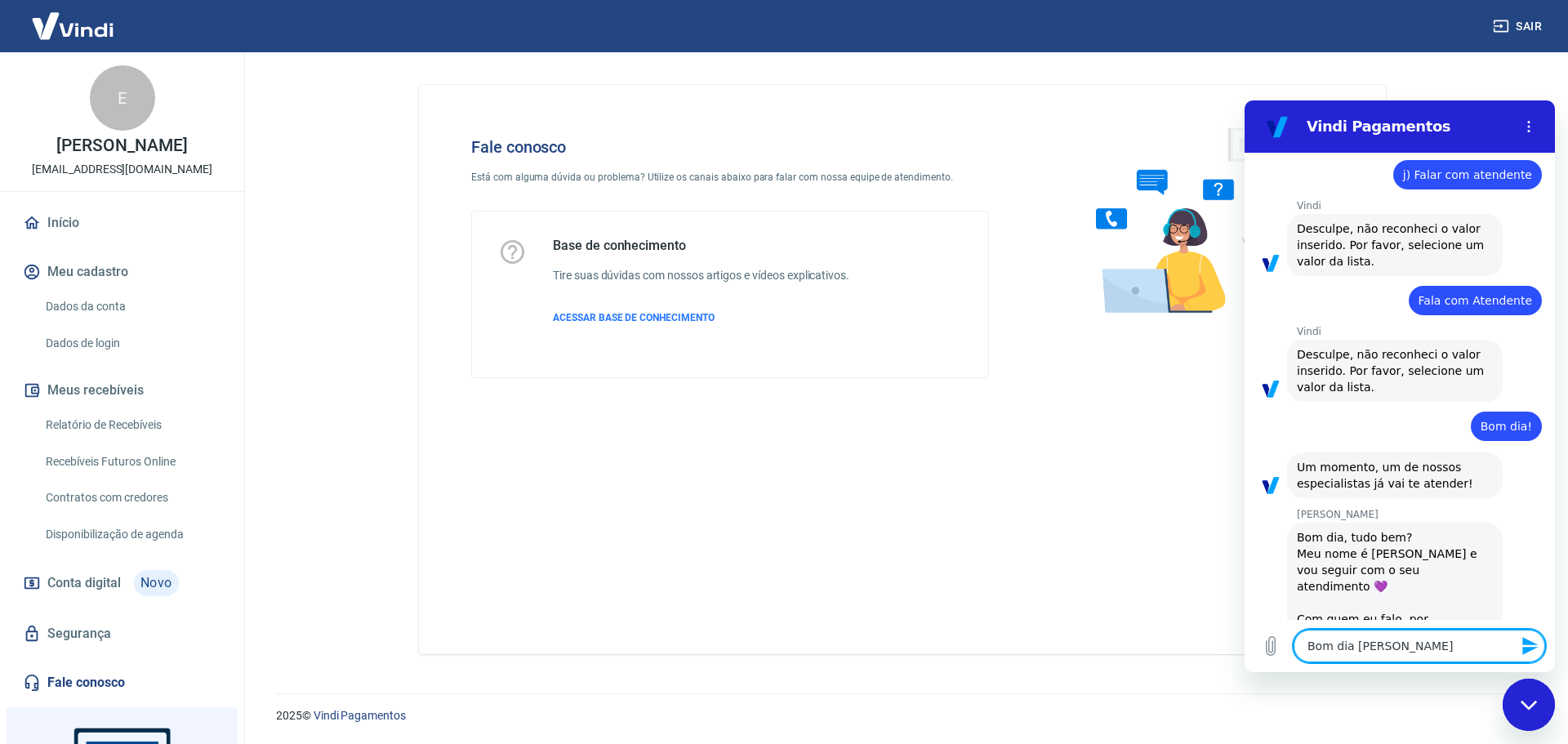
type textarea "Bom dia [PERSON_NAME],"
type textarea "x"
type textarea "Bom dia [PERSON_NAME],"
type textarea "x"
type textarea "Bom dia [PERSON_NAME], t"
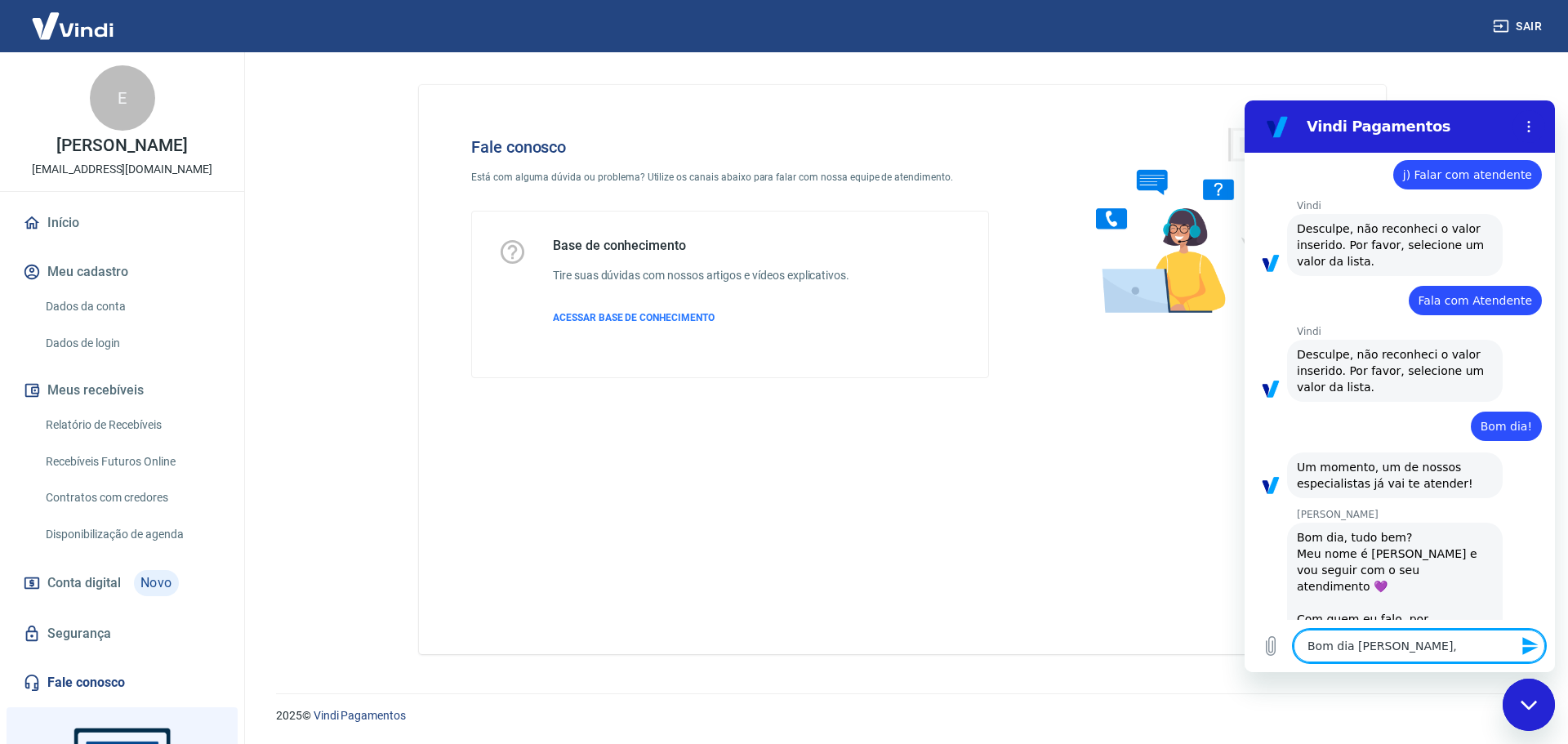
type textarea "x"
type textarea "Bom dia Viviane, tu"
type textarea "x"
type textarea "Bom dia [PERSON_NAME], tud"
type textarea "x"
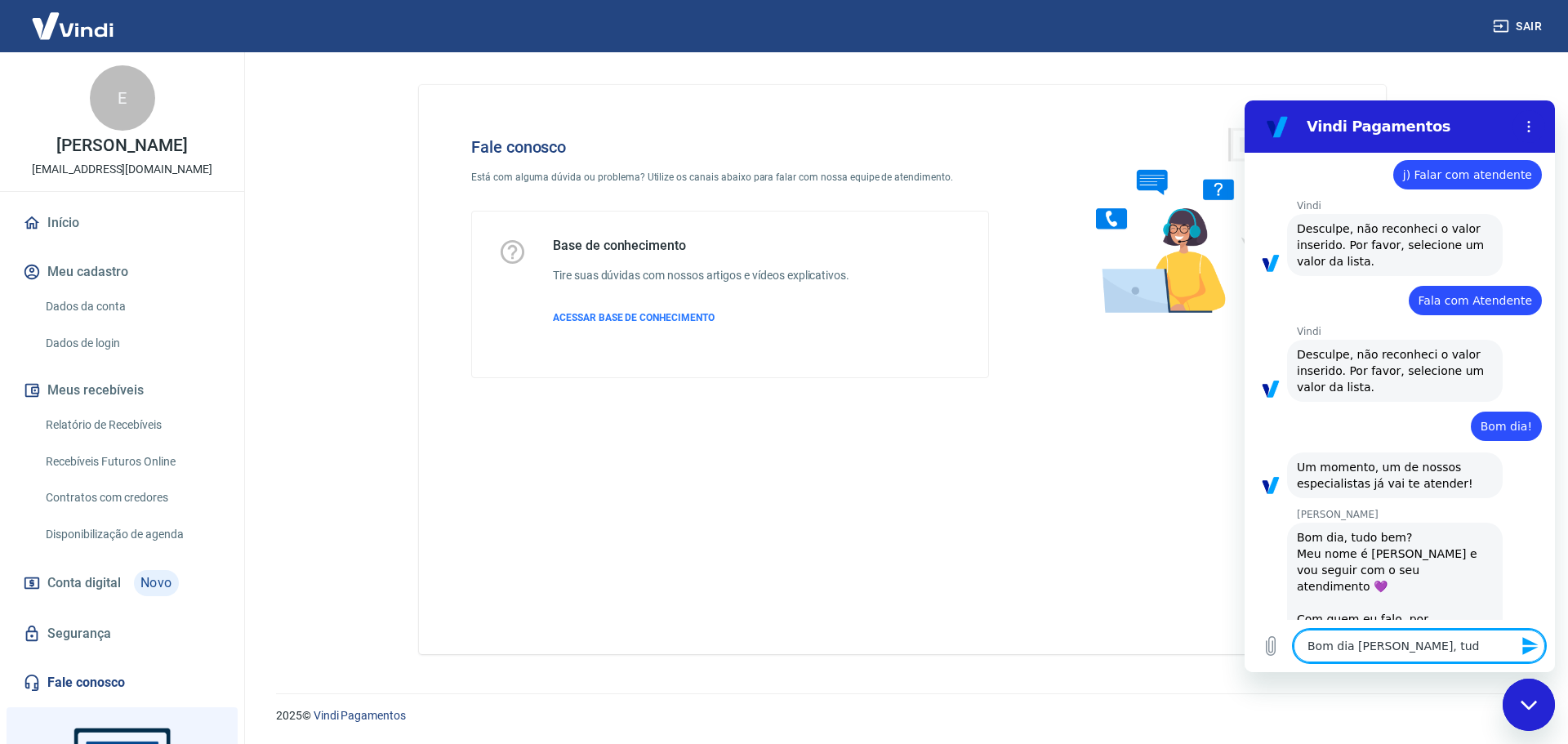
type textarea "Bom dia Viviane, tudo"
type textarea "x"
type textarea "Bom dia Viviane, tudo"
type textarea "x"
type textarea "Bom dia [PERSON_NAME], tudo b"
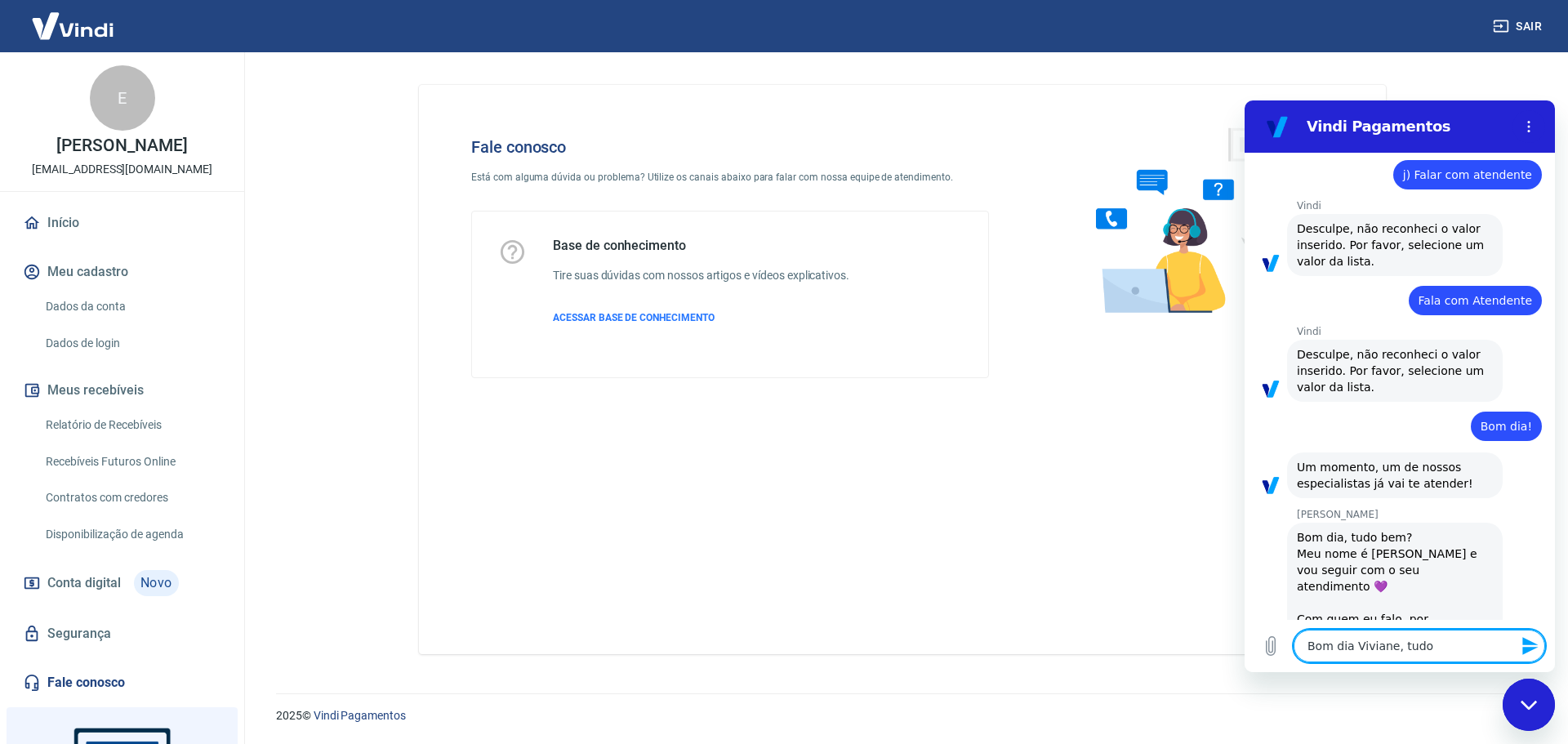
type textarea "x"
type textarea "Bom dia [PERSON_NAME], tudo be"
type textarea "x"
type textarea "Bom dia [PERSON_NAME], tudo bem"
type textarea "x"
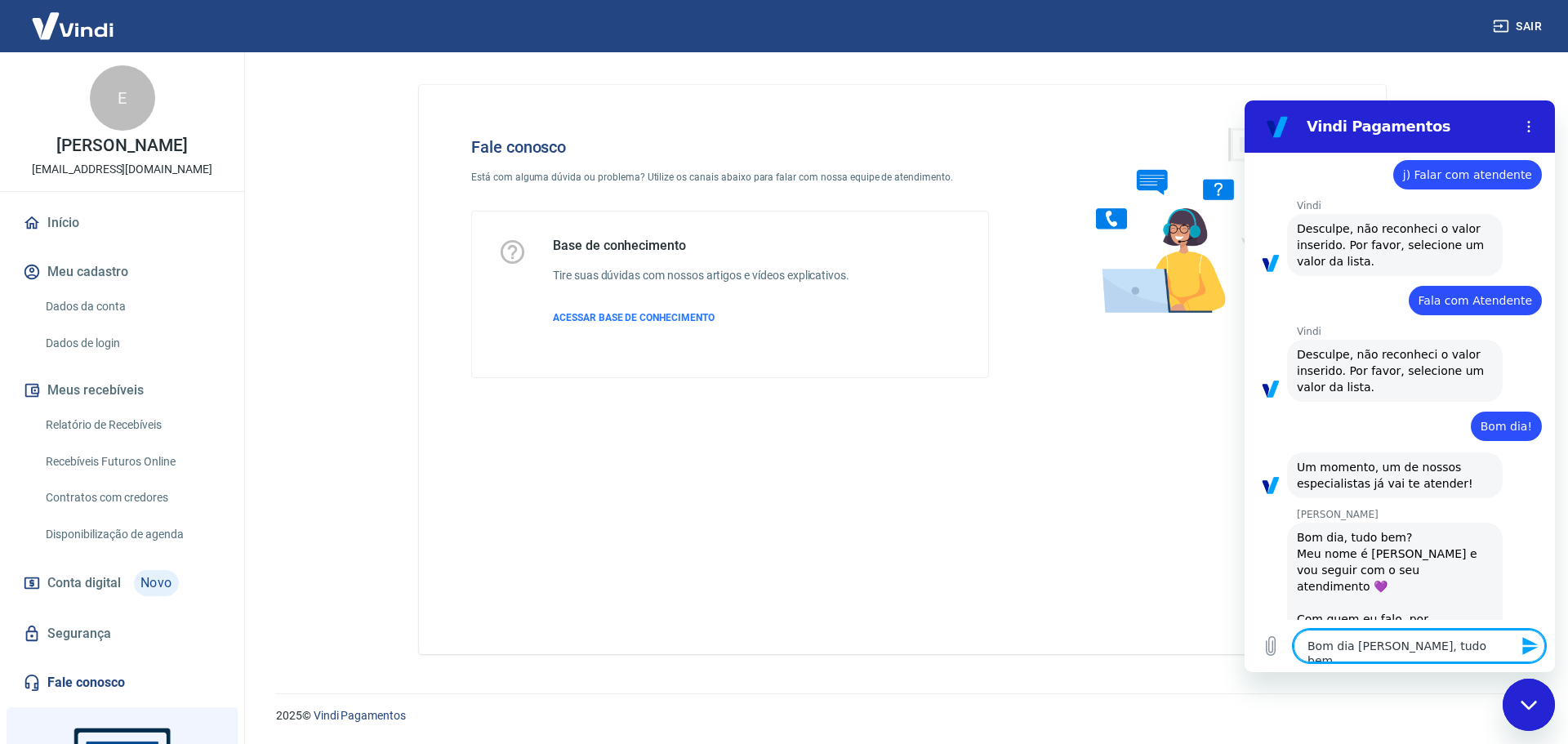
type textarea "Bom dia [PERSON_NAME], tudo bem?"
type textarea "x"
type textarea "Bom dia [PERSON_NAME], tudo bem?"
type textarea "x"
type textarea "Bom dia [PERSON_NAME], tudo bem?"
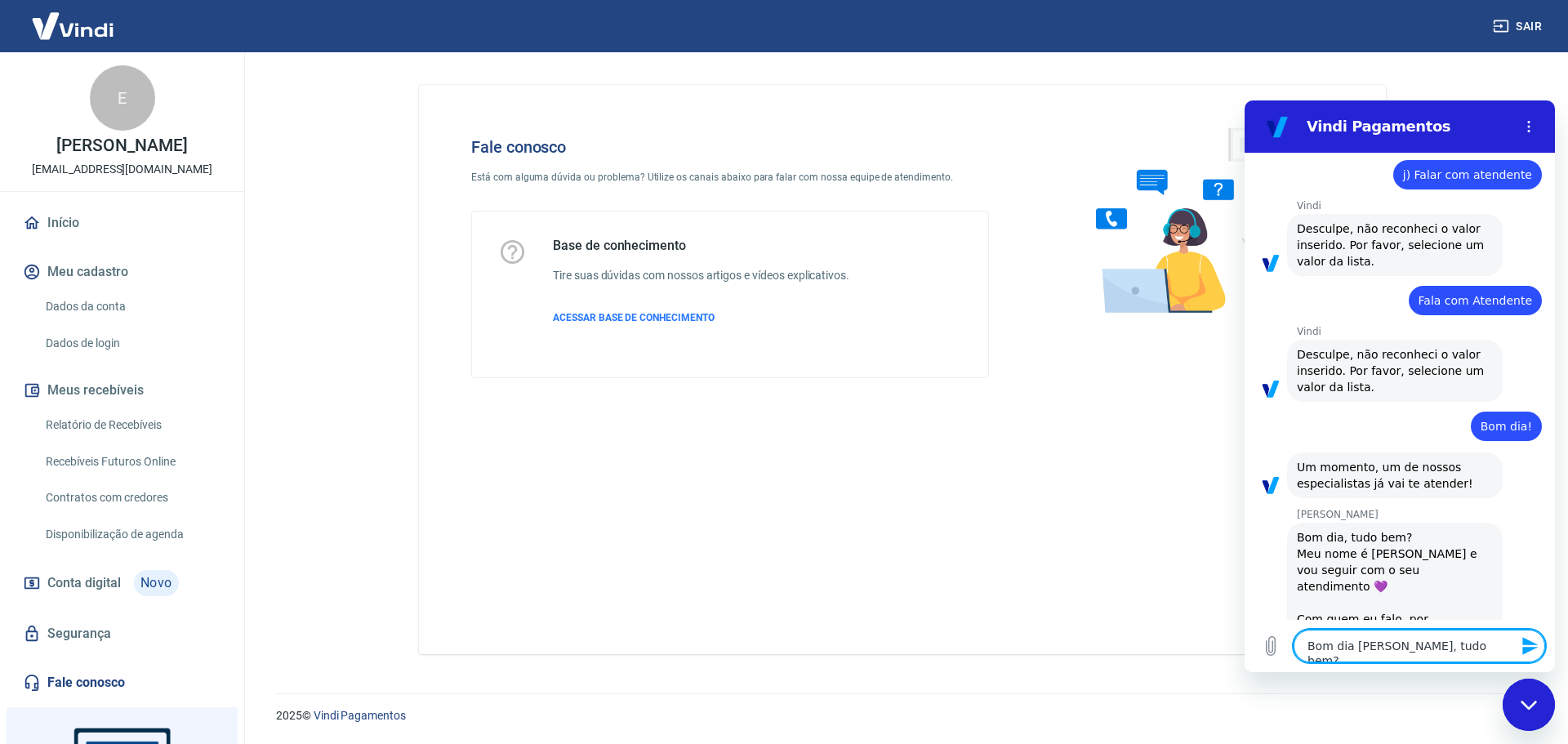
type textarea "x"
type textarea "Bom dia [PERSON_NAME], tudo bem"
type textarea "x"
type textarea "Bom dia [PERSON_NAME], tudo bem"
type textarea "x"
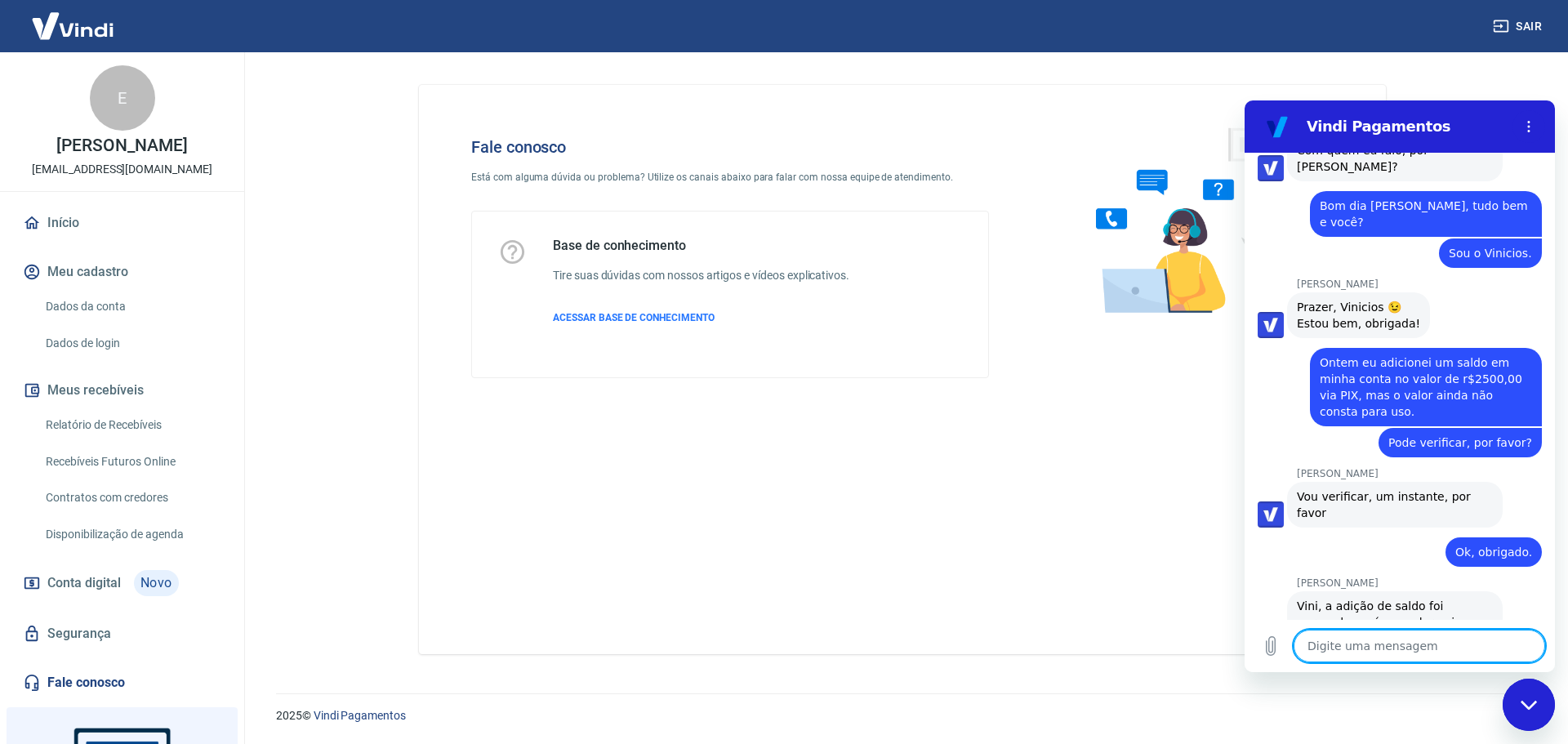
scroll to position [2069, 0]
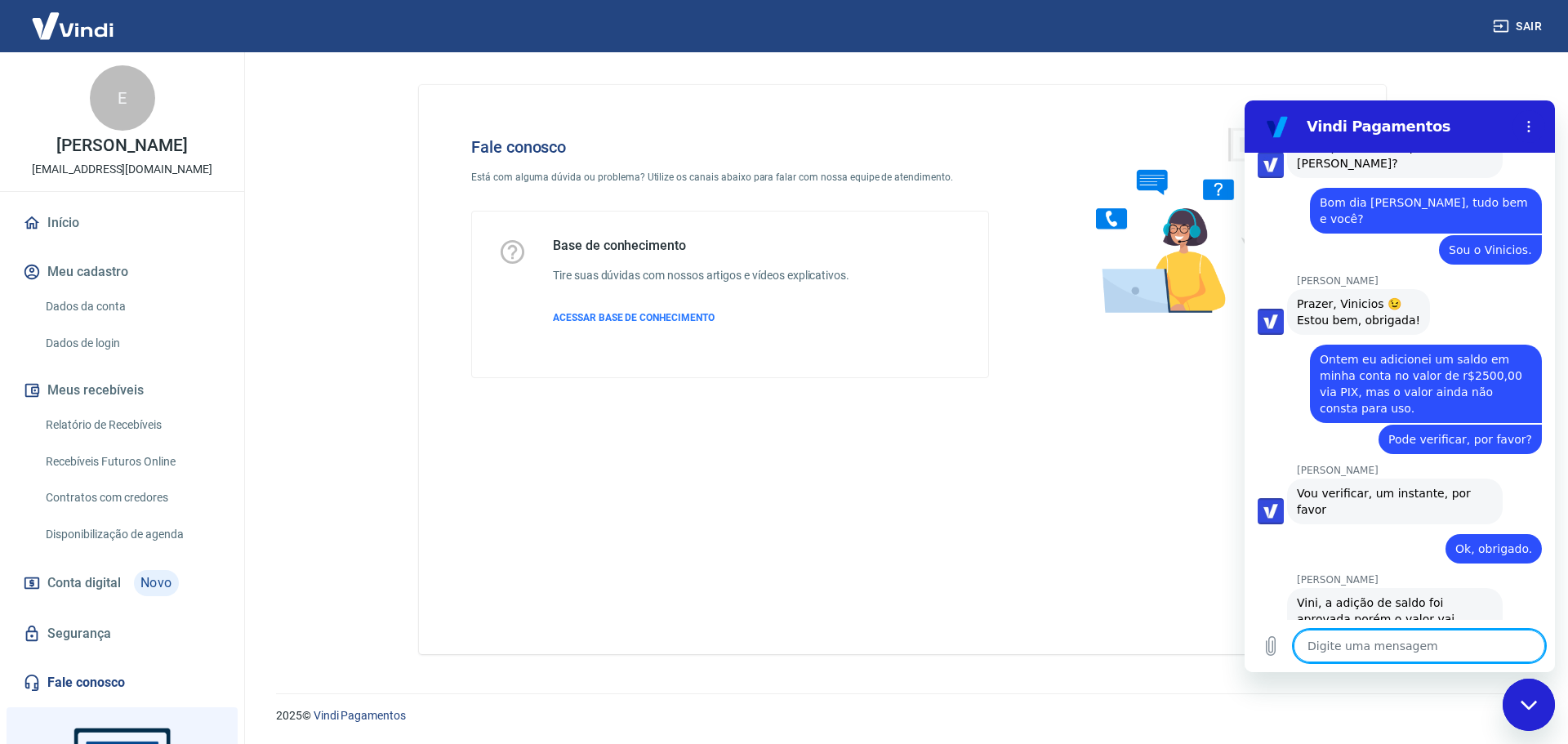
click at [1421, 641] on textarea at bounding box center [1420, 646] width 252 height 33
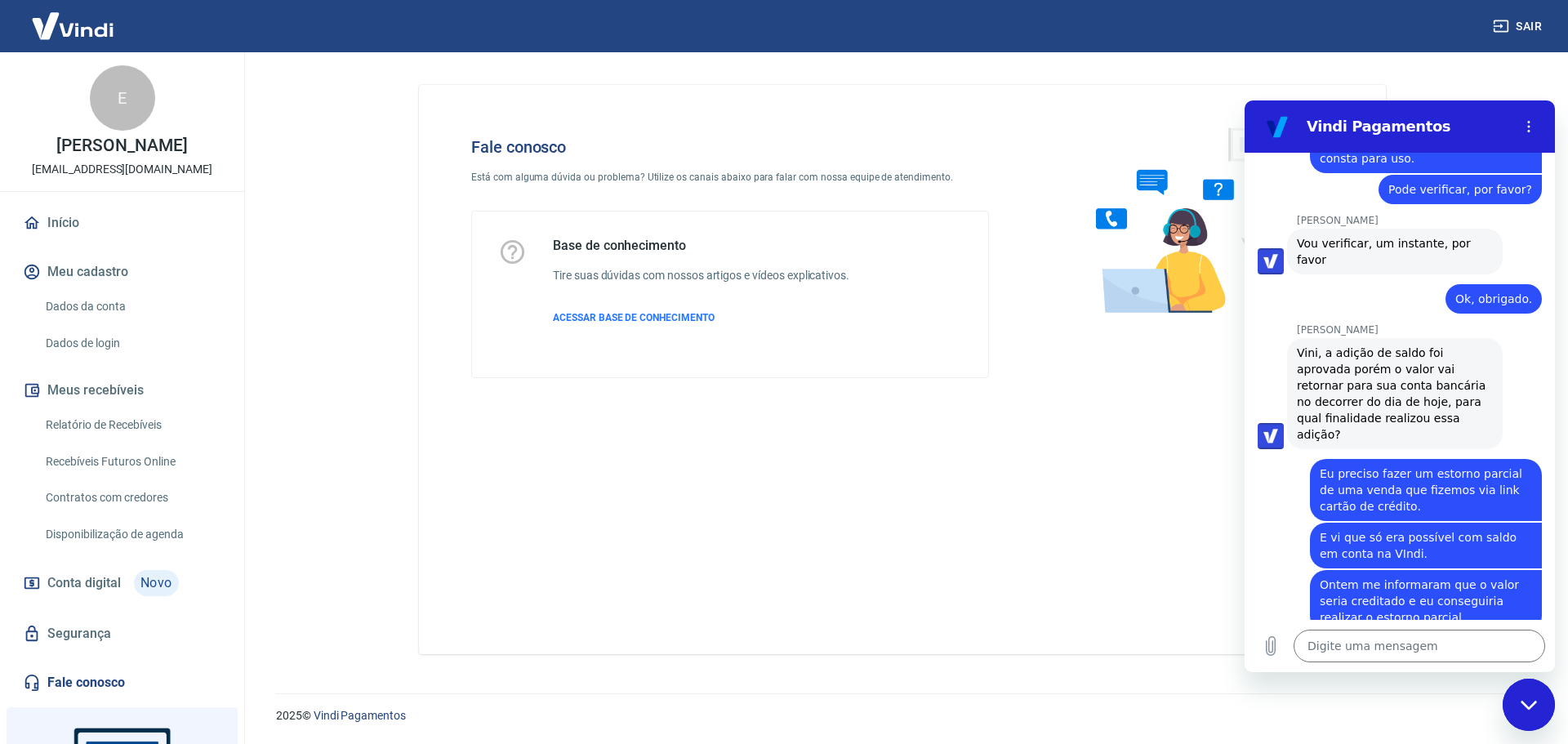
scroll to position [2323, 0]
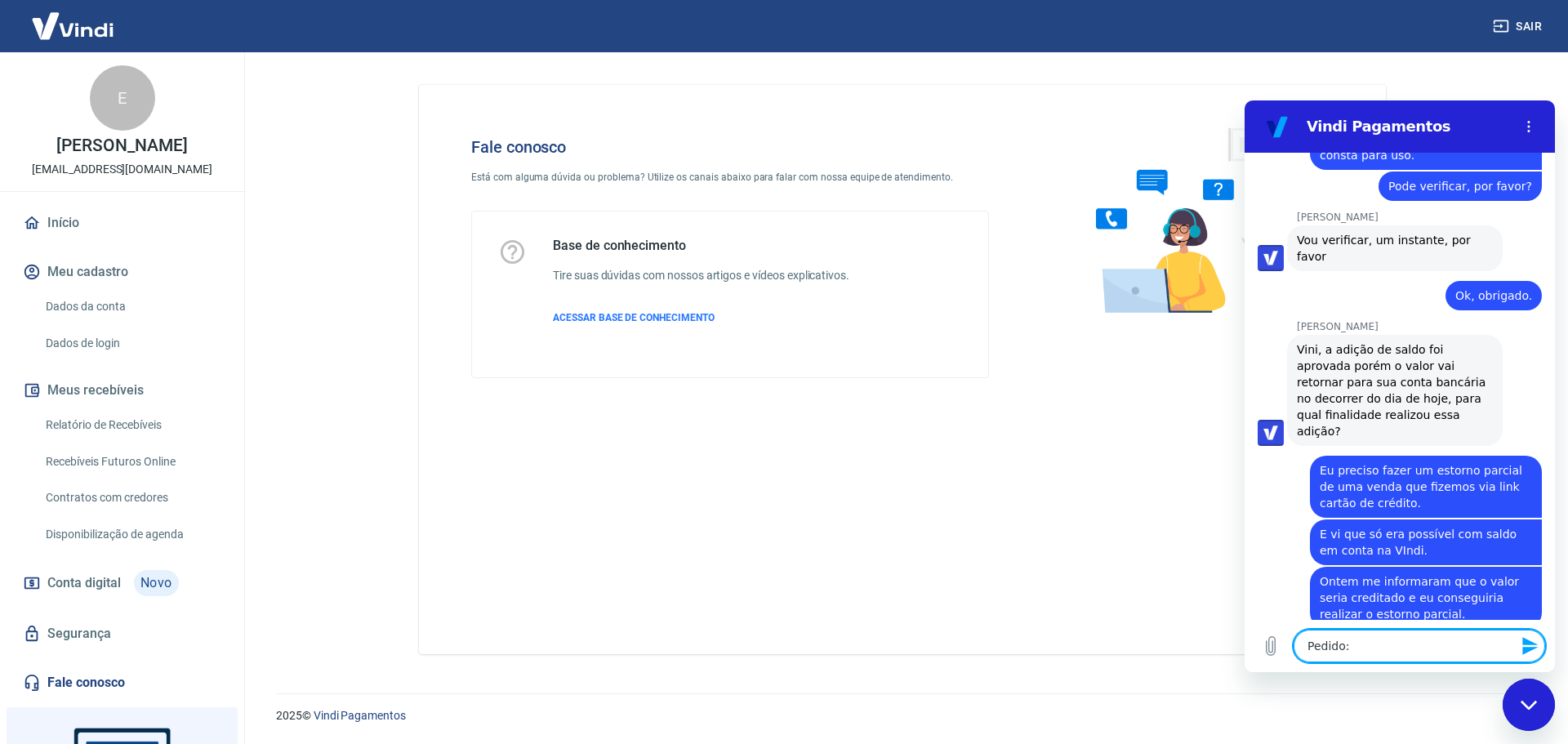
paste textarea "175526926321"
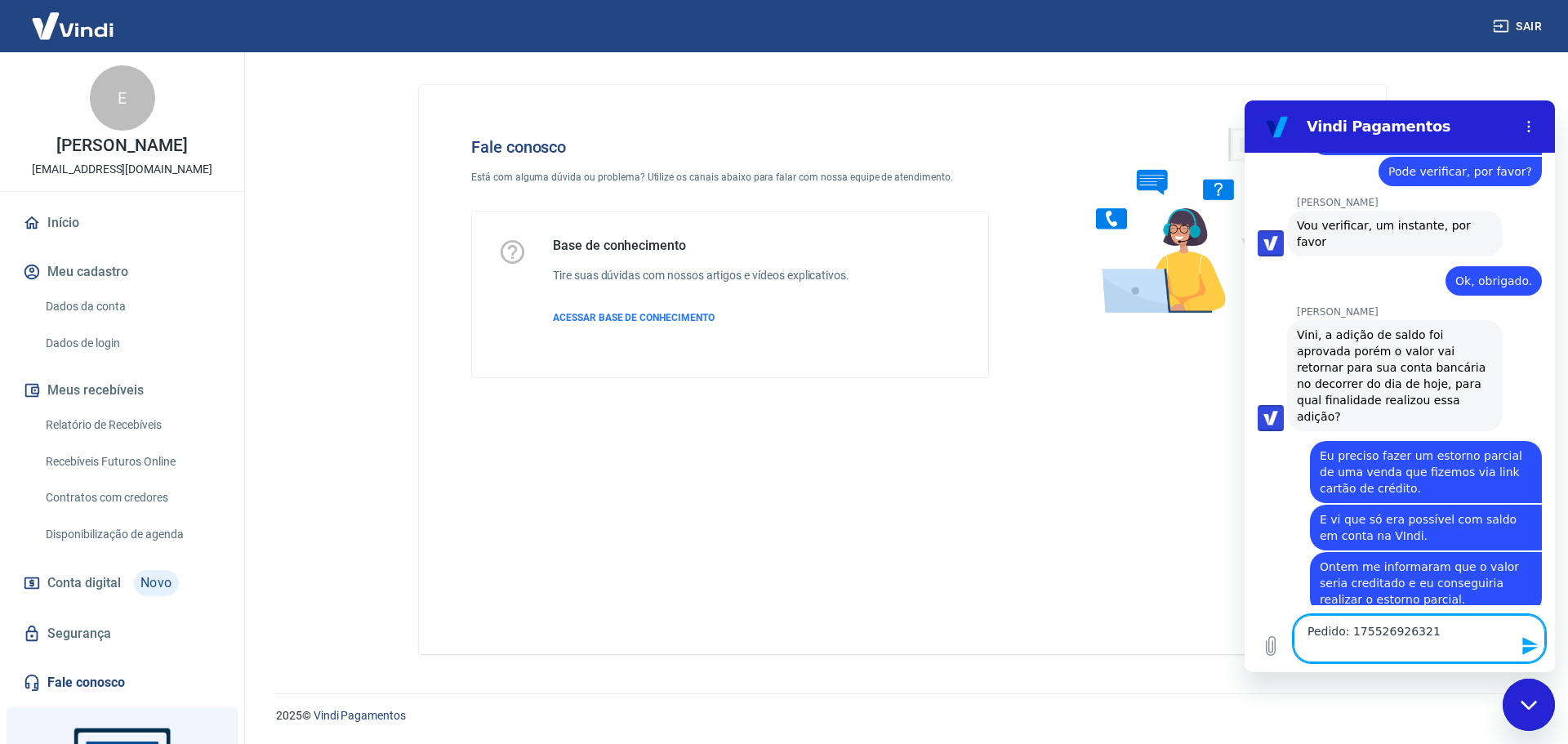
paste textarea "TRANSAÇÃO 223036336 [DATE] 12:07"
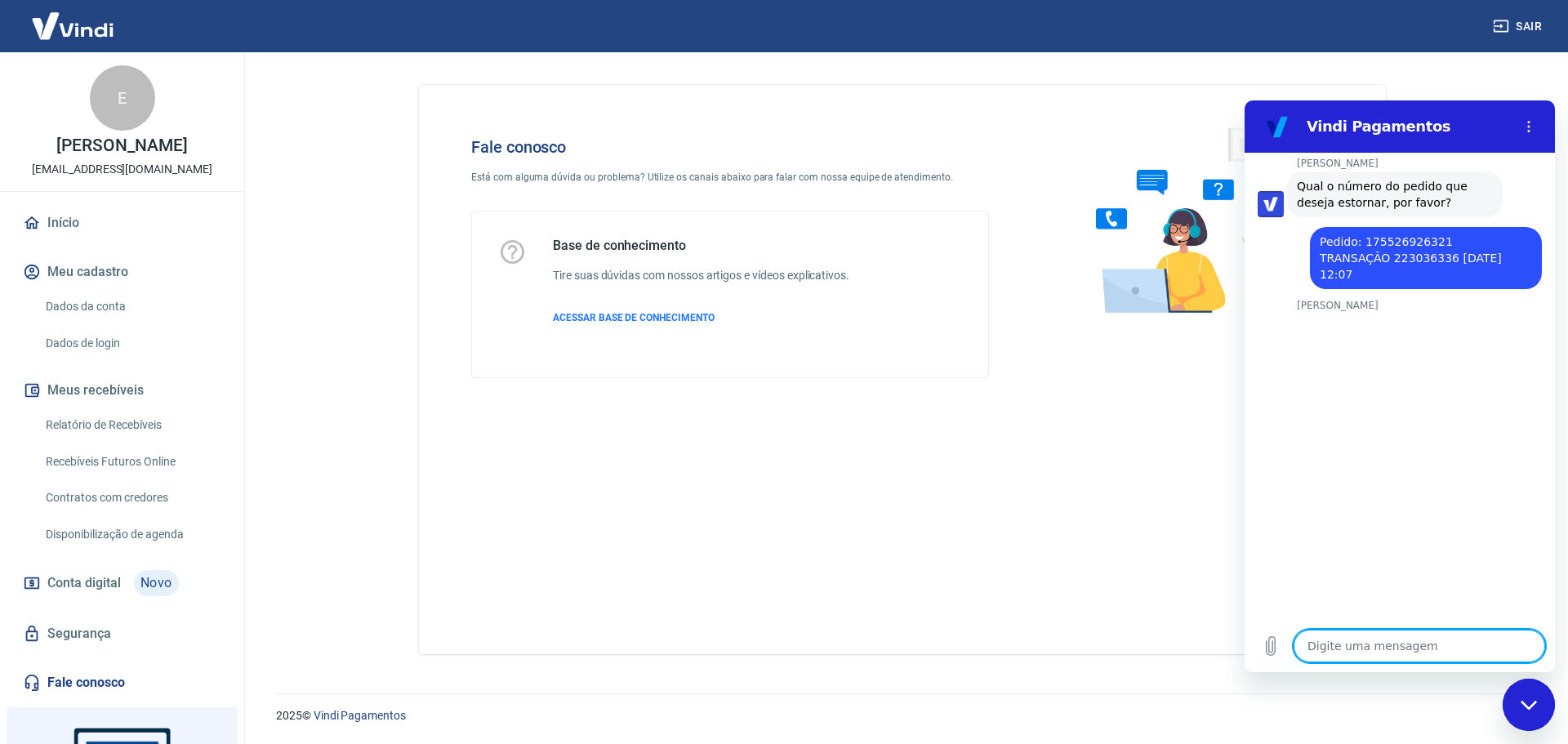
scroll to position [2808, 0]
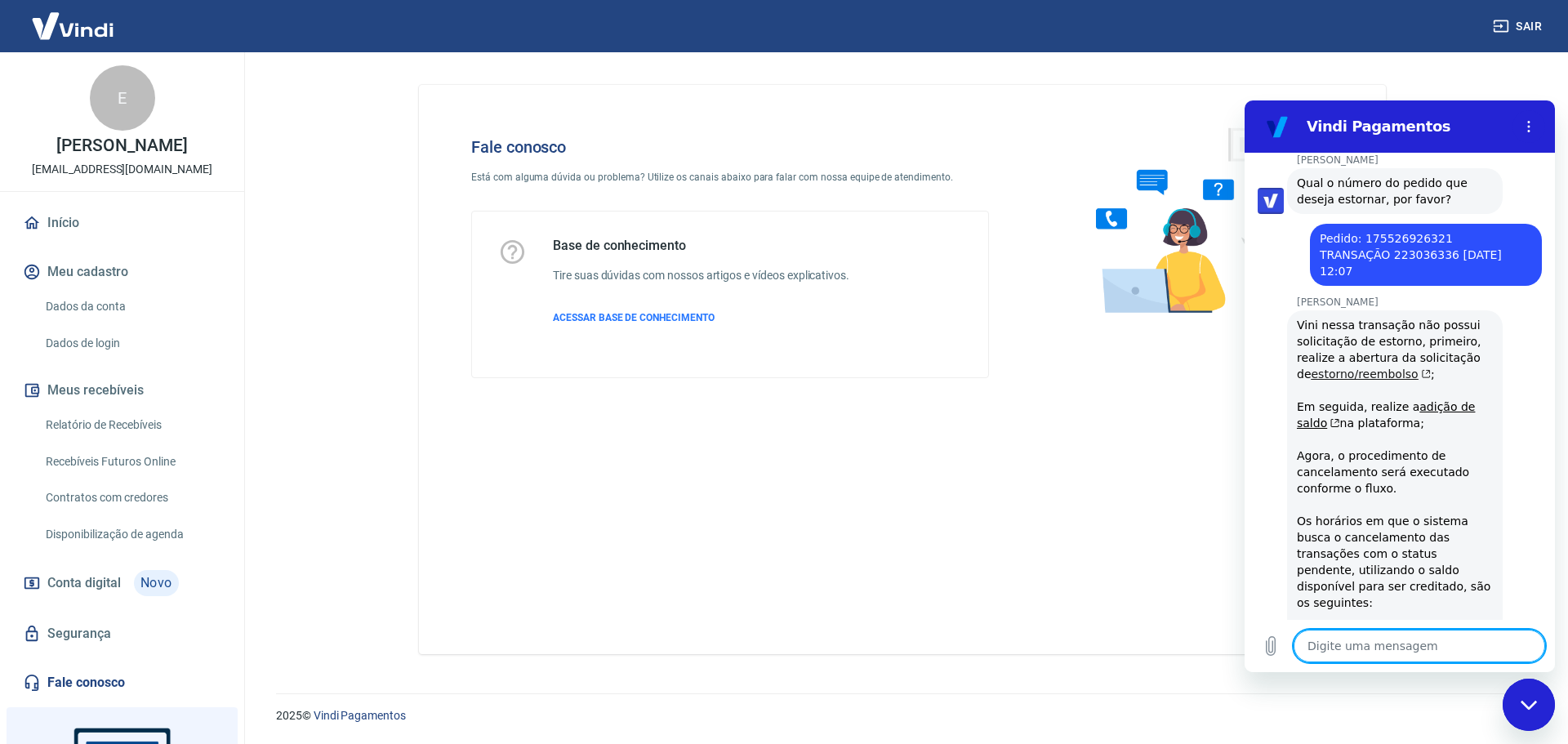
click at [1351, 367] on link "estorno/reembolso" at bounding box center [1371, 374] width 120 height 13
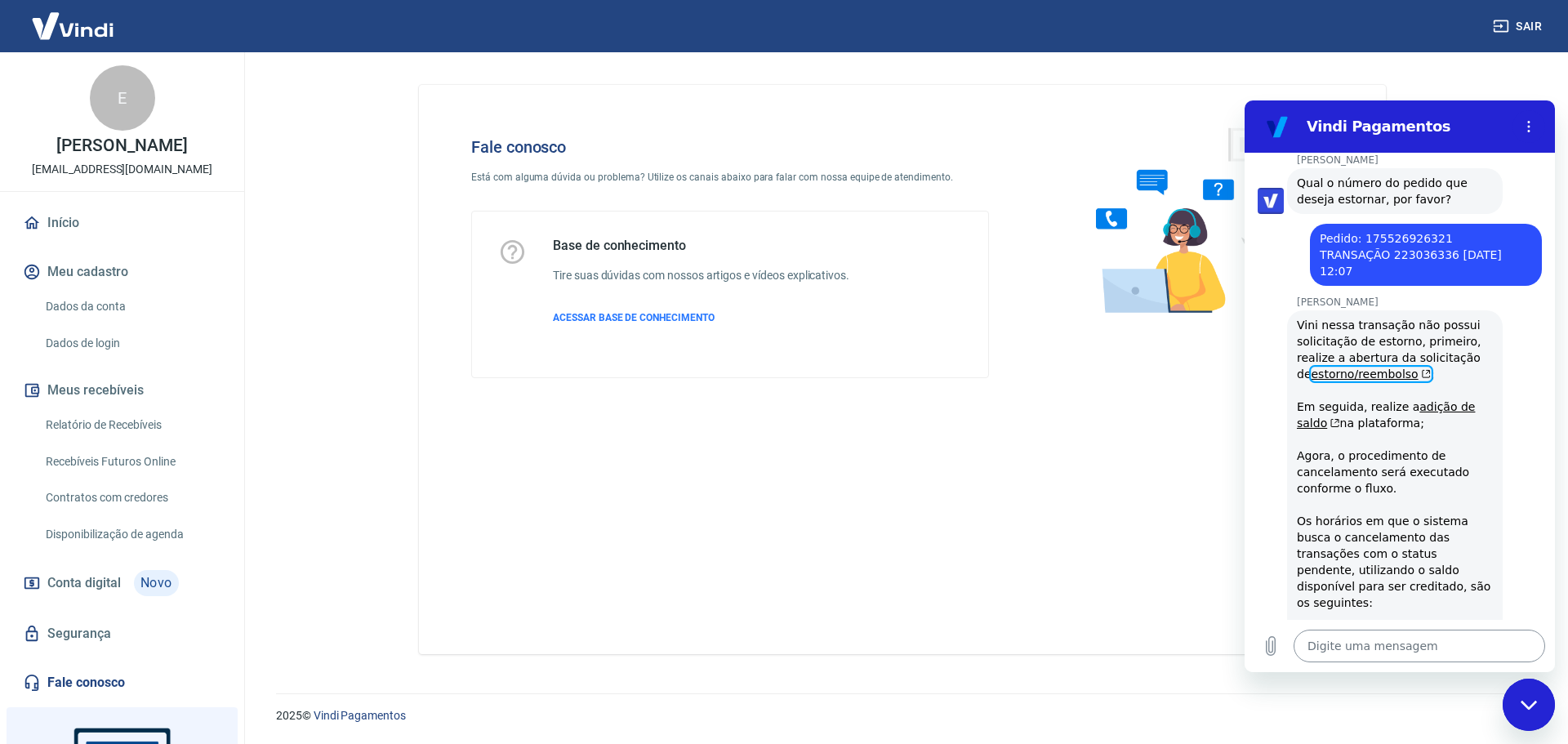
click at [1378, 636] on textarea at bounding box center [1420, 646] width 252 height 33
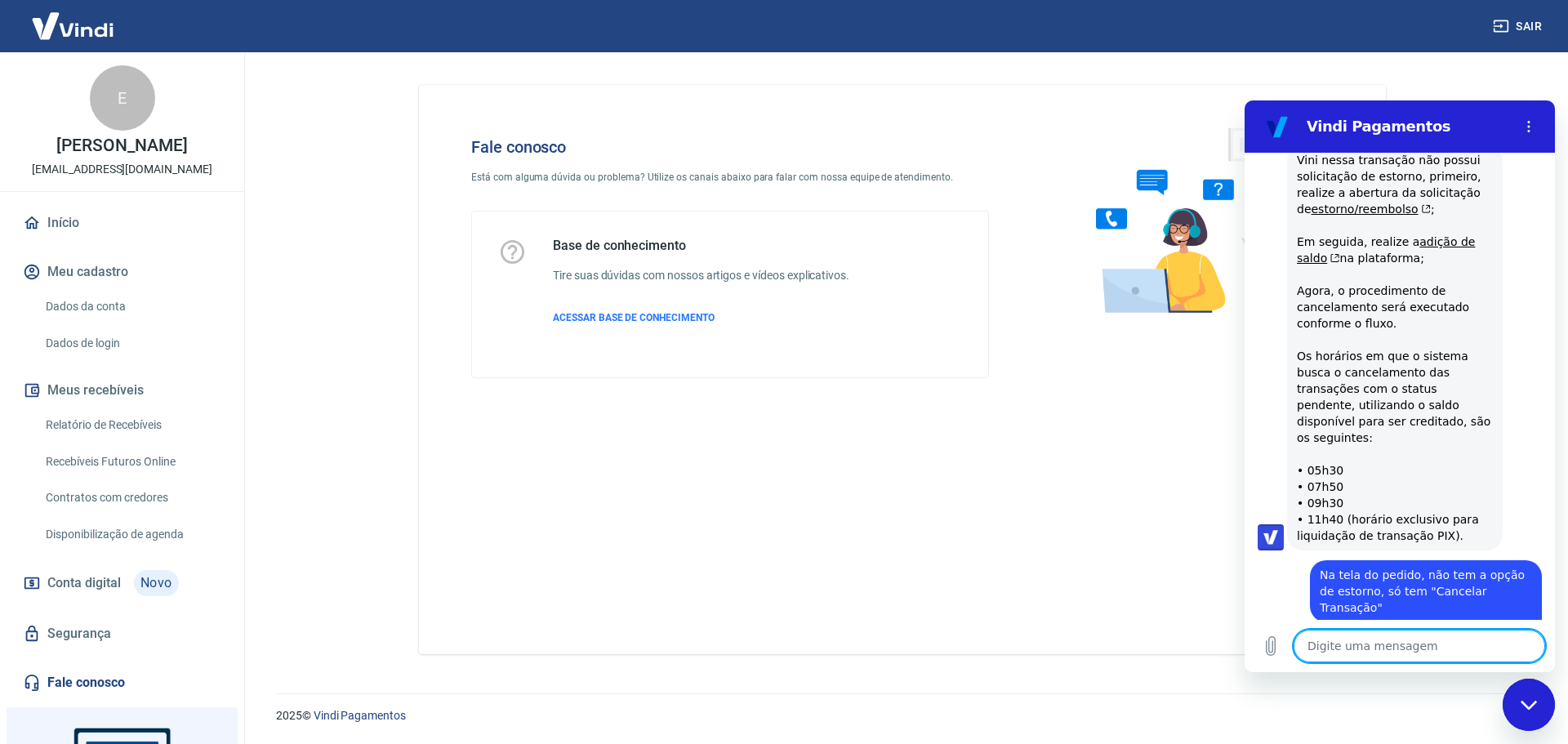
scroll to position [3012, 0]
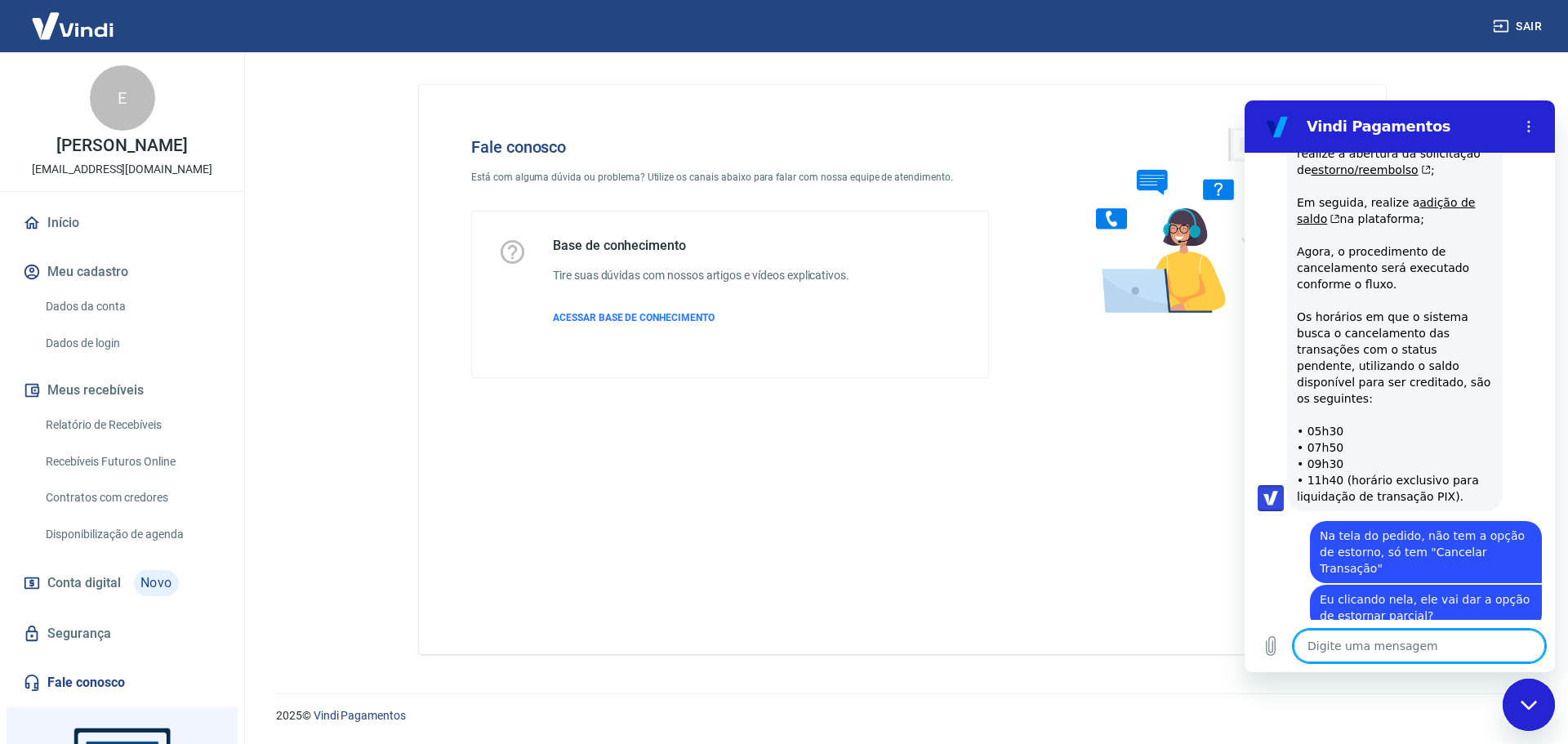
click at [1382, 643] on textarea at bounding box center [1420, 646] width 252 height 33
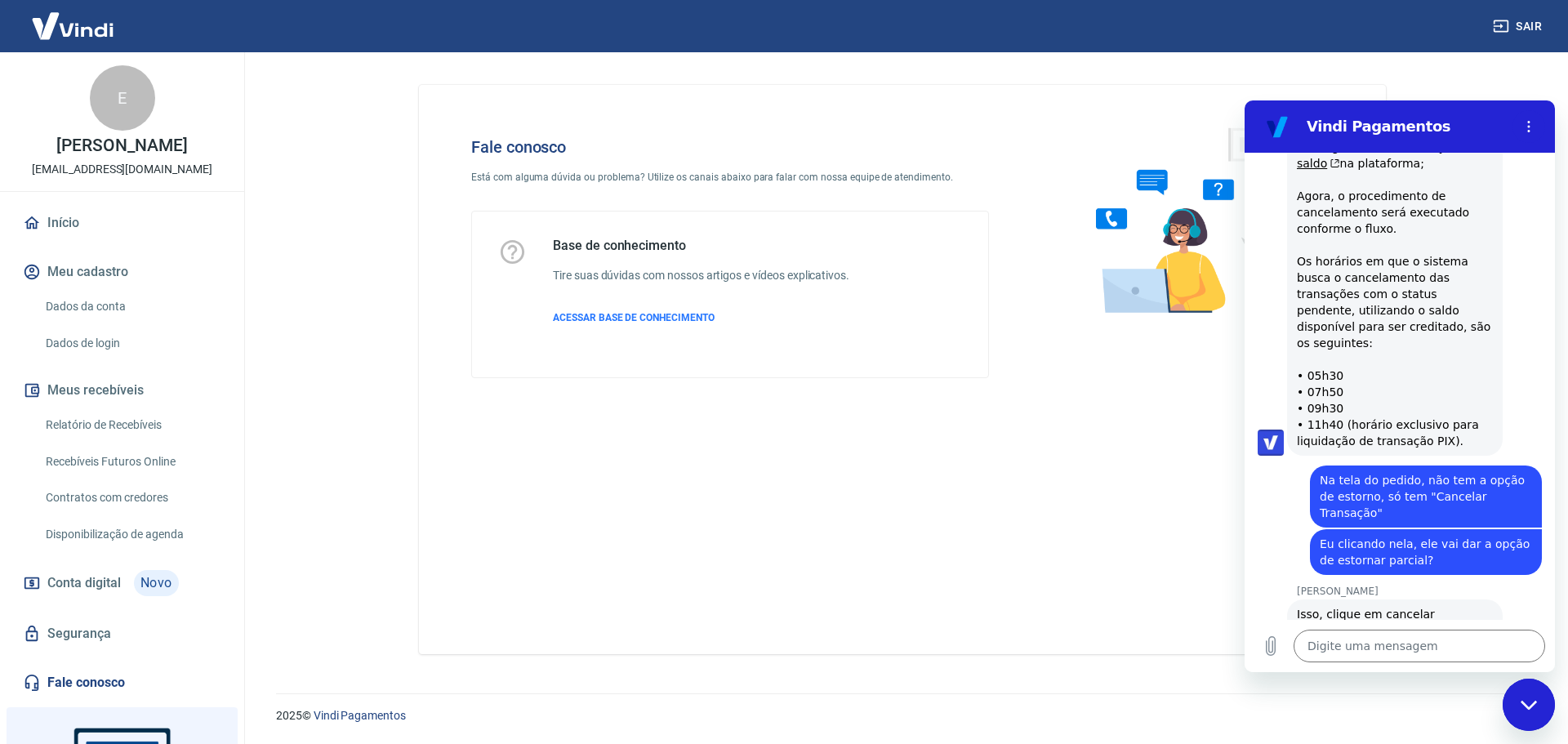
scroll to position [3122, 0]
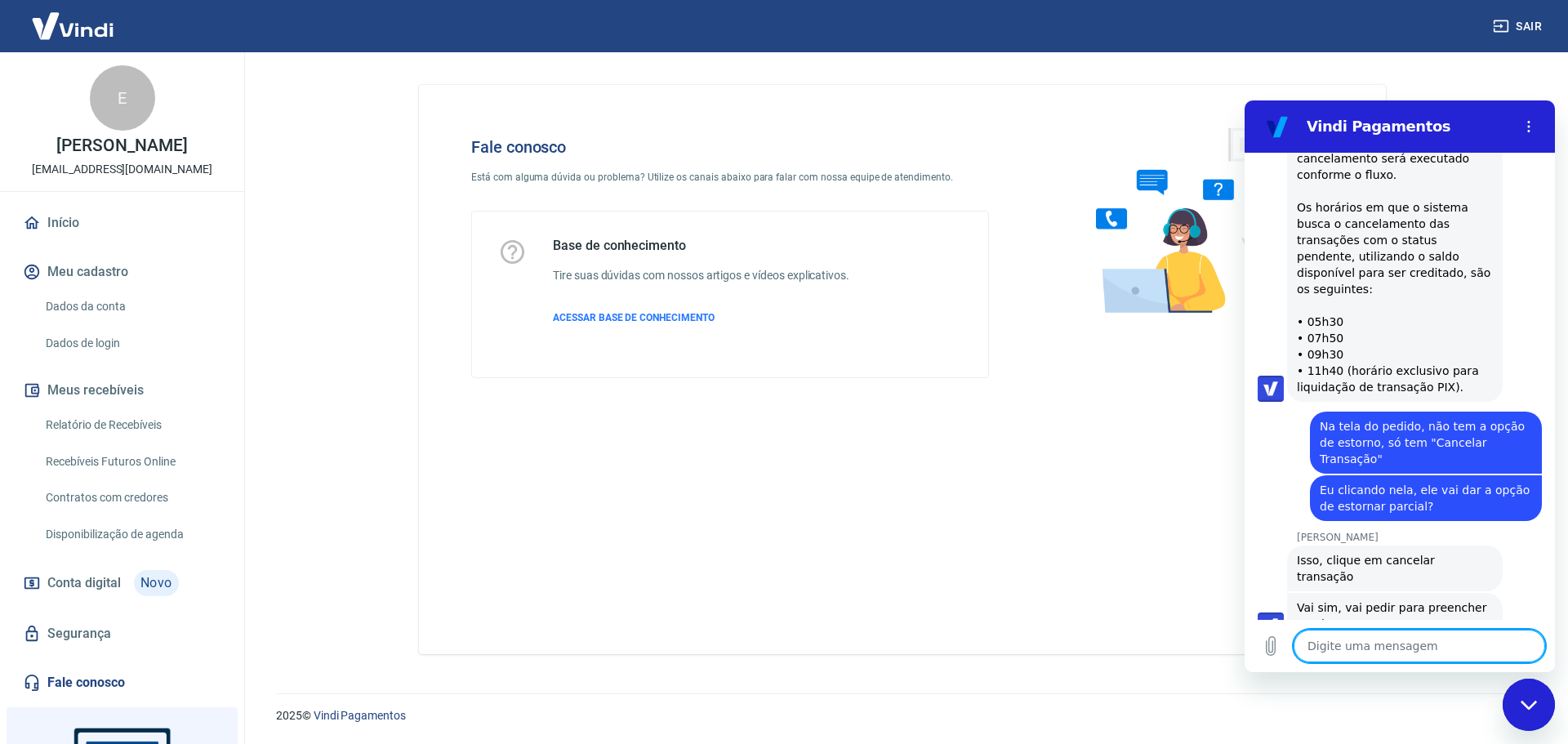
click at [1392, 654] on textarea at bounding box center [1420, 646] width 252 height 33
click at [1435, 657] on textarea "Pronto! Agora apare" at bounding box center [1420, 646] width 252 height 33
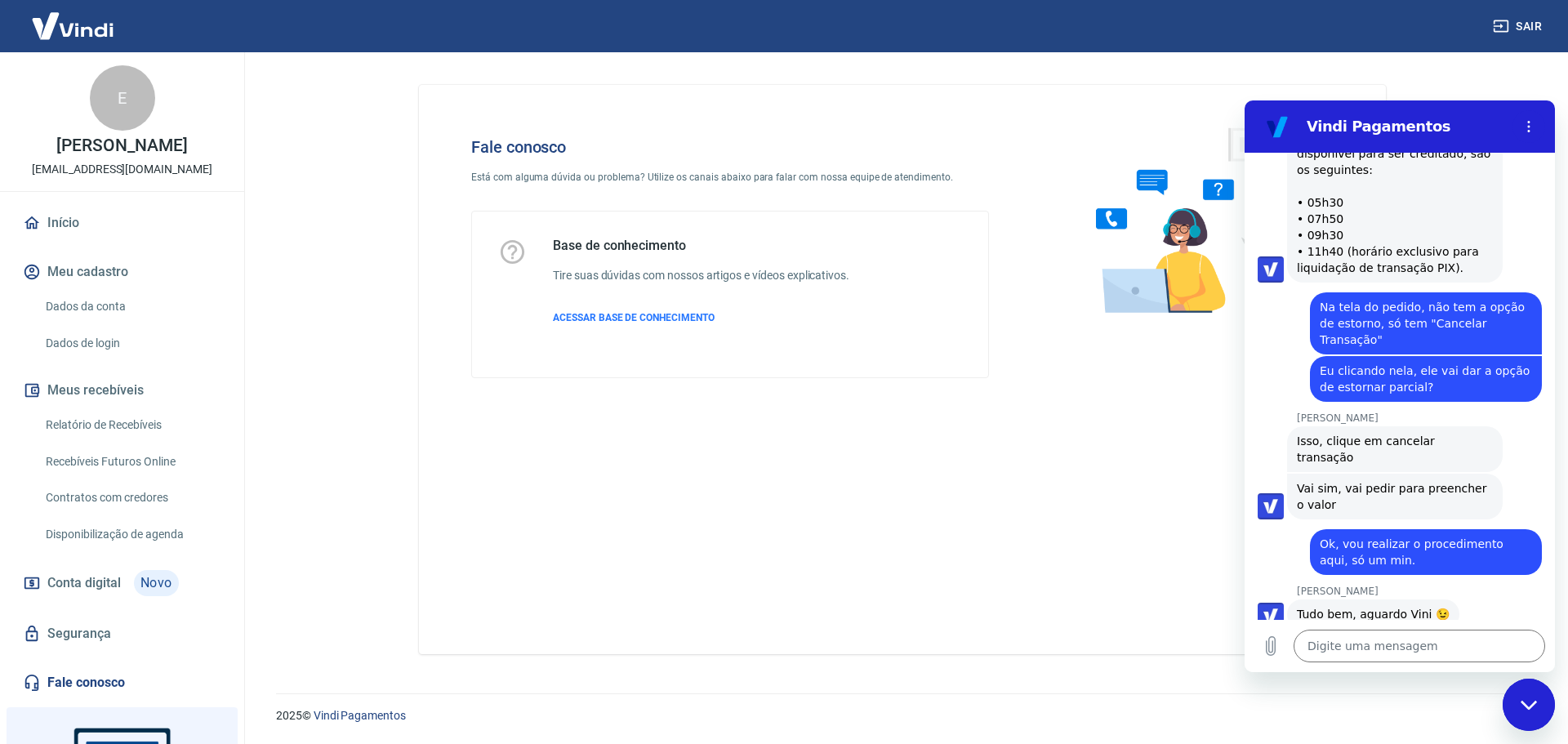
scroll to position [3312, 0]
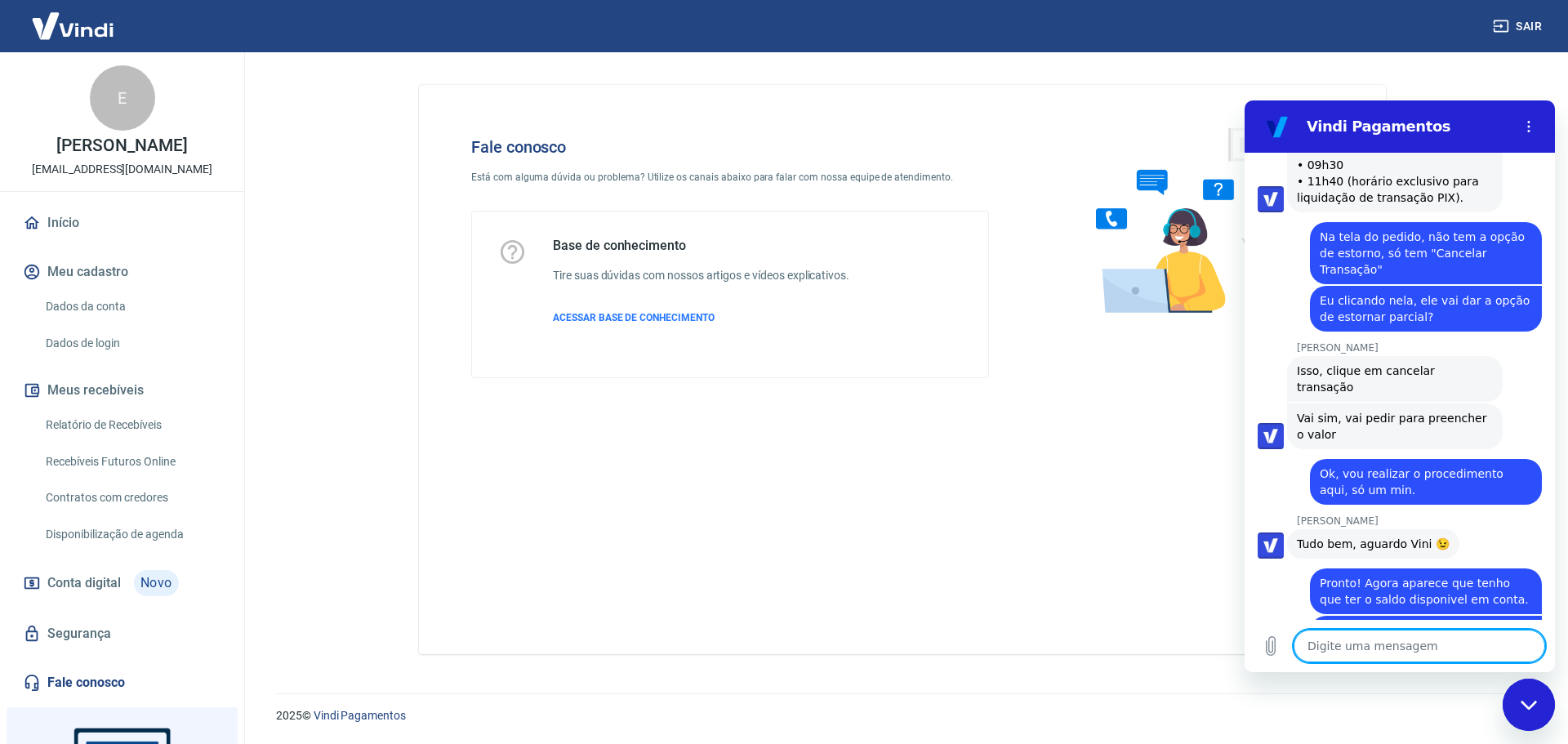
click at [1358, 628] on div "Digite uma mensagem x" at bounding box center [1399, 646] width 310 height 52
click at [1364, 633] on textarea at bounding box center [1420, 646] width 252 height 33
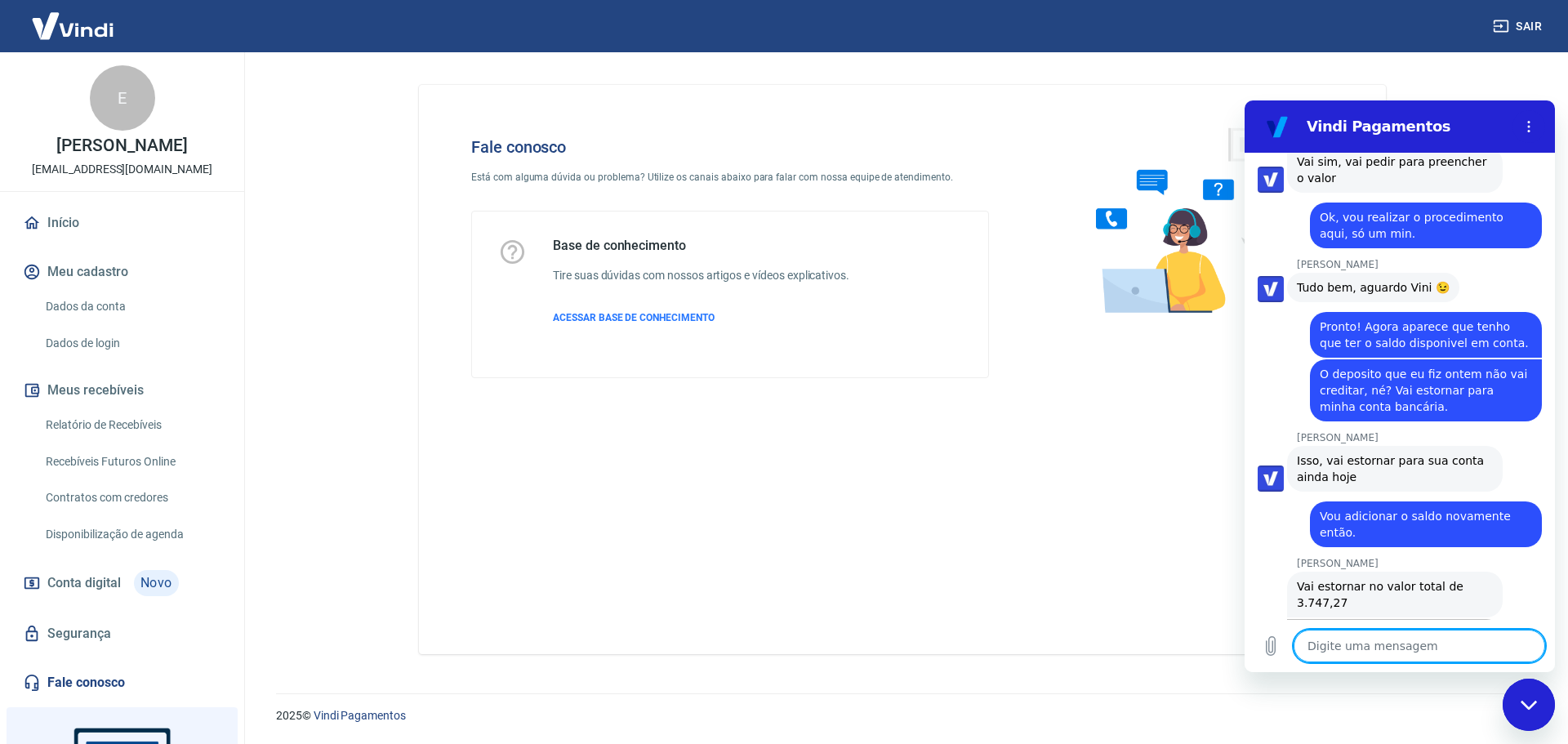
scroll to position [3567, 0]
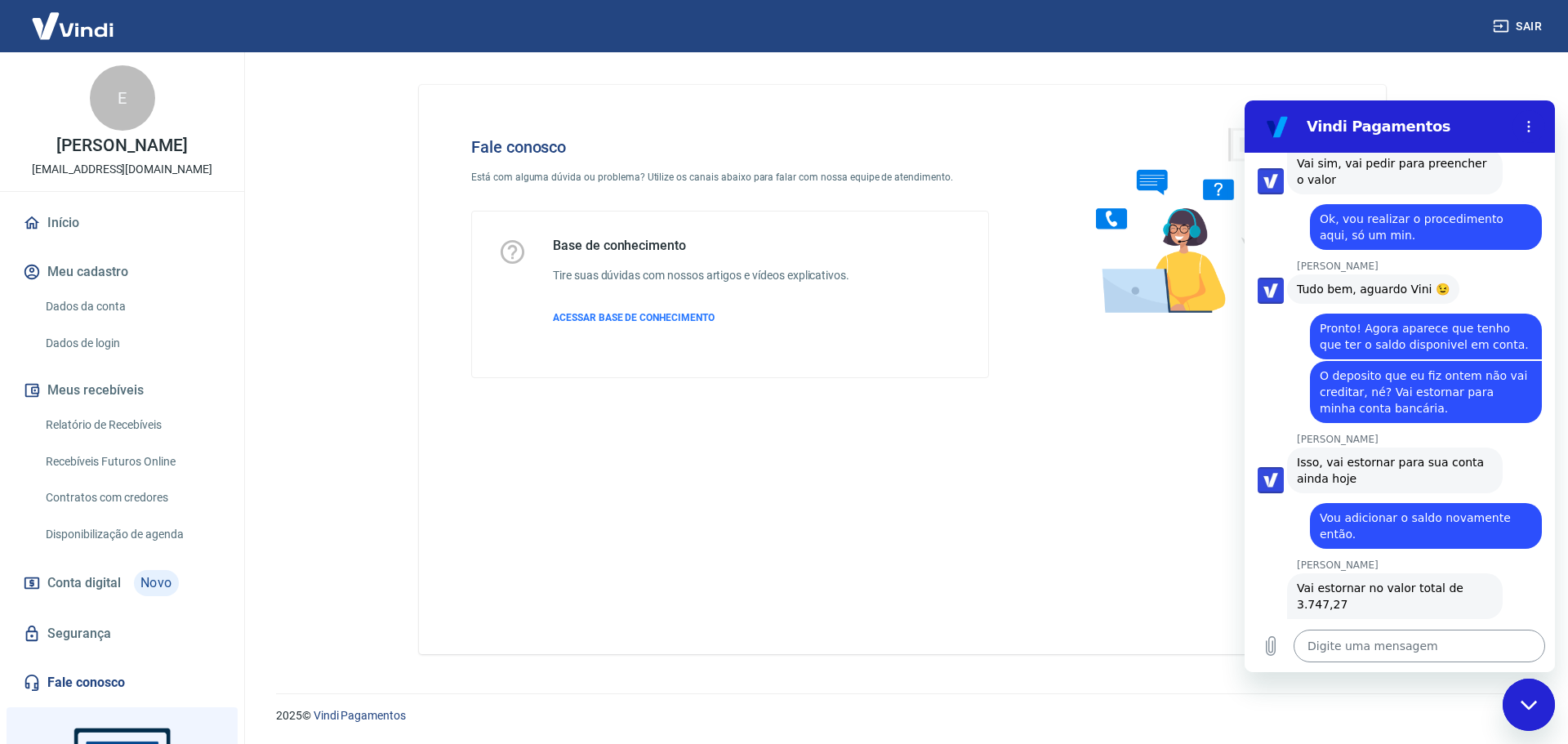
click at [1370, 636] on textarea at bounding box center [1420, 646] width 252 height 33
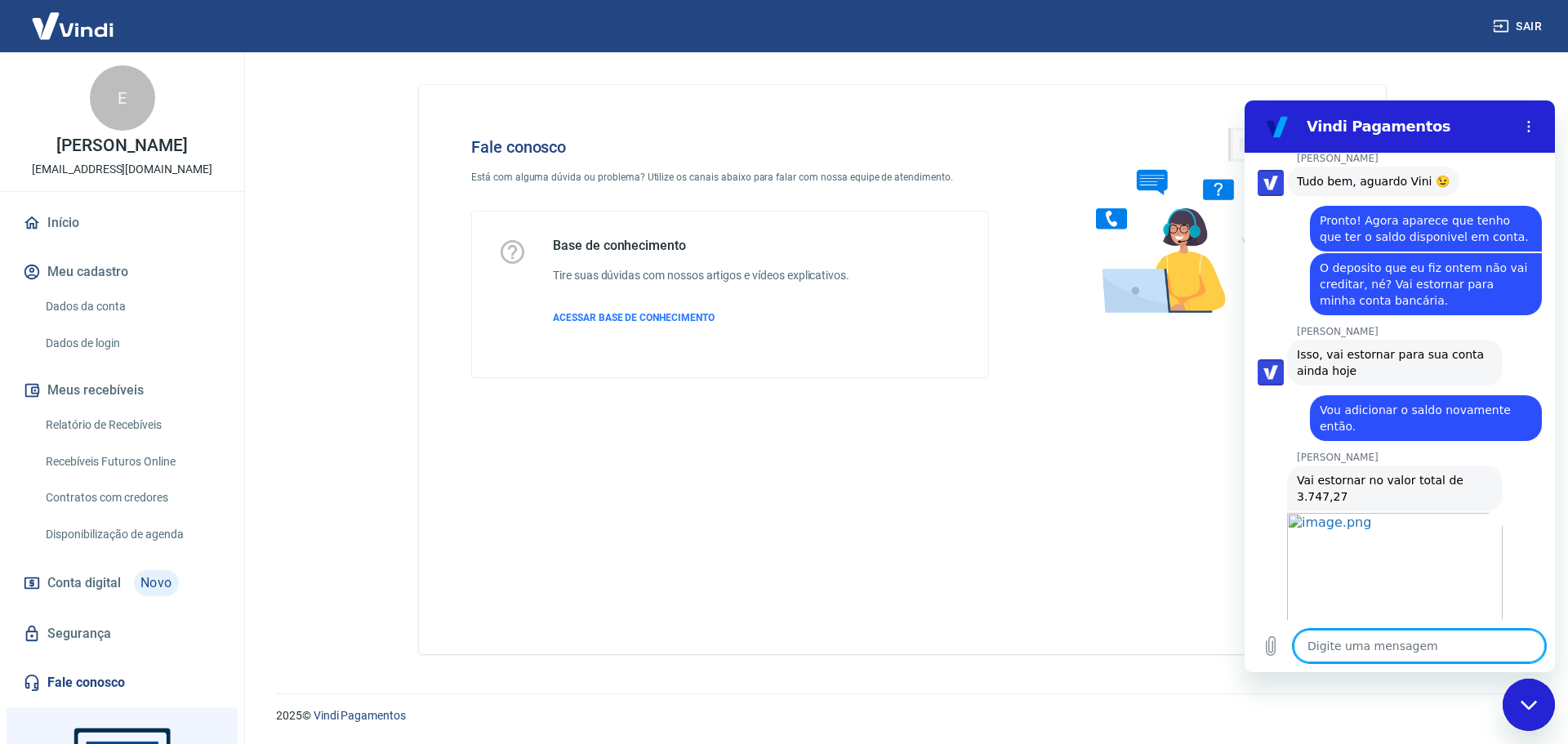
scroll to position [3677, 0]
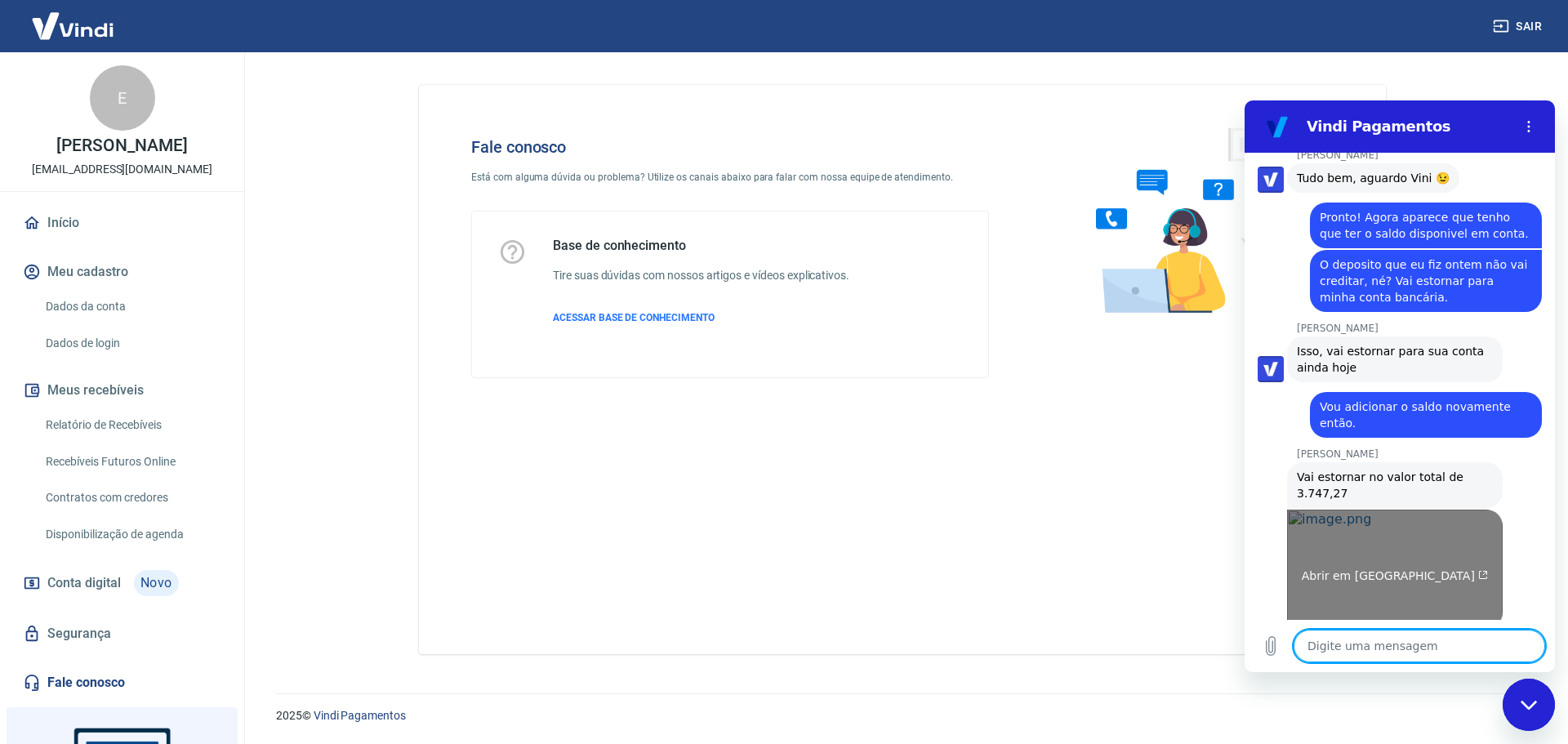
click at [1410, 570] on span "Abrir em [GEOGRAPHIC_DATA]" at bounding box center [1395, 576] width 187 height 13
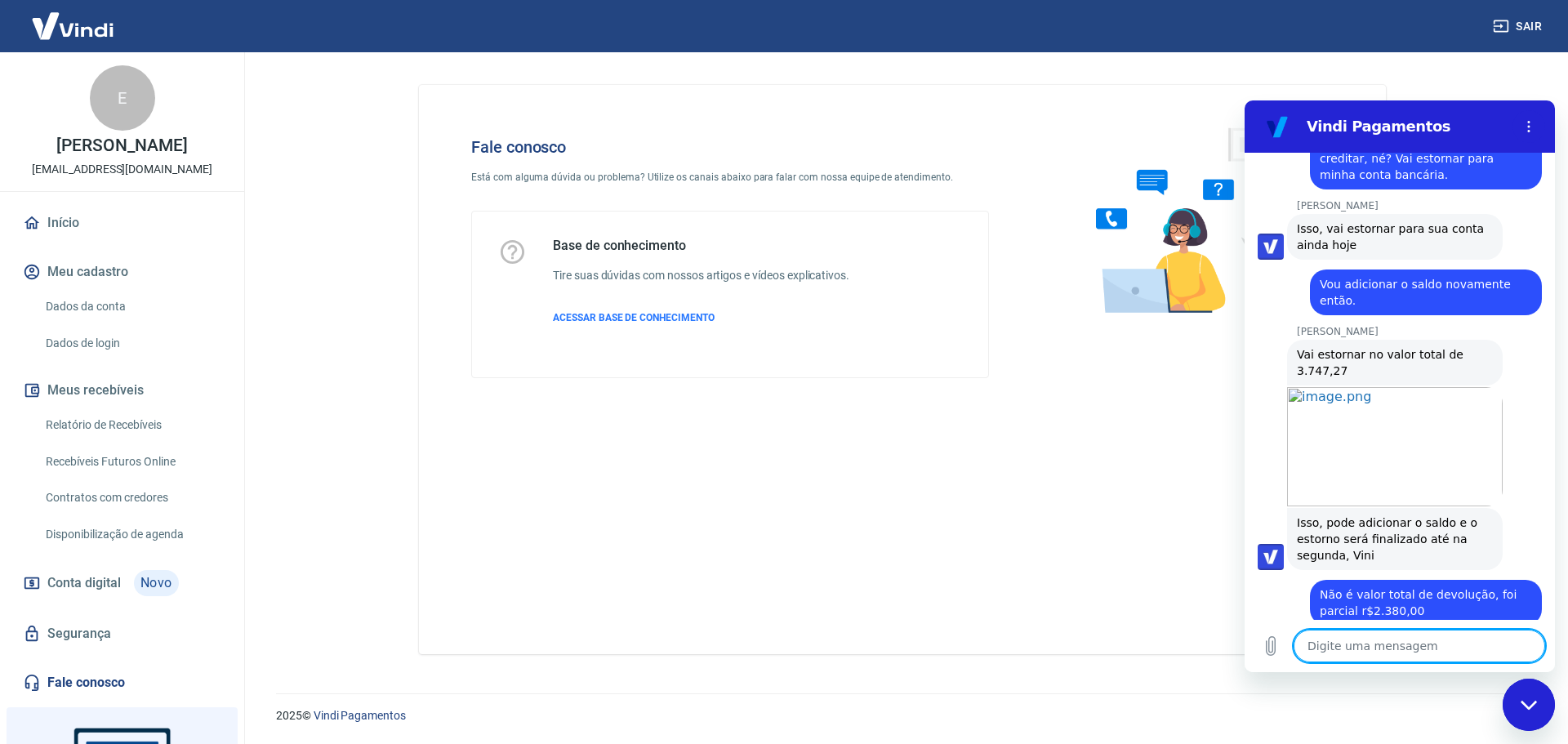
scroll to position [3803, 0]
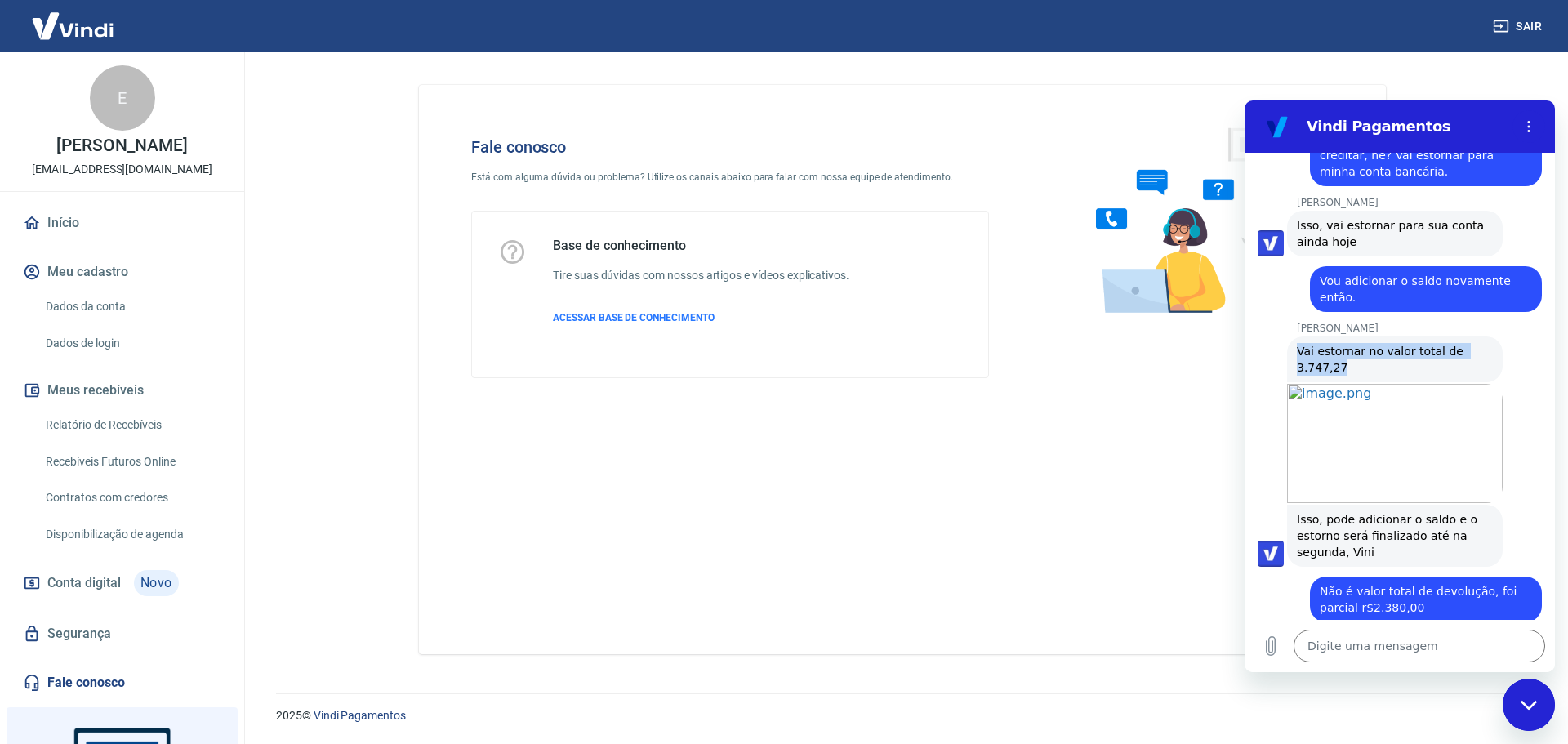
drag, startPoint x: 1353, startPoint y: 226, endPoint x: 1292, endPoint y: 209, distance: 63.3
click at [1292, 336] on div "[PERSON_NAME] diz: Vai estornar no valor total de 3.747,27" at bounding box center [1394, 359] width 215 height 46
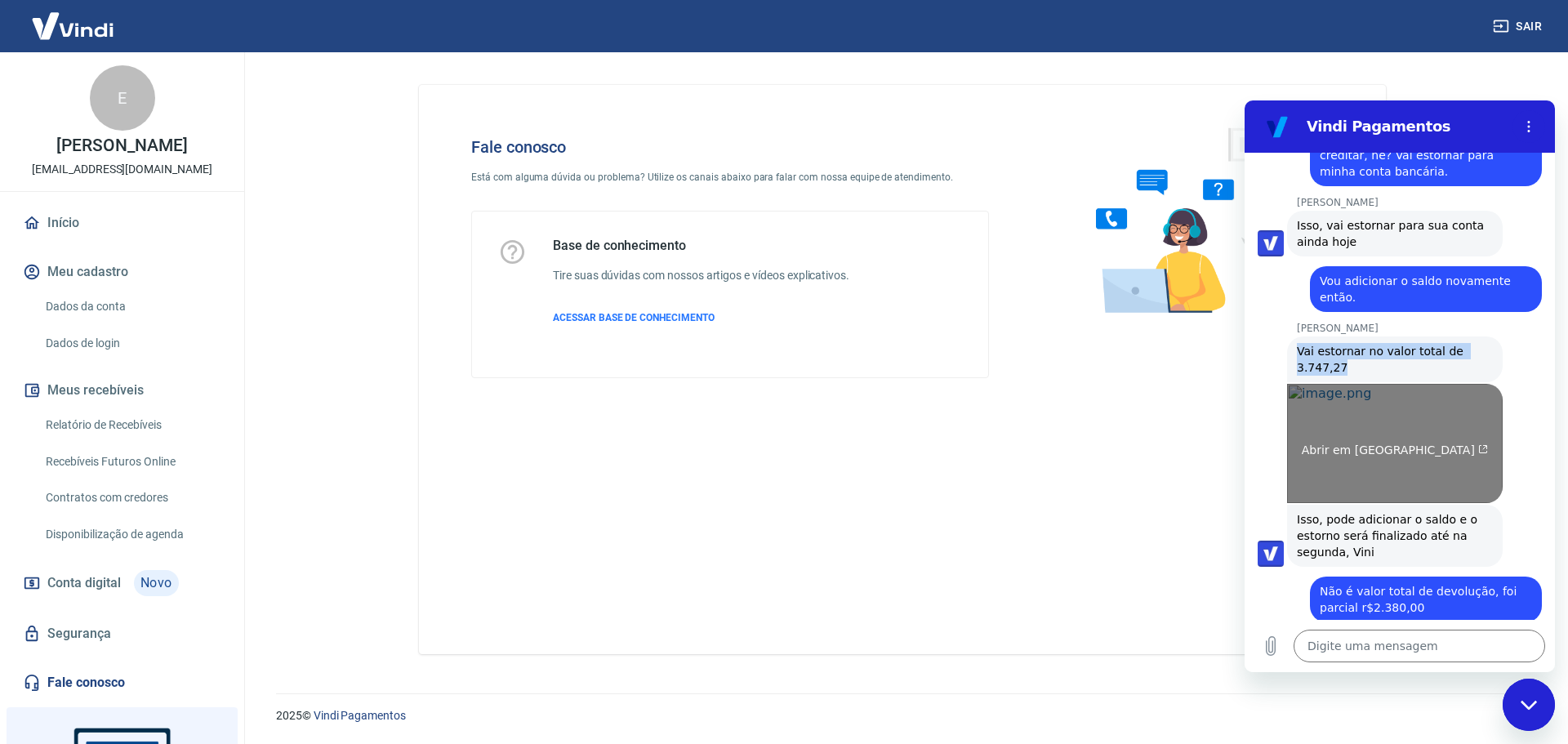
copy span "Vai estornar no valor total de 3.747,27"
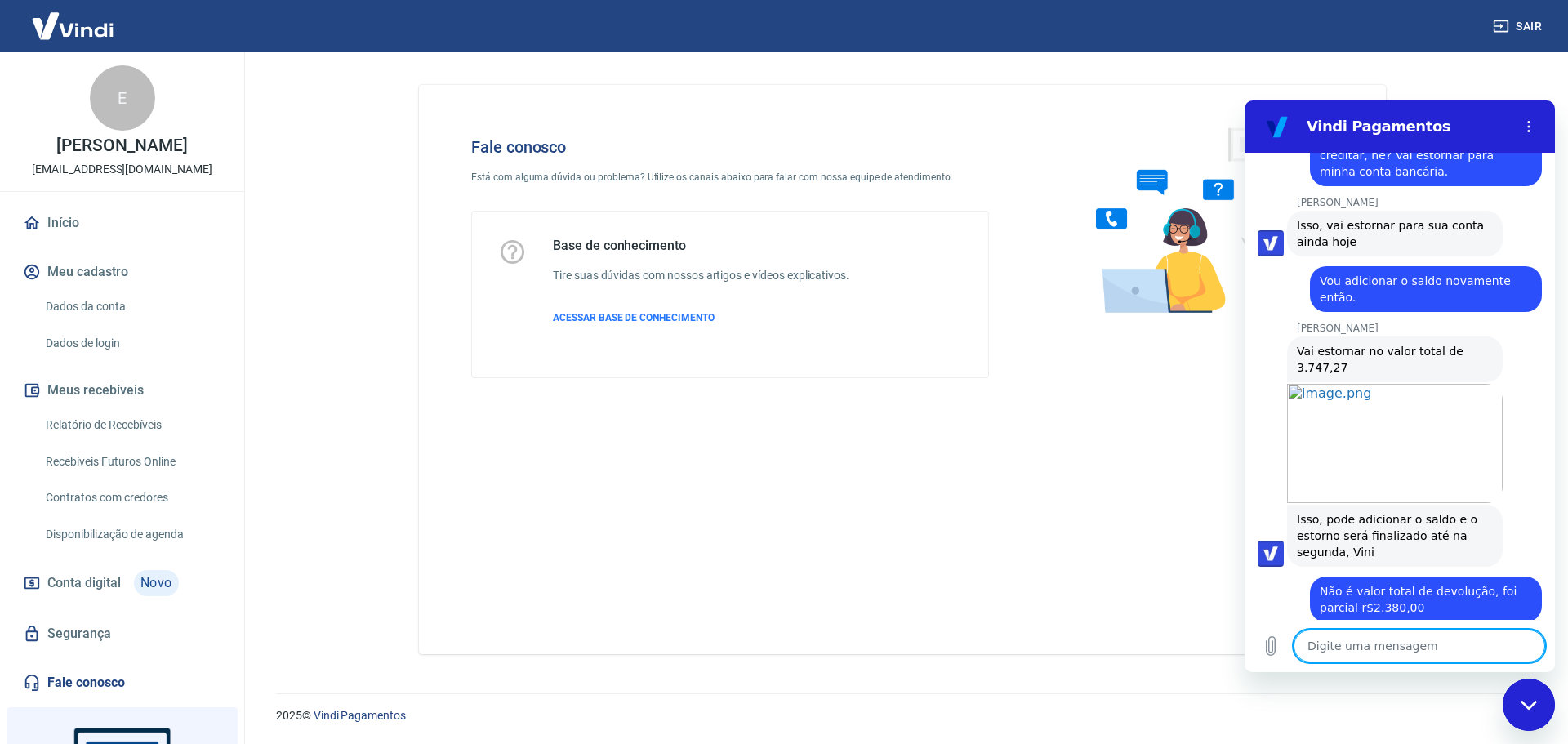
click at [1366, 644] on textarea at bounding box center [1420, 646] width 252 height 33
paste textarea "Vai estornar no valor total de 3.747,27"
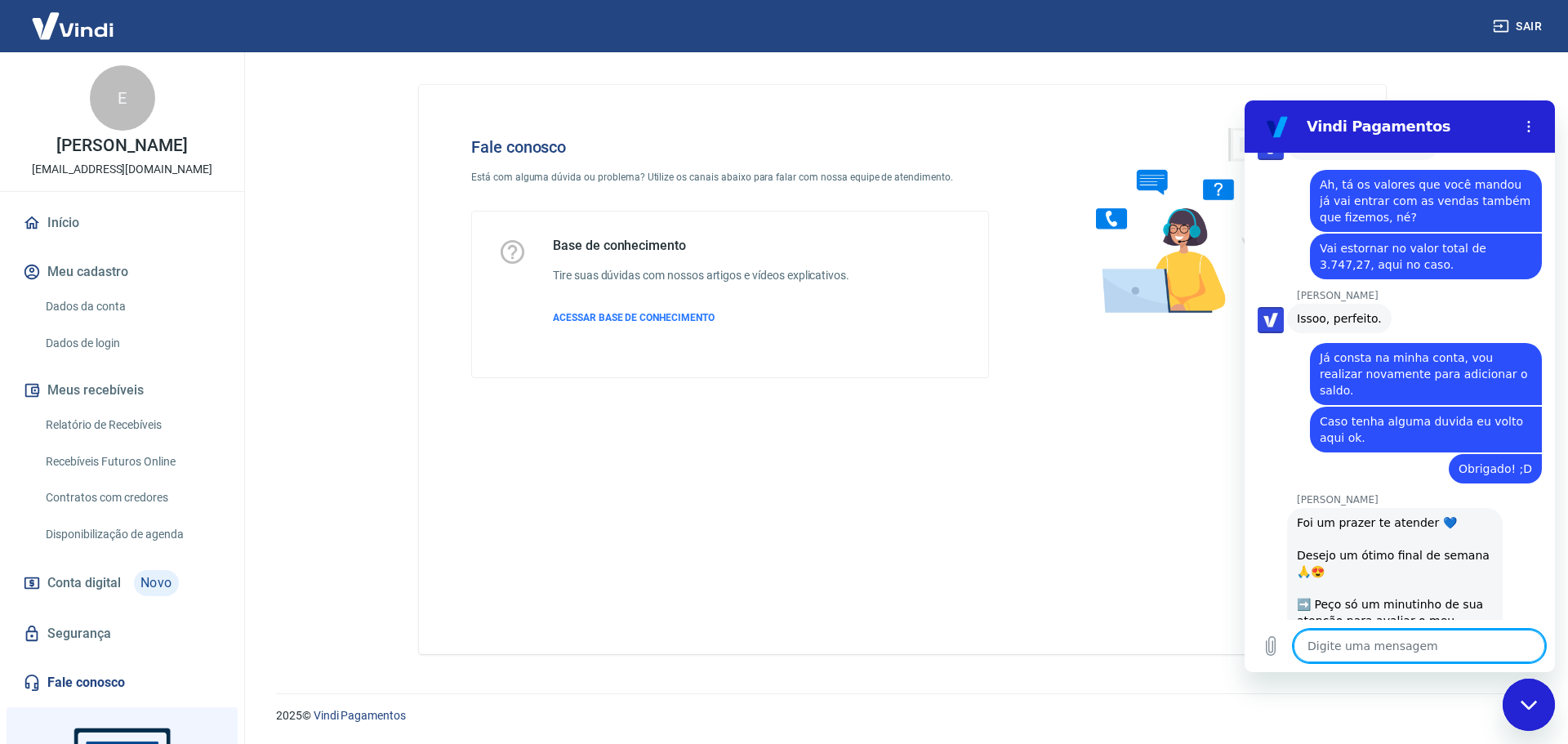
scroll to position [4413, 0]
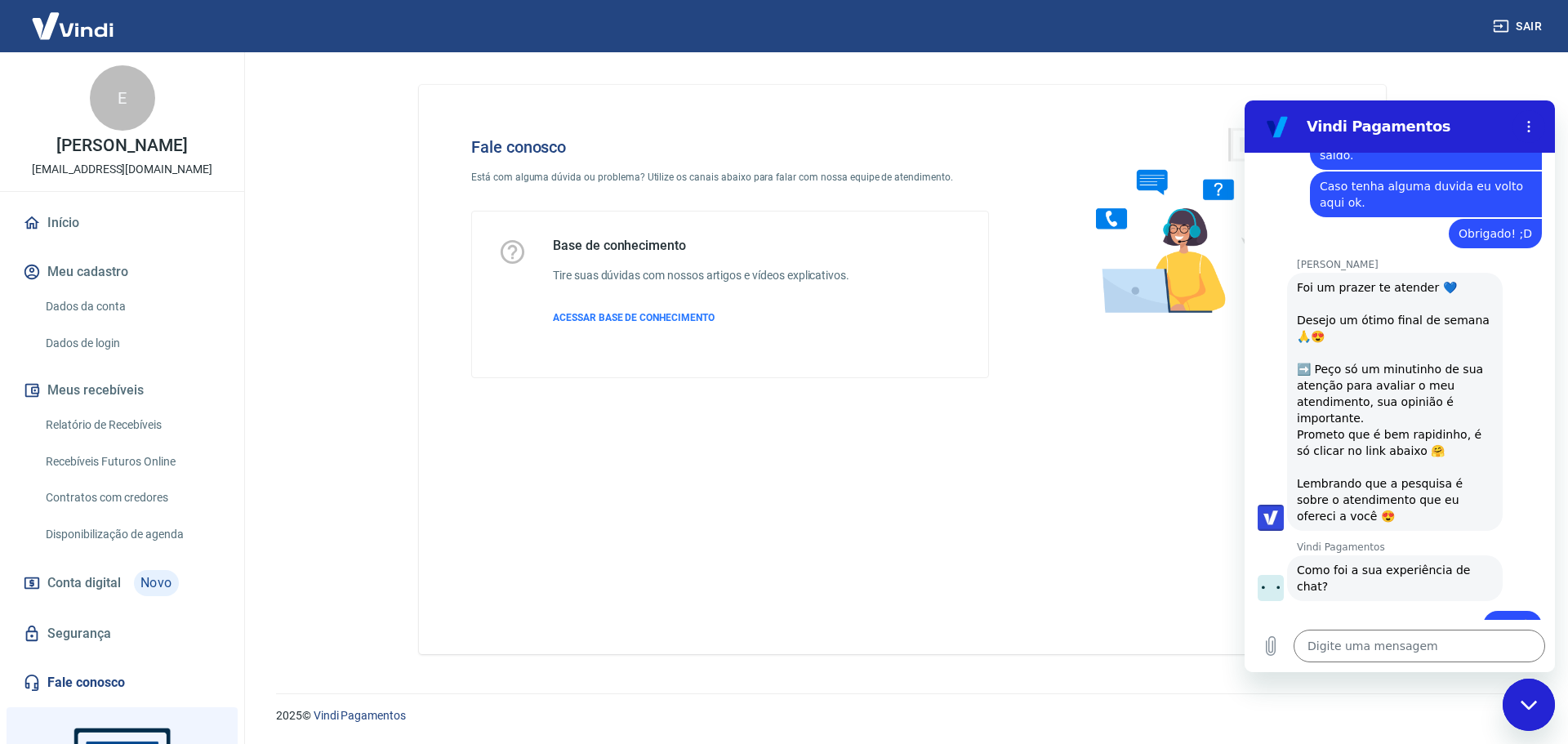
scroll to position [4553, 0]
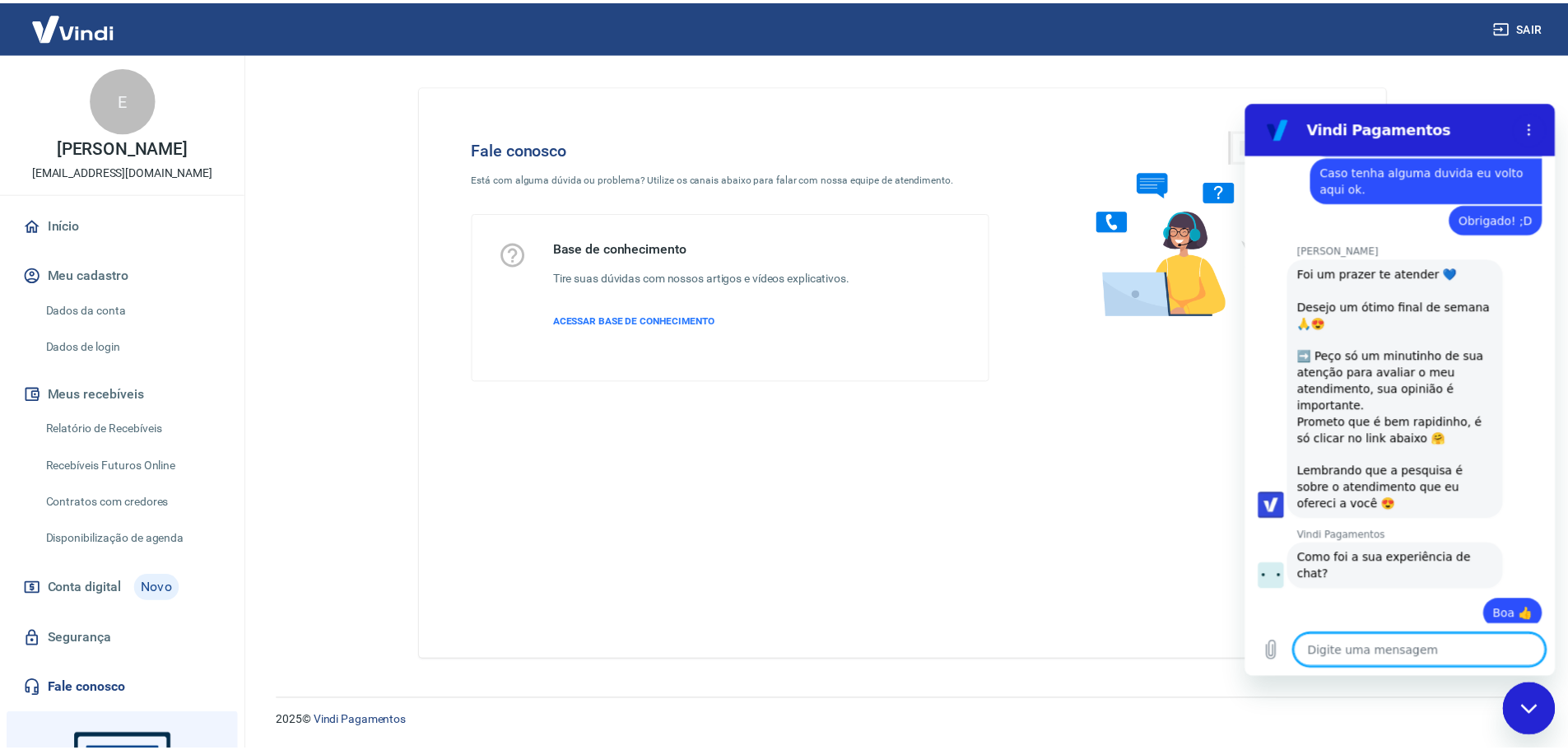
scroll to position [4611, 0]
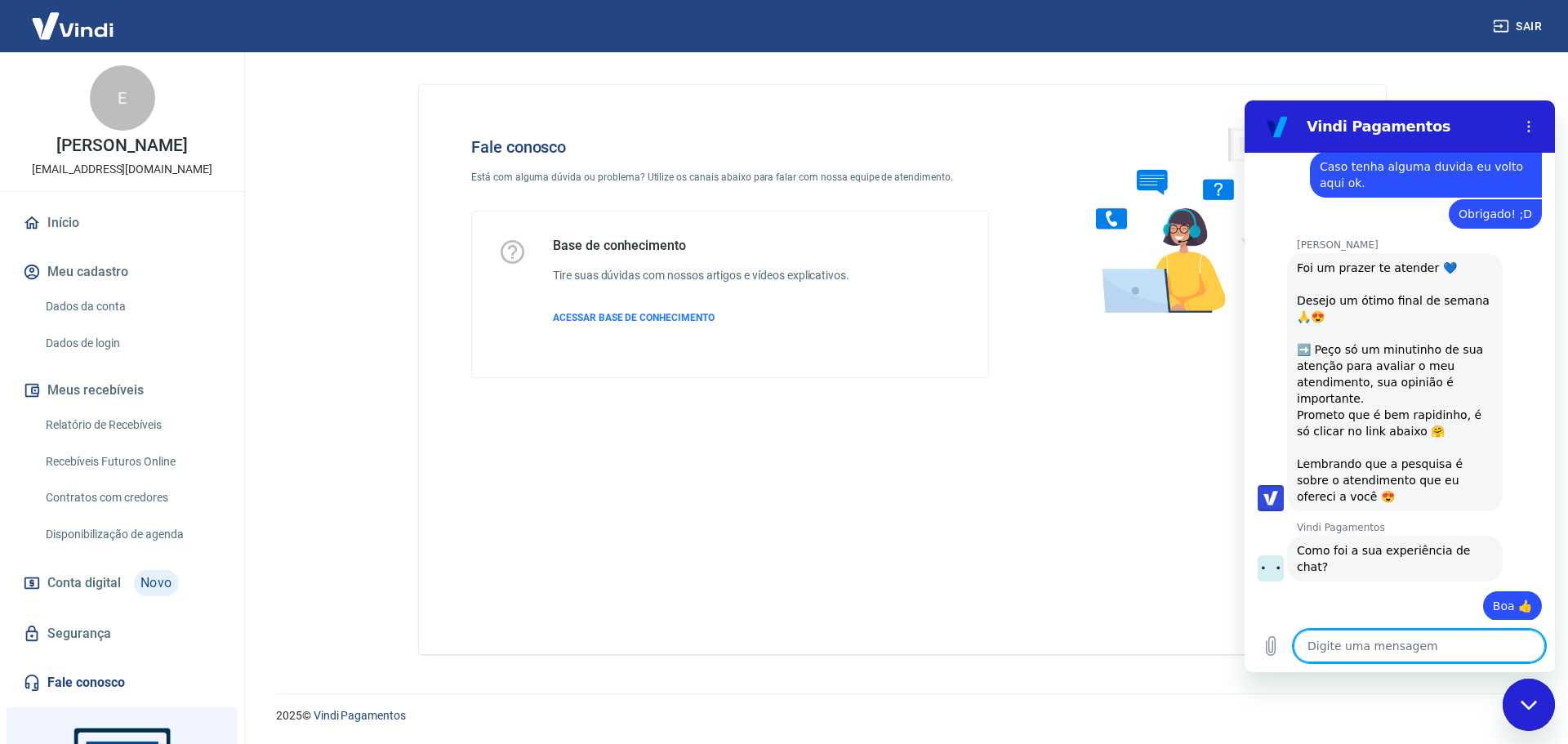
click at [1394, 128] on h2 "Vindi Pagamentos" at bounding box center [1406, 126] width 200 height 19
click at [1530, 127] on icon "Menu de opções" at bounding box center [1529, 127] width 13 height 13
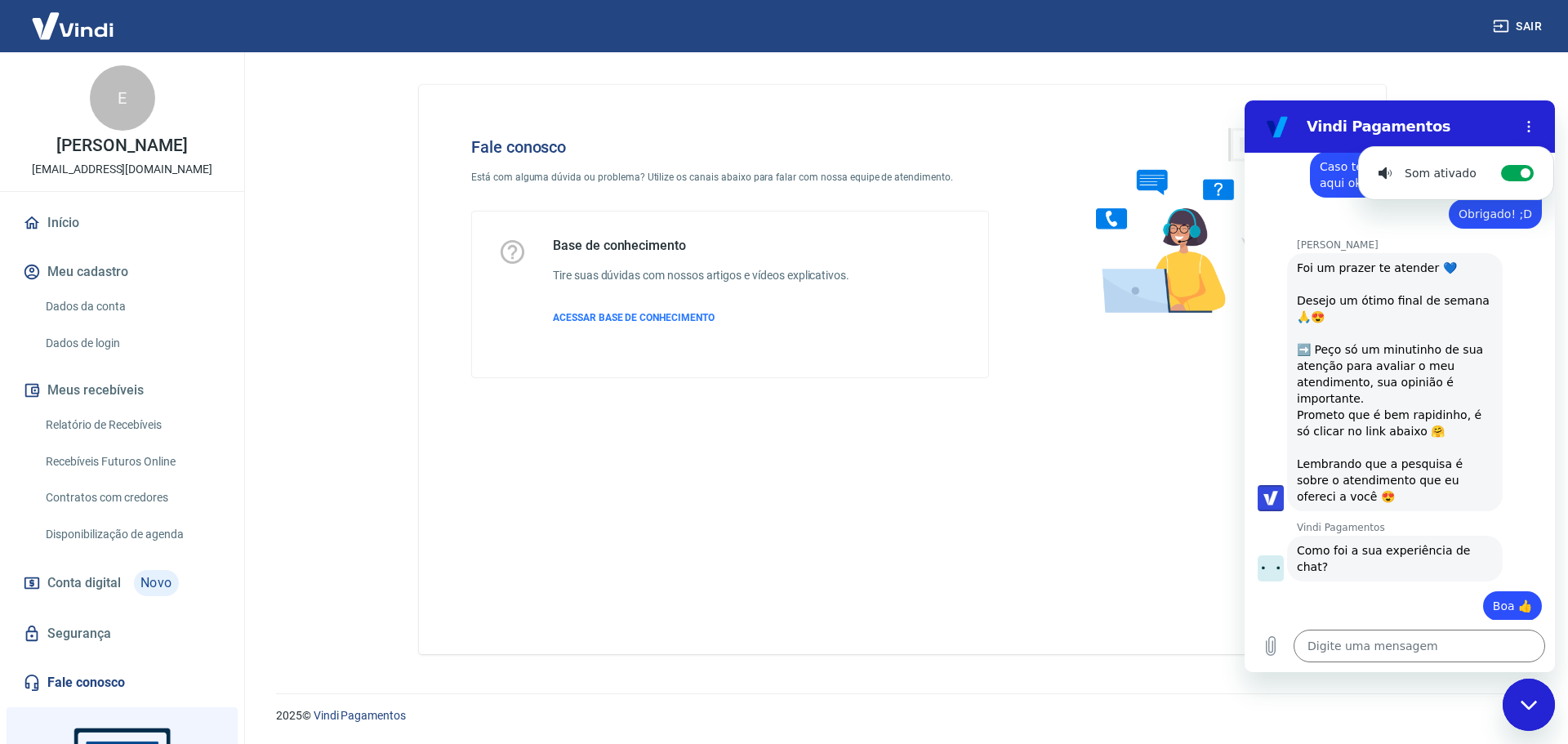
click at [1363, 105] on section "Vindi Pagamentos Som ativado Alternar notificações sonoras" at bounding box center [1399, 127] width 310 height 52
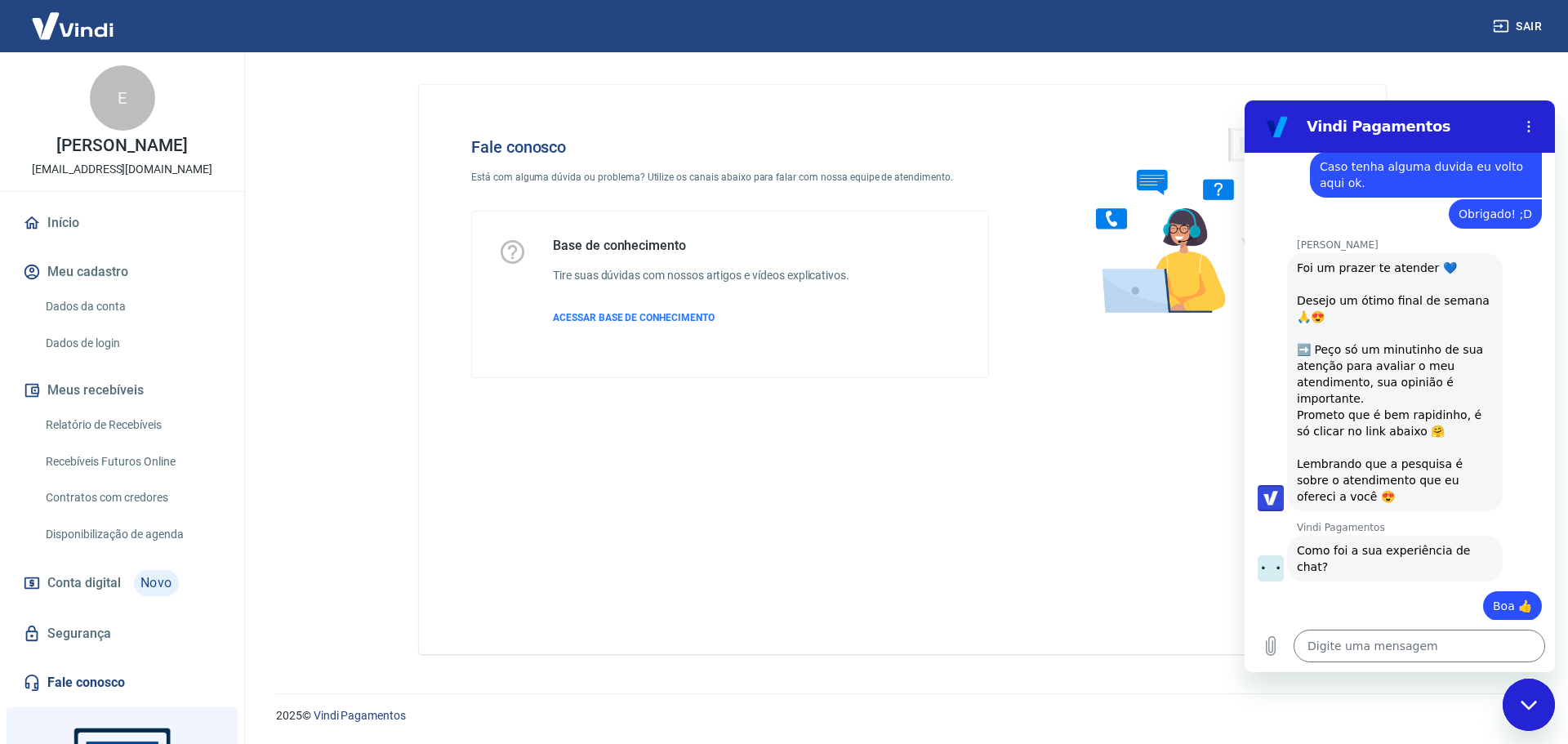
click at [1377, 65] on div "Fale conosco Está com alguma dúvida ou problema? Utilize os canais abaixo para …" at bounding box center [902, 362] width 1006 height 622
click at [1467, 79] on main "Fale conosco Está com alguma dúvida ou problema? Utilize os canais abaixo para …" at bounding box center [902, 398] width 1332 height 692
click at [1519, 692] on div "Fechar janela de mensagens" at bounding box center [1529, 705] width 49 height 49
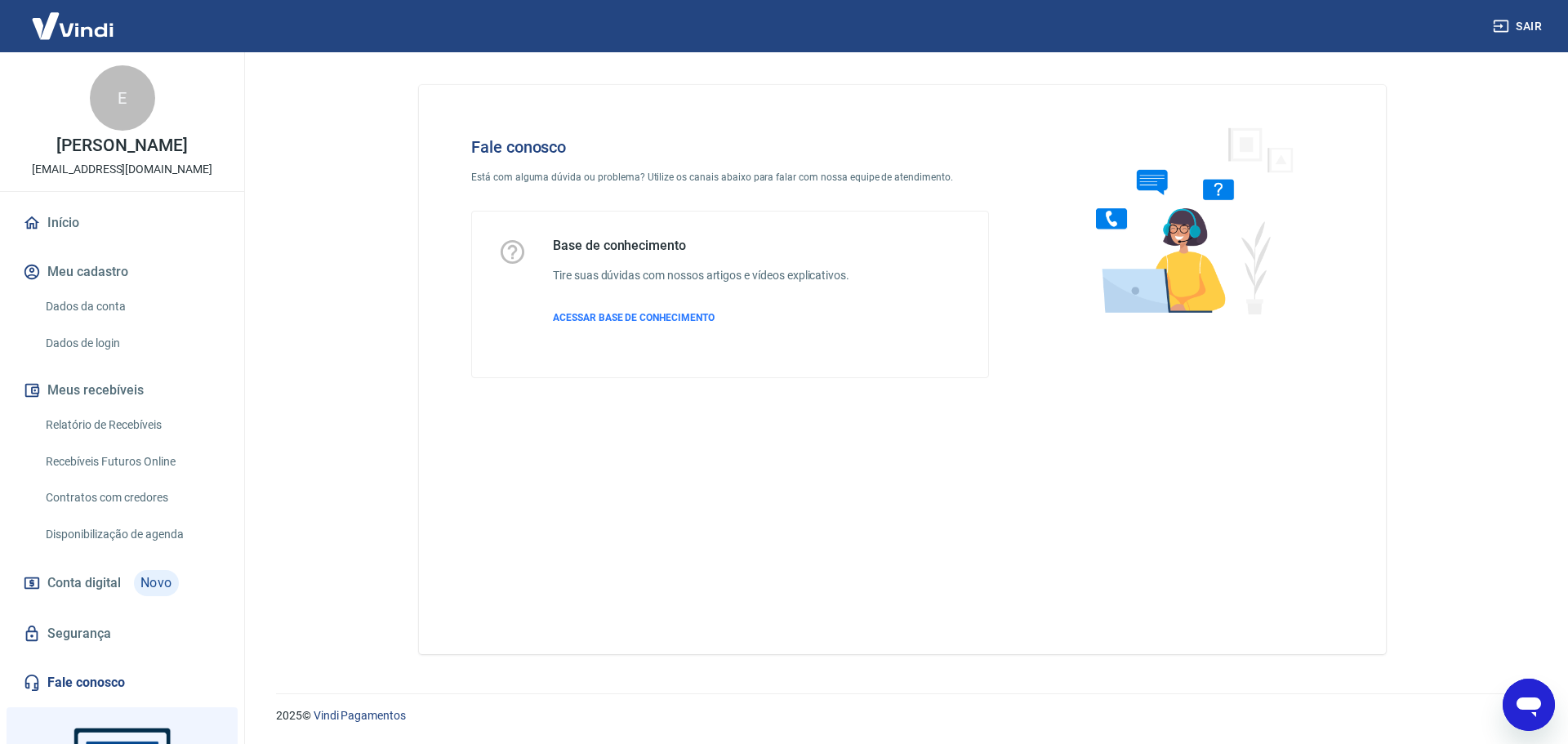
click at [1068, 415] on div "Fale conosco Está com alguma dúvida ou problema? Utilize os canais abaixo para …" at bounding box center [902, 369] width 967 height 570
click at [58, 223] on link "Início" at bounding box center [122, 222] width 205 height 36
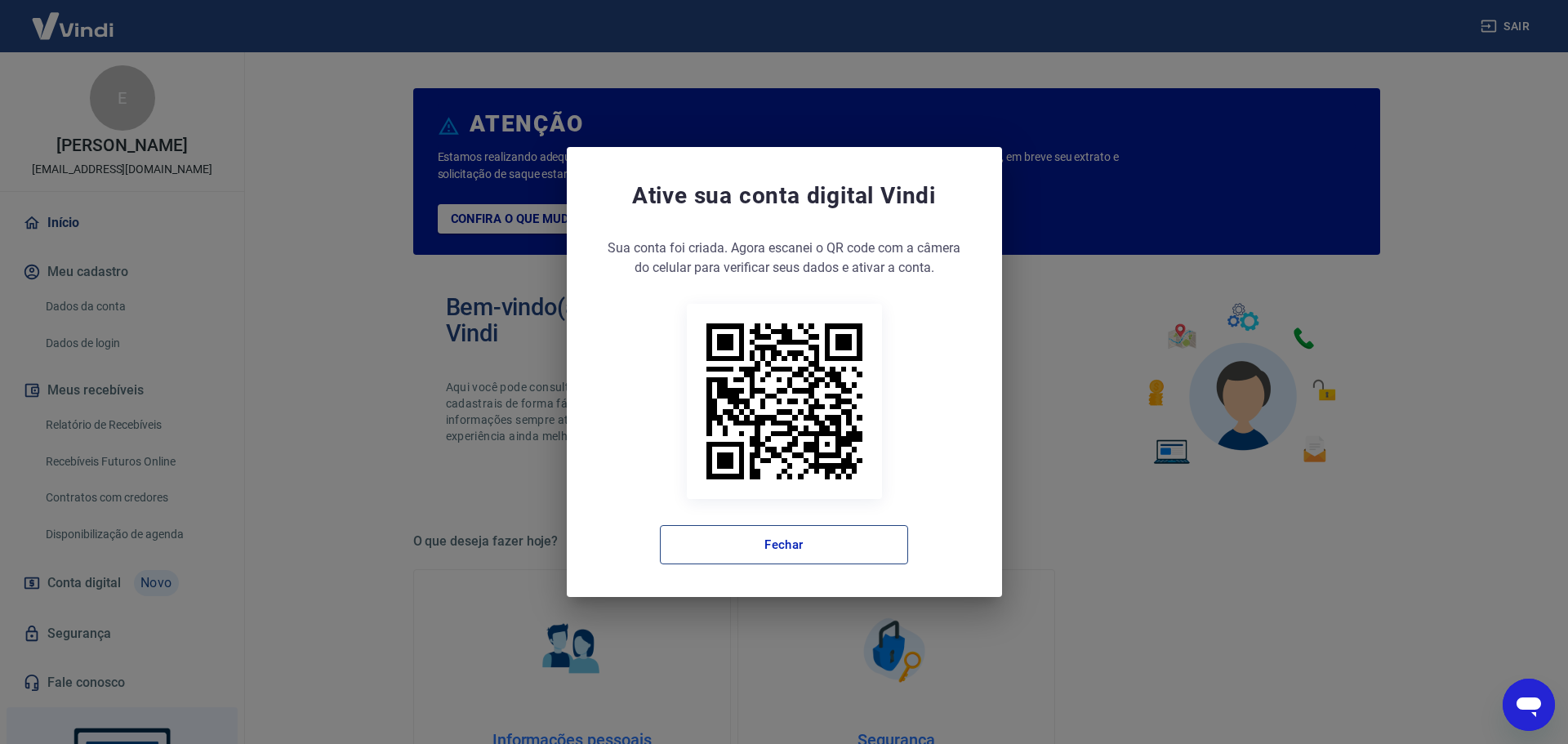
click at [755, 549] on button "Fechar" at bounding box center [784, 544] width 248 height 39
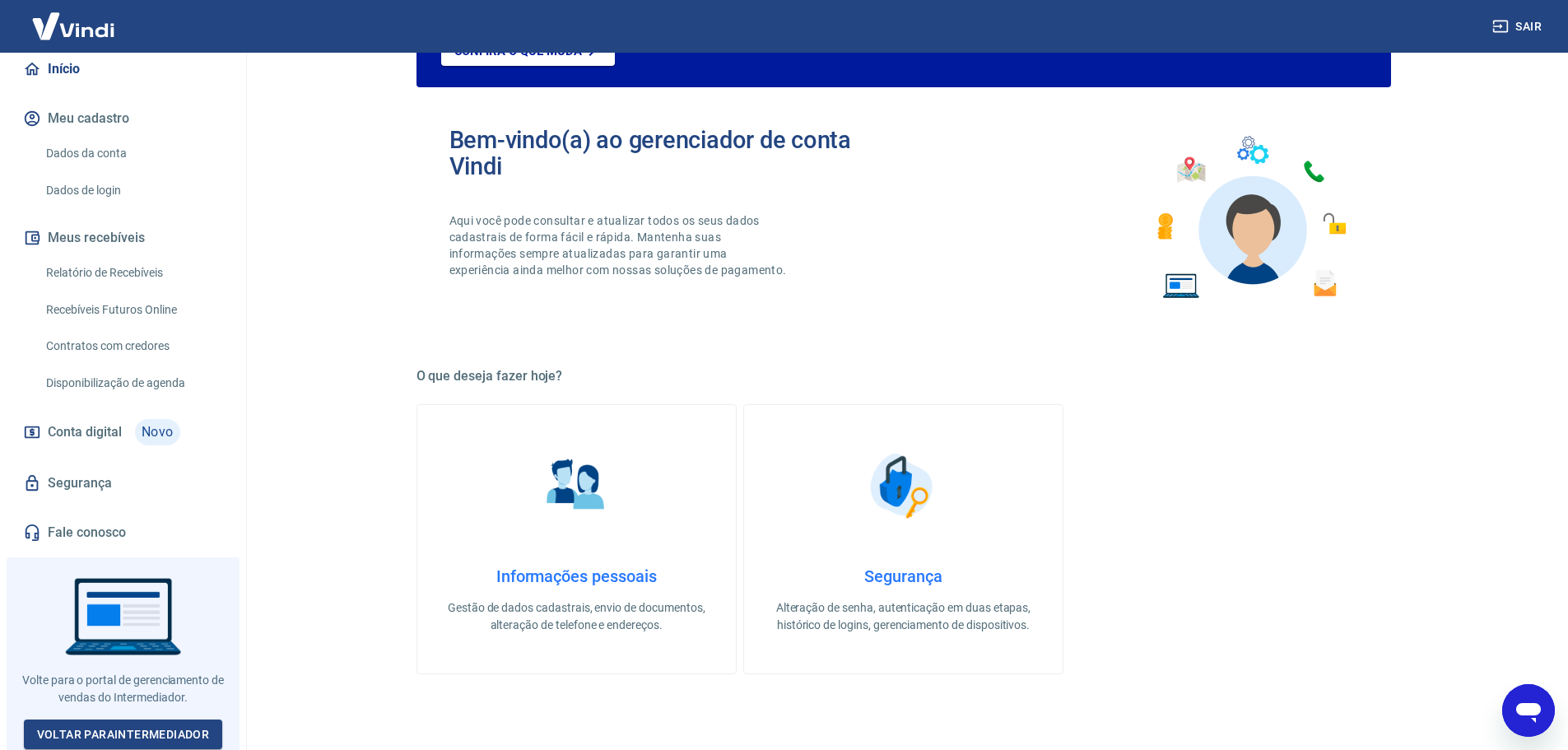
scroll to position [330, 0]
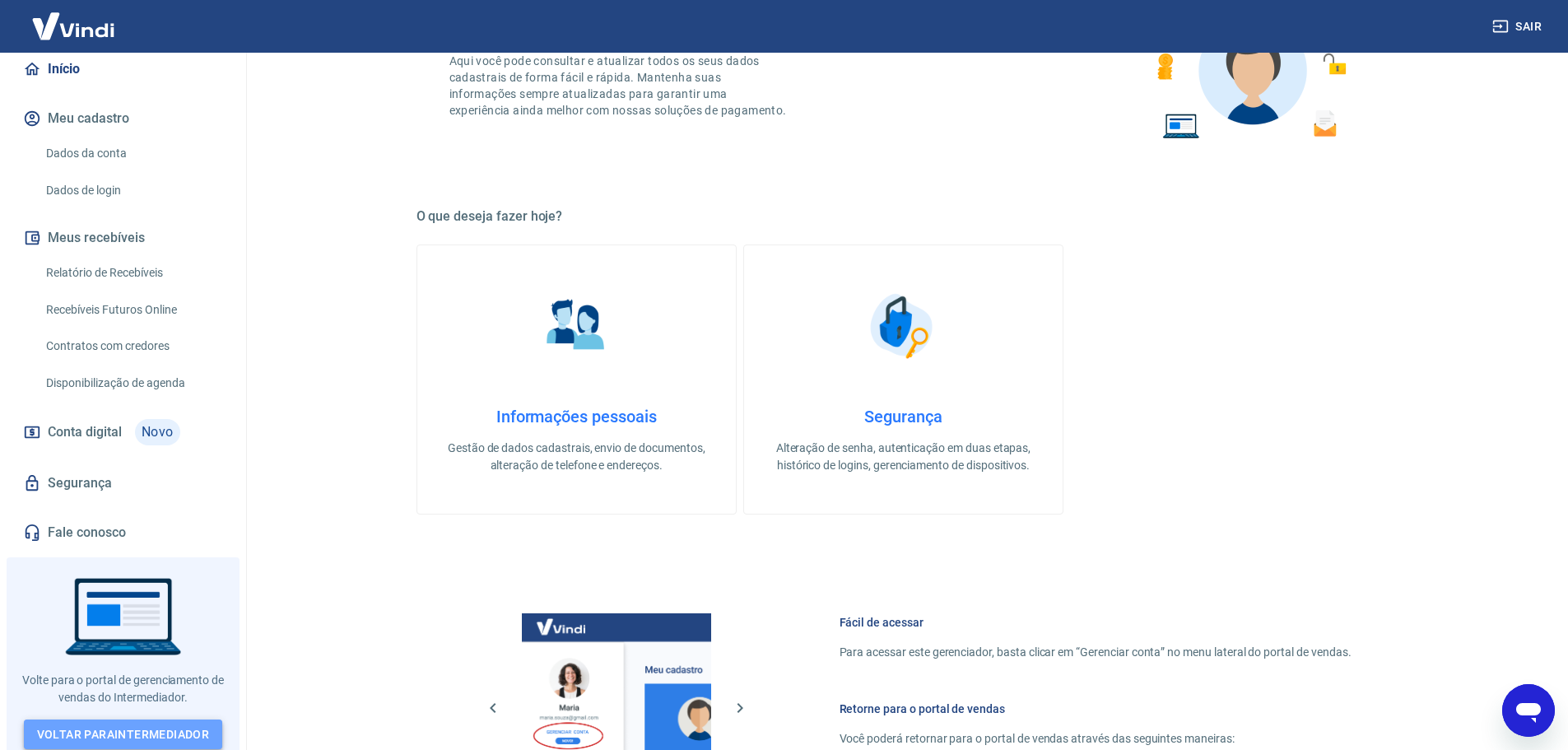
click at [110, 734] on link "Voltar para Intermediador" at bounding box center [123, 735] width 199 height 30
